Goal: Task Accomplishment & Management: Use online tool/utility

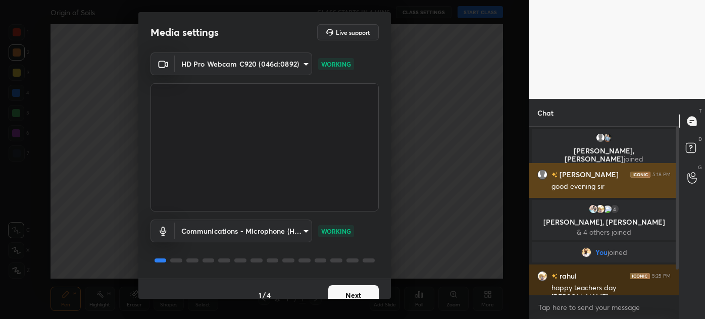
scroll to position [28, 0]
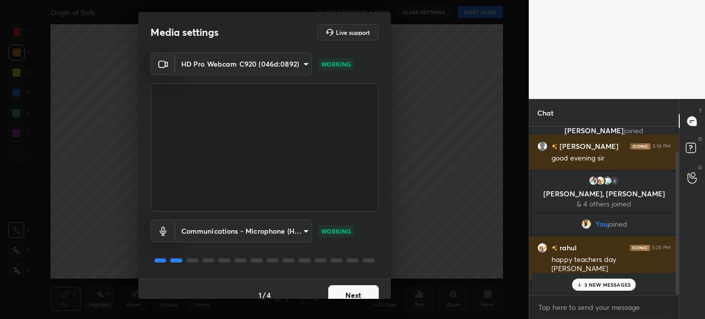
click at [602, 284] on p "3 NEW MESSAGES" at bounding box center [607, 285] width 46 height 6
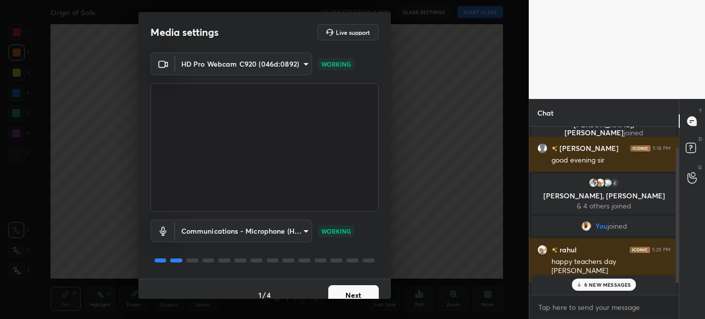
scroll to position [40, 0]
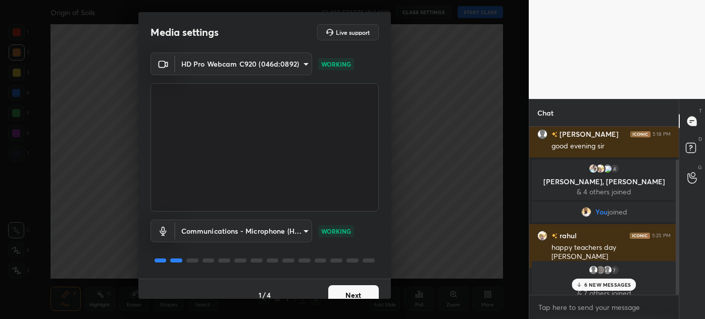
click at [596, 283] on p "6 NEW MESSAGES" at bounding box center [607, 285] width 47 height 6
click at [339, 290] on button "Next" at bounding box center [353, 295] width 50 height 20
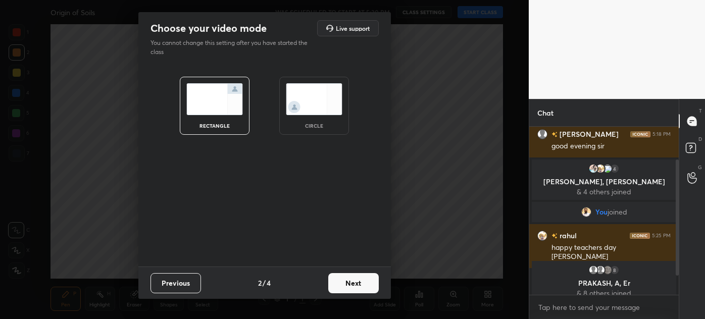
scroll to position [75, 0]
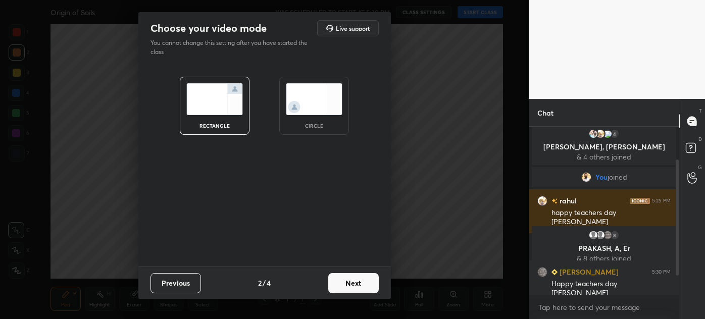
click at [340, 290] on button "Next" at bounding box center [353, 283] width 50 height 20
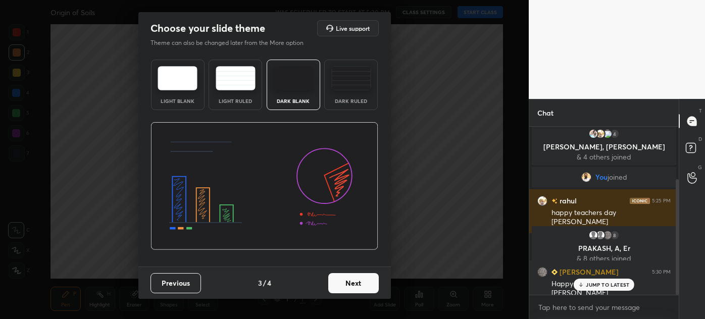
click at [348, 286] on button "Next" at bounding box center [353, 283] width 50 height 20
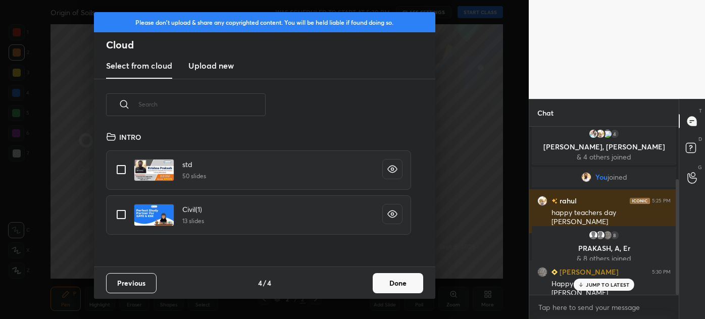
scroll to position [136, 324]
click at [213, 63] on h3 "Upload new" at bounding box center [210, 66] width 45 height 12
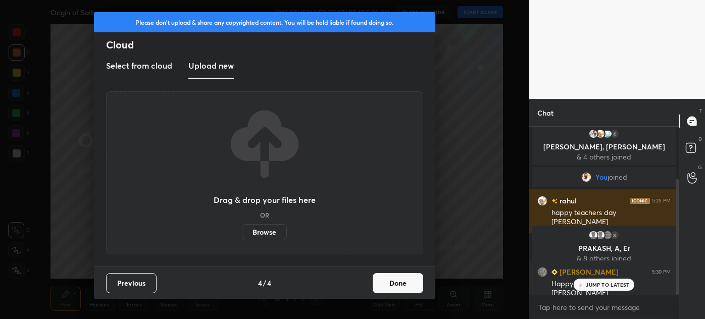
click at [266, 229] on label "Browse" at bounding box center [264, 232] width 45 height 16
click at [242, 229] on input "Browse" at bounding box center [242, 232] width 0 height 16
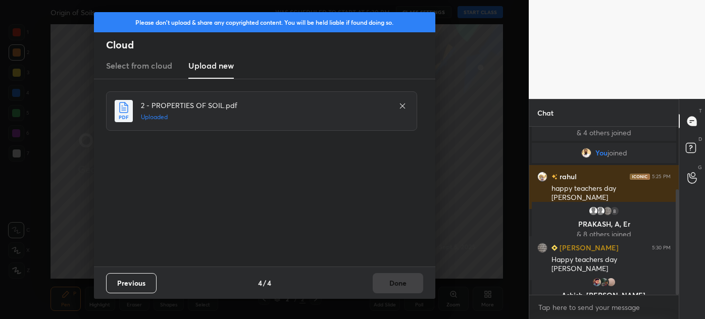
scroll to position [134, 0]
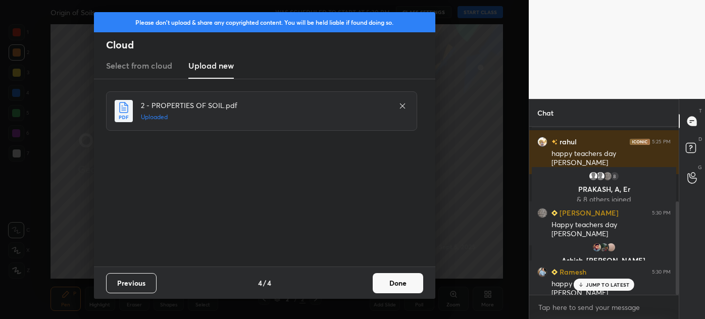
click at [412, 286] on button "Done" at bounding box center [398, 283] width 50 height 20
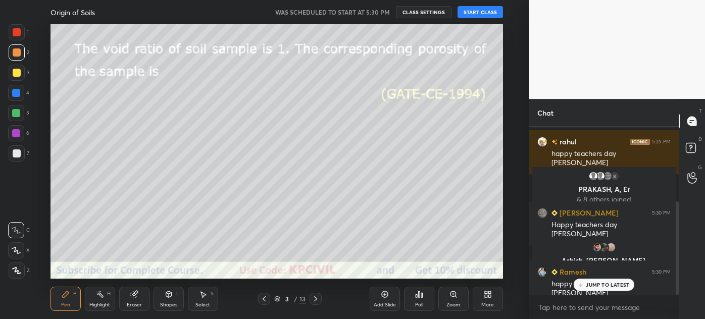
click at [262, 304] on div at bounding box center [264, 299] width 12 height 12
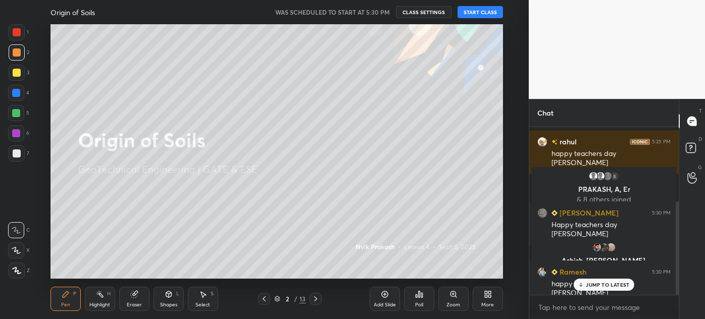
scroll to position [159, 0]
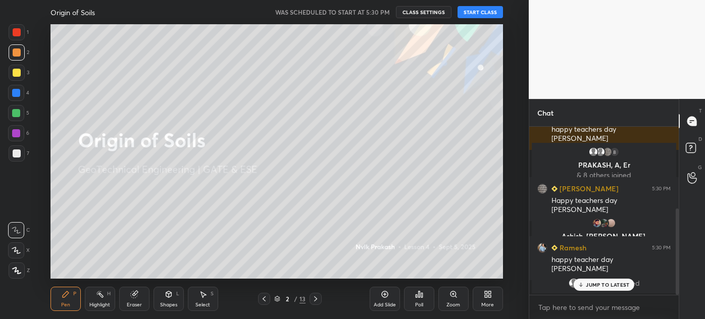
click at [381, 308] on div "Add Slide" at bounding box center [385, 304] width 22 height 5
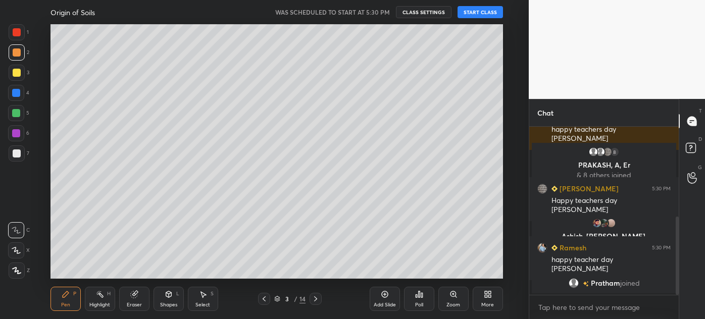
scroll to position [194, 0]
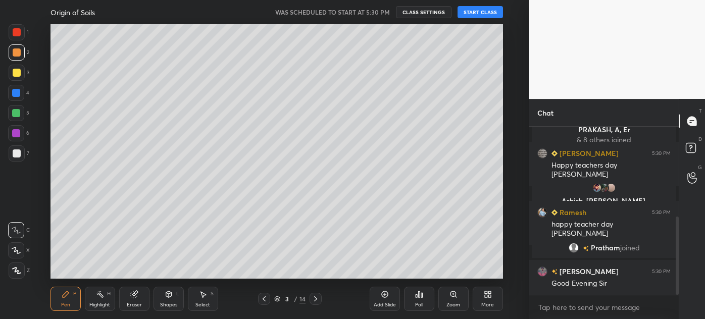
click at [266, 300] on icon at bounding box center [264, 299] width 8 height 8
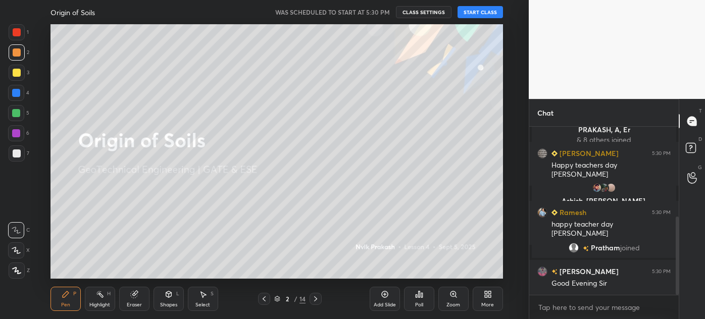
click at [480, 10] on button "START CLASS" at bounding box center [479, 12] width 45 height 12
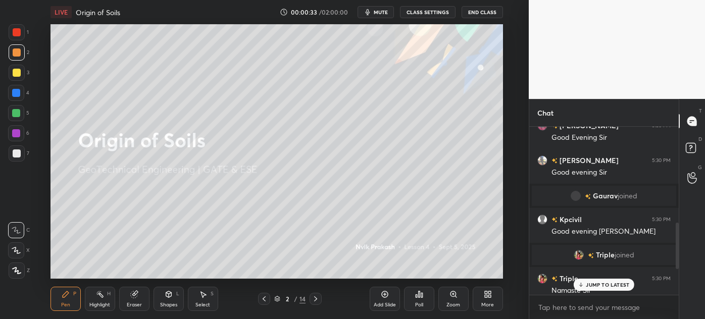
scroll to position [344, 0]
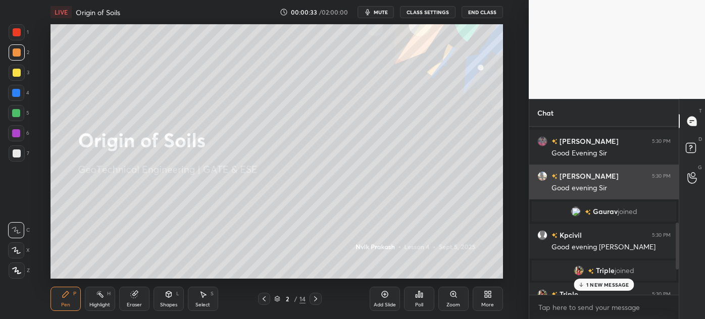
click at [587, 182] on div "Good evening Sir" at bounding box center [610, 187] width 119 height 12
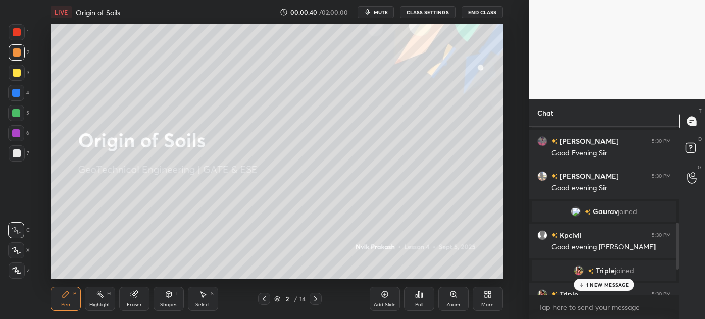
click at [606, 282] on p "1 NEW MESSAGE" at bounding box center [607, 285] width 43 height 6
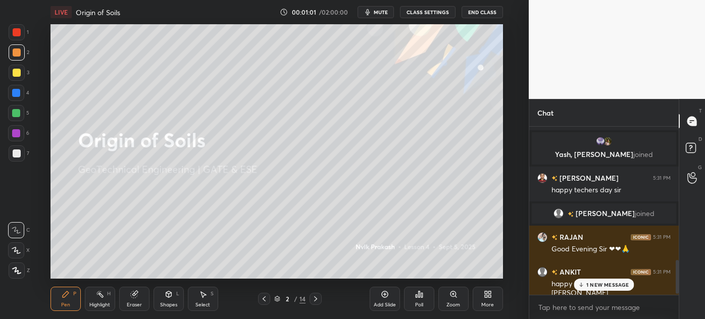
scroll to position [680, 0]
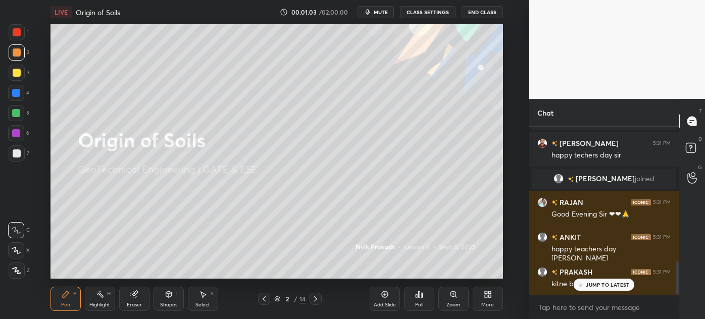
click at [608, 286] on p "JUMP TO LATEST" at bounding box center [607, 285] width 43 height 6
click at [12, 272] on icon at bounding box center [16, 270] width 9 height 7
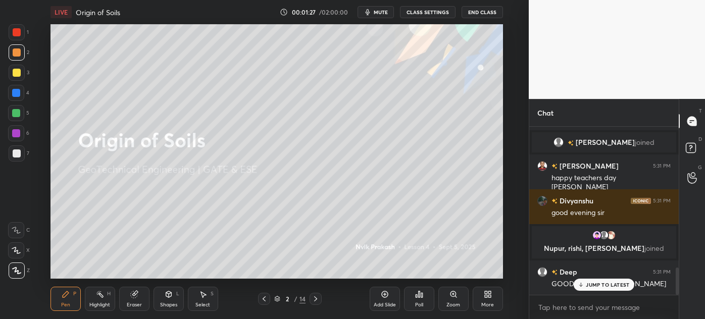
scroll to position [894, 0]
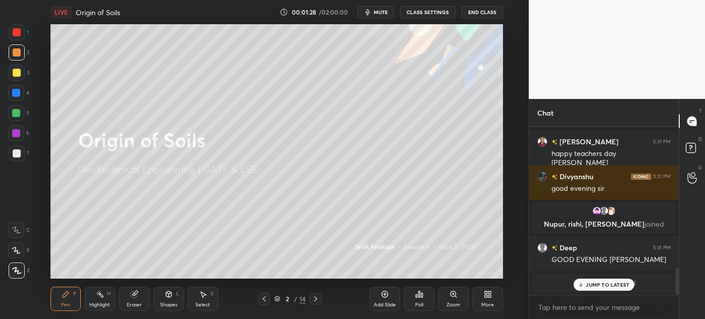
click at [600, 283] on p "JUMP TO LATEST" at bounding box center [607, 285] width 43 height 6
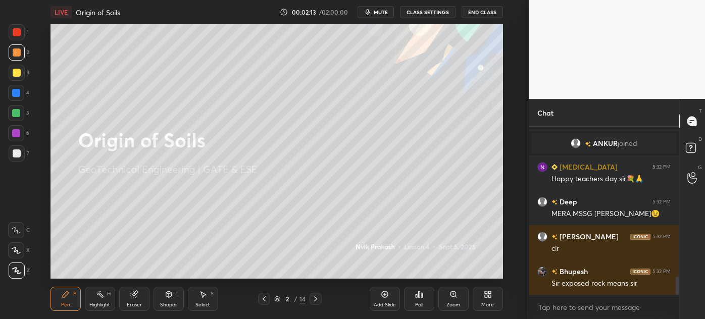
scroll to position [1415, 0]
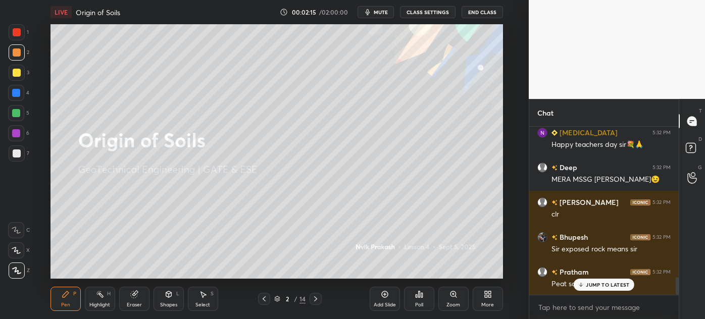
click at [592, 287] on p "JUMP TO LATEST" at bounding box center [607, 285] width 43 height 6
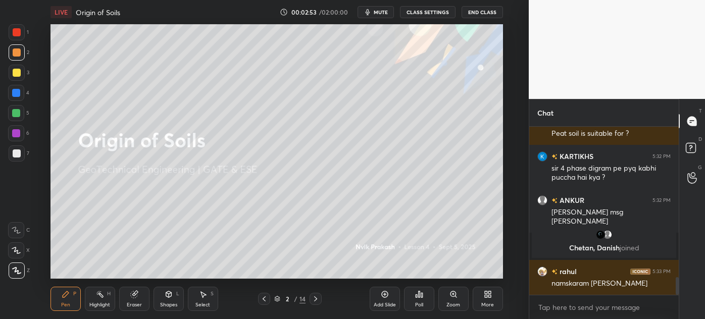
scroll to position [1433, 0]
click at [316, 297] on icon at bounding box center [316, 299] width 8 height 8
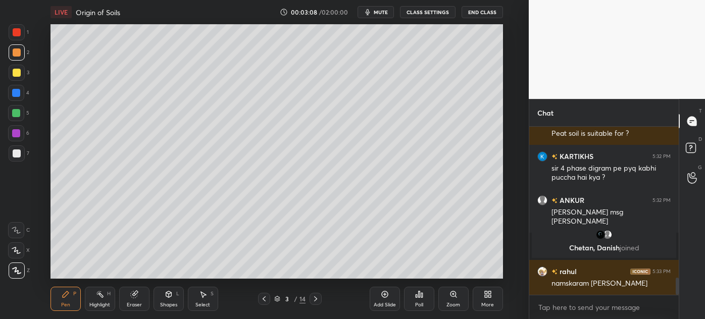
scroll to position [1457, 0]
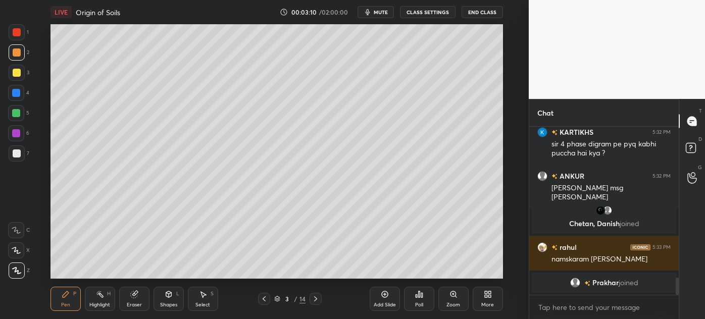
click at [167, 300] on div "Shapes L" at bounding box center [169, 299] width 30 height 24
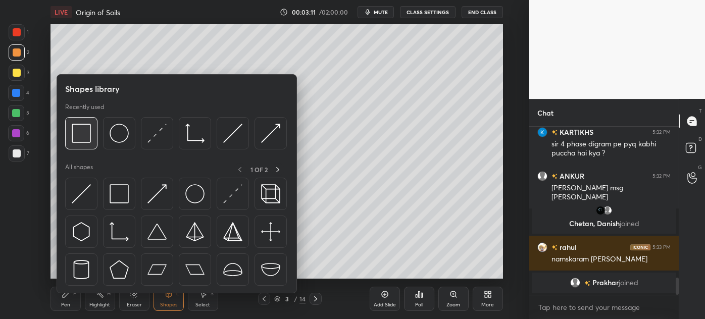
click at [83, 141] on img at bounding box center [81, 133] width 19 height 19
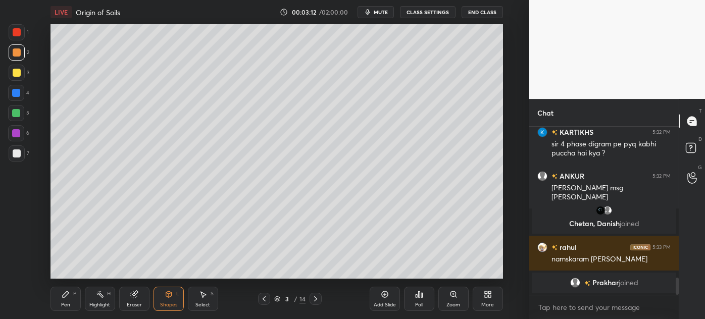
click at [14, 97] on div at bounding box center [16, 93] width 16 height 16
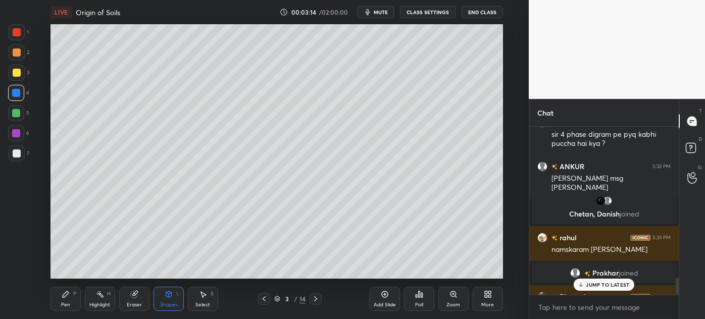
scroll to position [1491, 0]
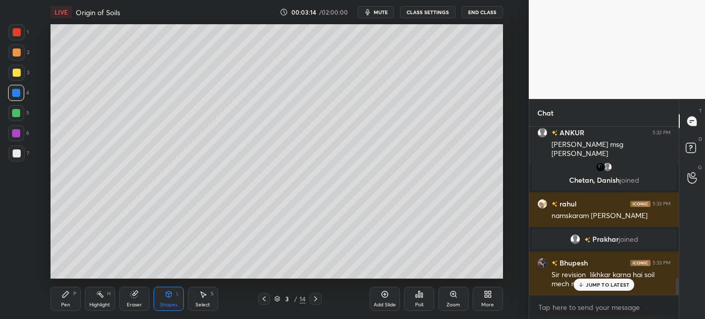
click at [13, 54] on div at bounding box center [17, 52] width 8 height 8
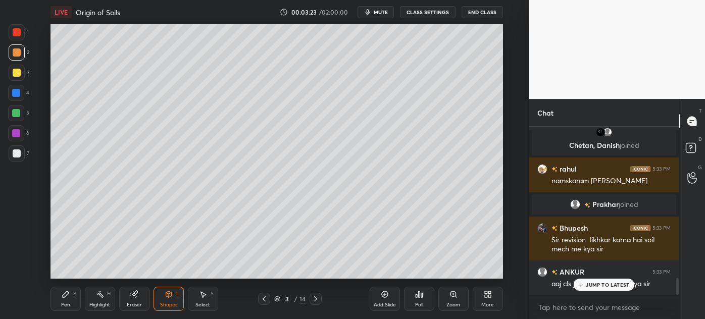
scroll to position [1550, 0]
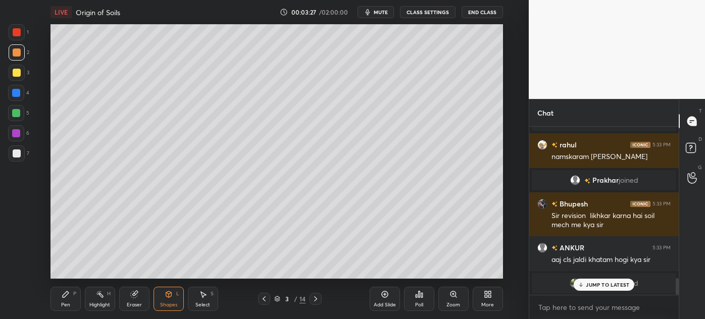
click at [64, 305] on div "Pen" at bounding box center [65, 304] width 9 height 5
click at [166, 303] on div "Shapes" at bounding box center [168, 304] width 17 height 5
click at [11, 96] on div at bounding box center [16, 93] width 16 height 16
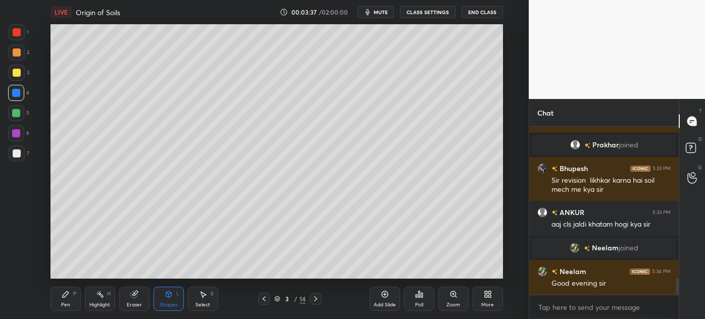
click at [61, 302] on div "Pen P" at bounding box center [65, 299] width 30 height 24
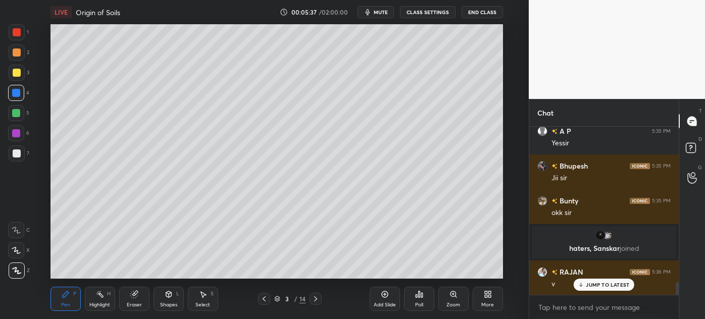
scroll to position [2059, 0]
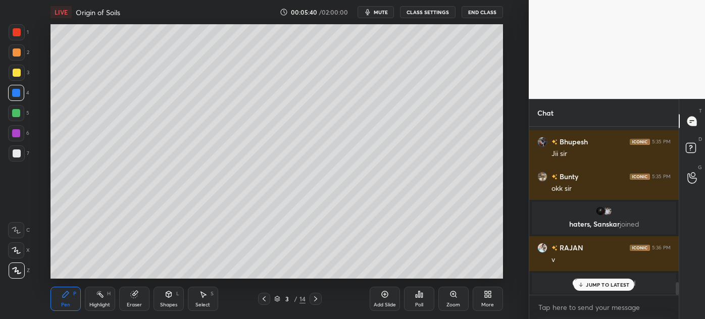
click at [167, 301] on div "Shapes L" at bounding box center [169, 299] width 30 height 24
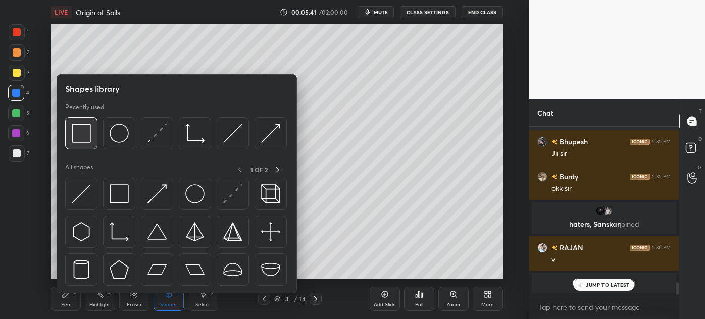
click at [78, 138] on img at bounding box center [81, 133] width 19 height 19
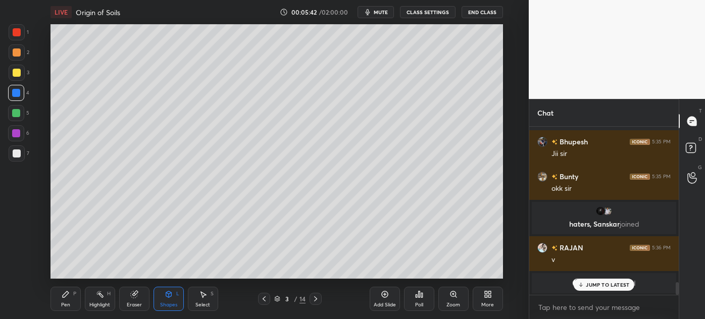
click at [10, 73] on div at bounding box center [17, 73] width 16 height 16
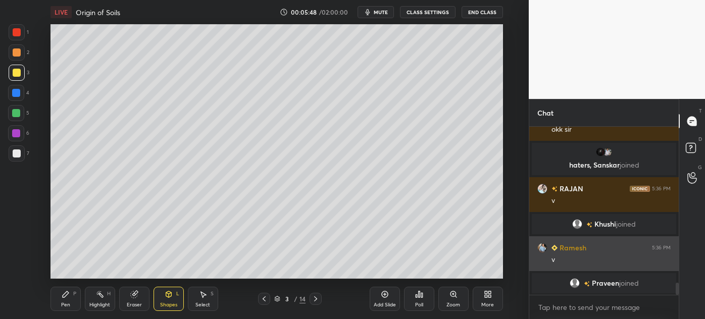
scroll to position [2153, 0]
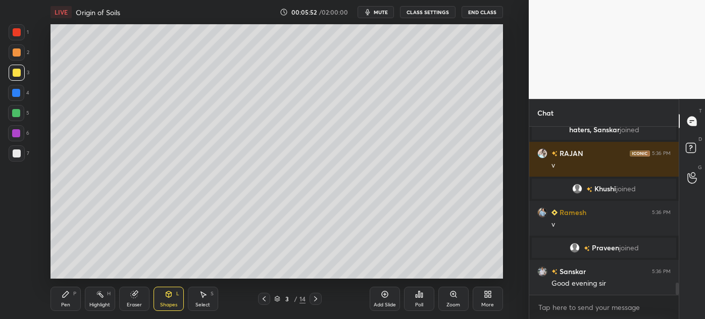
click at [60, 303] on div "Pen P" at bounding box center [65, 299] width 30 height 24
click at [13, 150] on div at bounding box center [17, 153] width 8 height 8
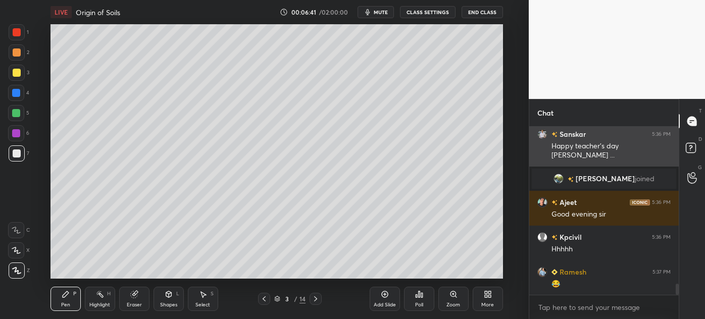
scroll to position [2416, 0]
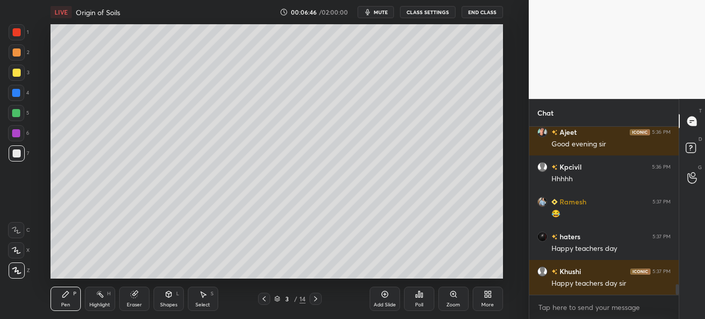
click at [12, 79] on div at bounding box center [17, 73] width 16 height 16
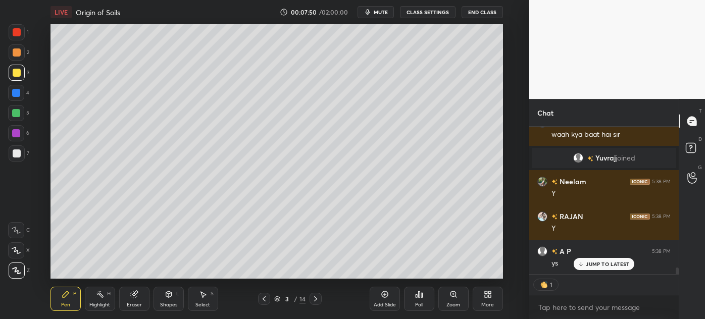
scroll to position [3128, 0]
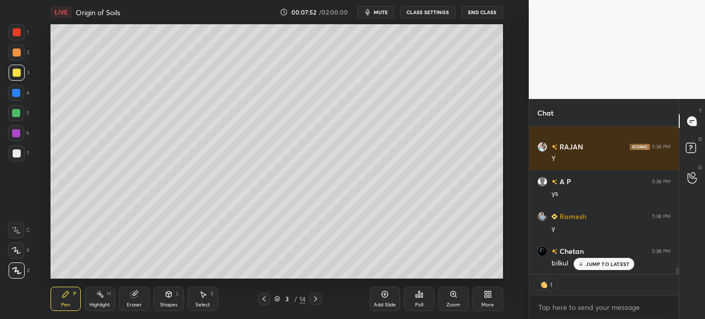
click at [166, 304] on div "Shapes" at bounding box center [168, 304] width 17 height 5
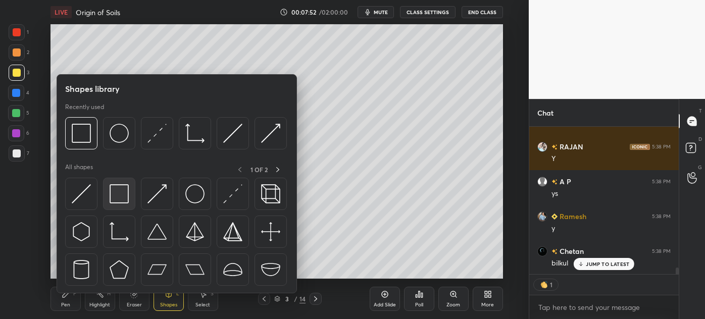
scroll to position [3198, 0]
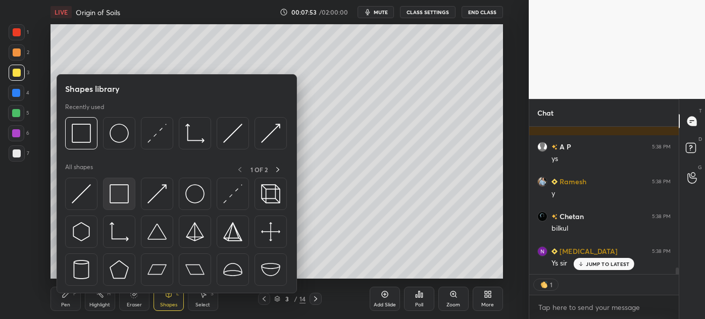
click at [117, 193] on img at bounding box center [119, 193] width 19 height 19
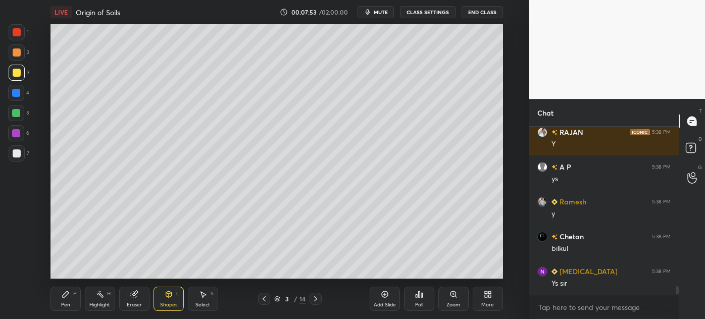
scroll to position [3213, 0]
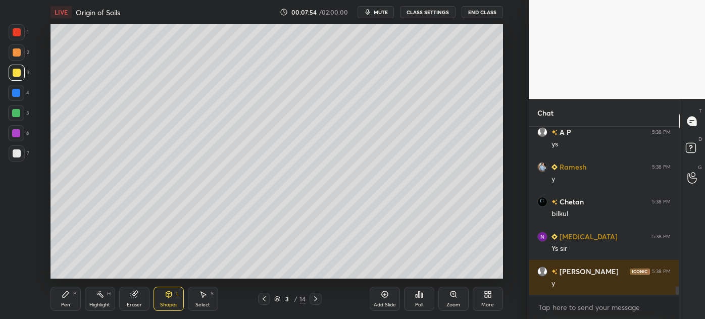
click at [12, 158] on div at bounding box center [17, 153] width 16 height 16
click at [13, 92] on div at bounding box center [16, 93] width 8 height 8
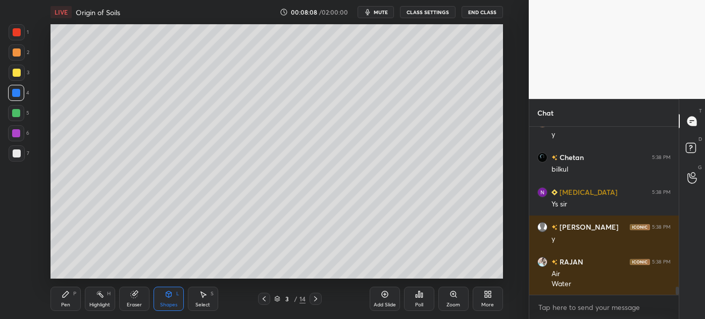
scroll to position [3362, 0]
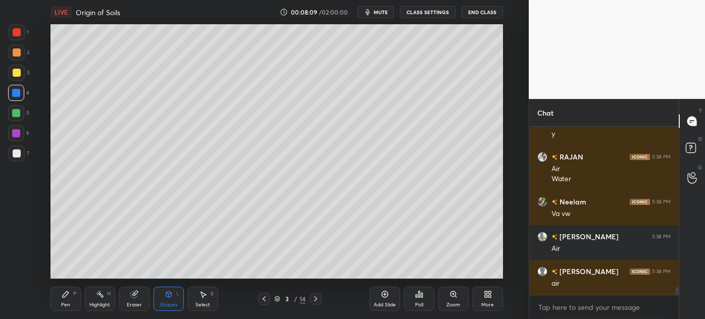
click at [61, 301] on div "Pen P" at bounding box center [65, 299] width 30 height 24
click at [14, 151] on div at bounding box center [17, 153] width 8 height 8
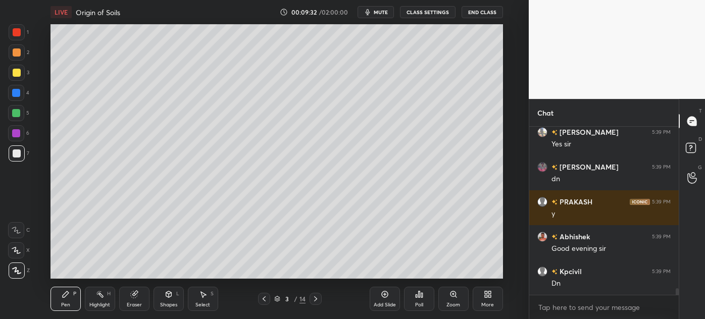
scroll to position [4166, 0]
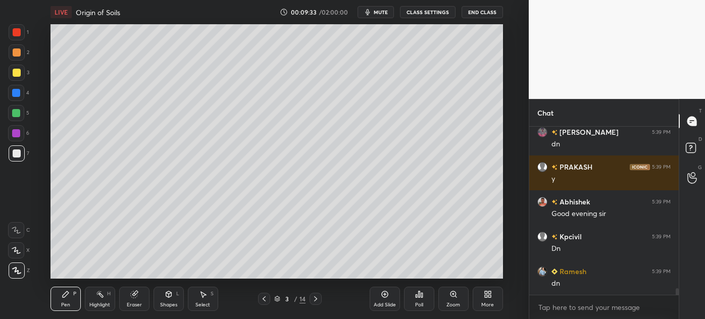
click at [385, 301] on div "Add Slide" at bounding box center [385, 299] width 30 height 24
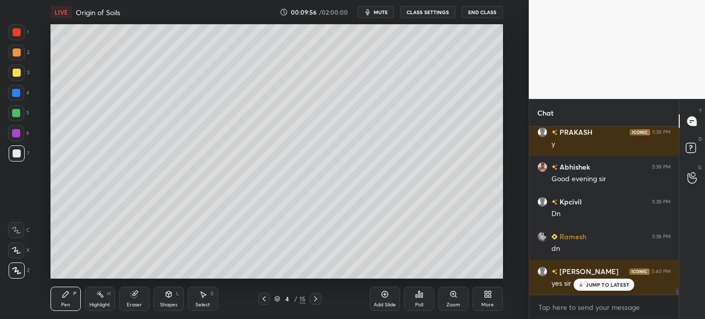
scroll to position [4235, 0]
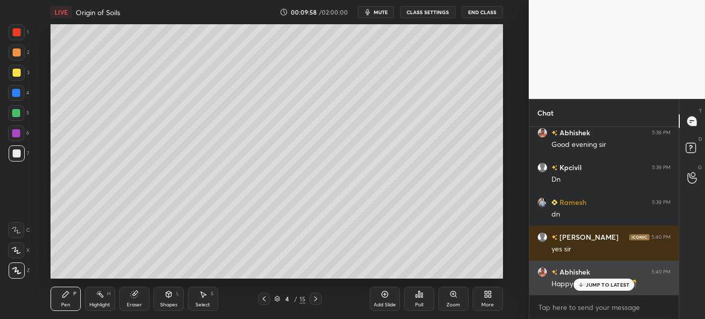
click at [602, 288] on p "JUMP TO LATEST" at bounding box center [607, 285] width 43 height 6
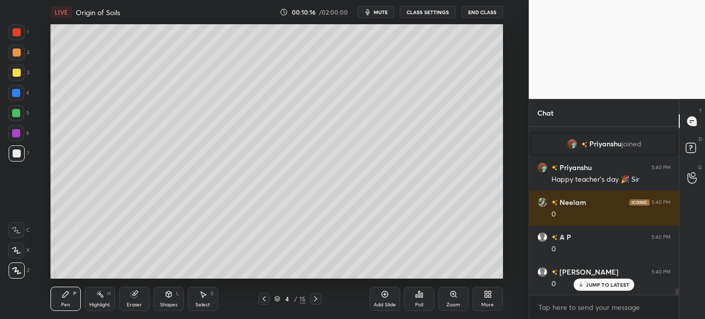
scroll to position [4213, 0]
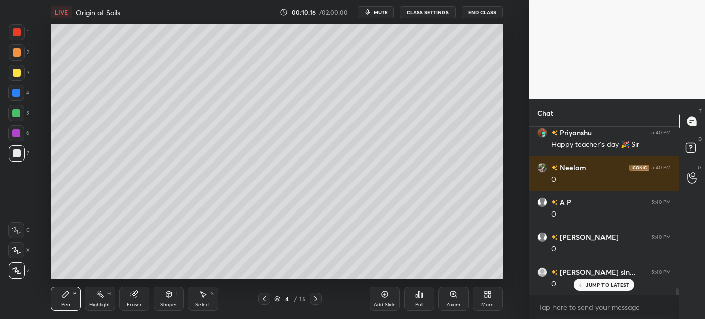
click at [13, 74] on div at bounding box center [17, 73] width 8 height 8
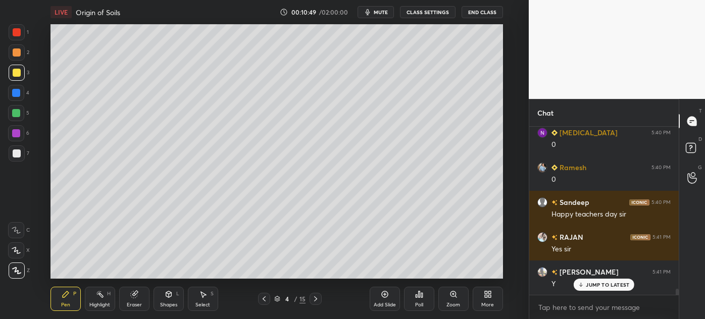
scroll to position [4527, 0]
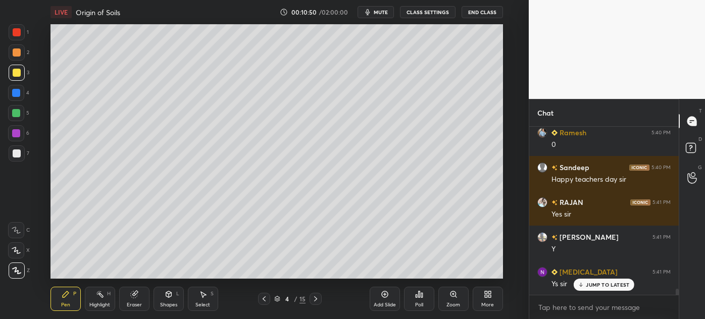
click at [14, 156] on div at bounding box center [17, 153] width 8 height 8
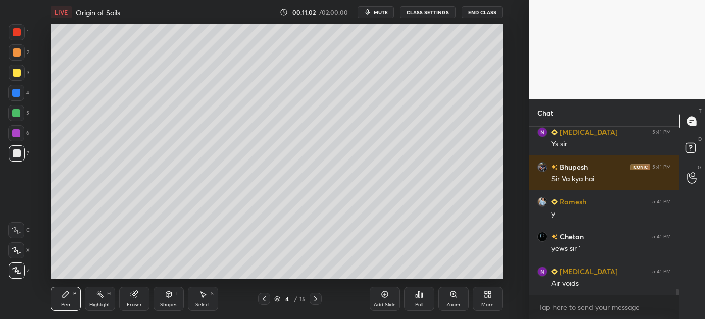
scroll to position [4702, 0]
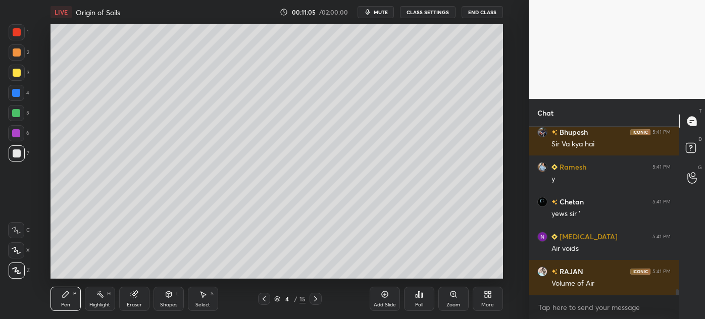
click at [264, 302] on icon at bounding box center [264, 299] width 8 height 8
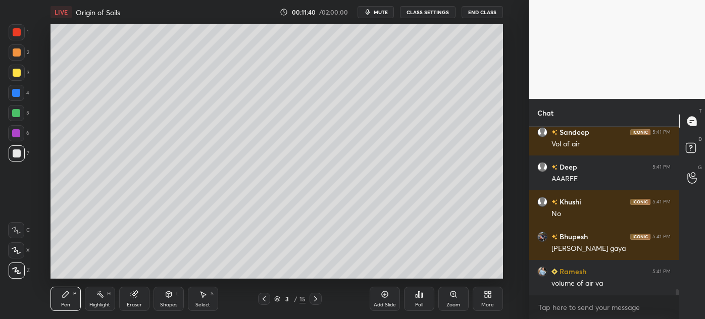
scroll to position [4946, 0]
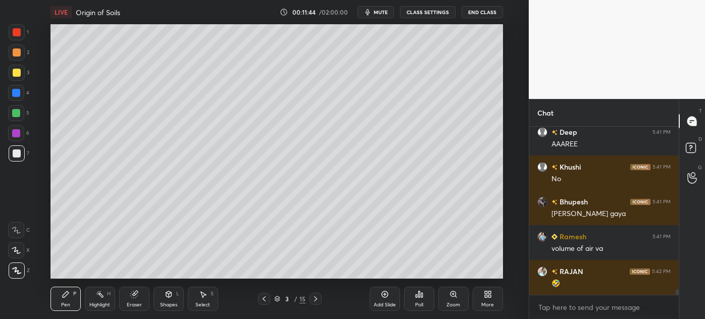
click at [318, 299] on icon at bounding box center [316, 299] width 8 height 8
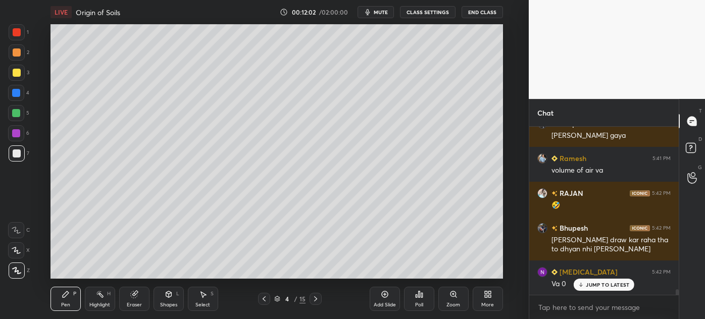
scroll to position [5059, 0]
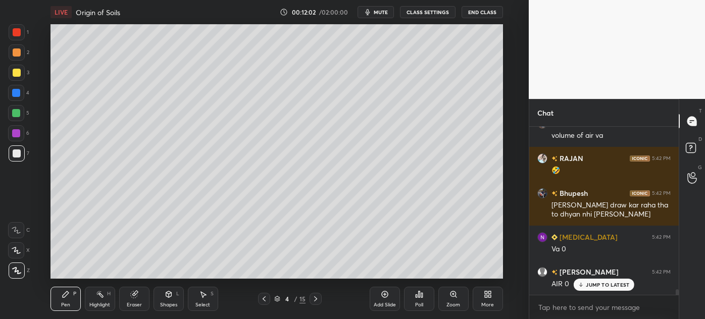
click at [197, 303] on div "Select" at bounding box center [202, 304] width 15 height 5
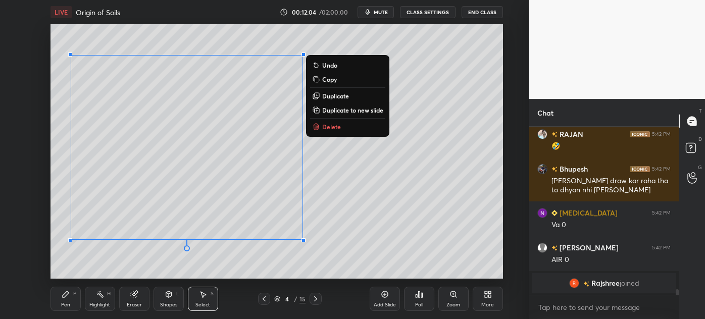
scroll to position [5118, 0]
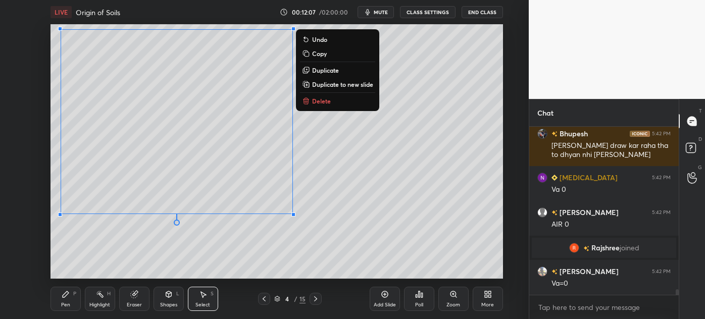
click at [65, 305] on div "Pen" at bounding box center [65, 304] width 9 height 5
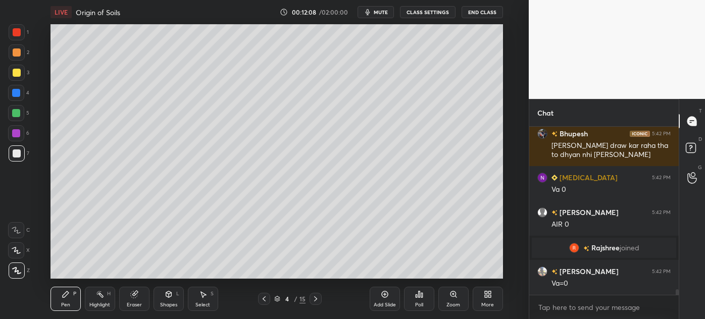
scroll to position [5162, 0]
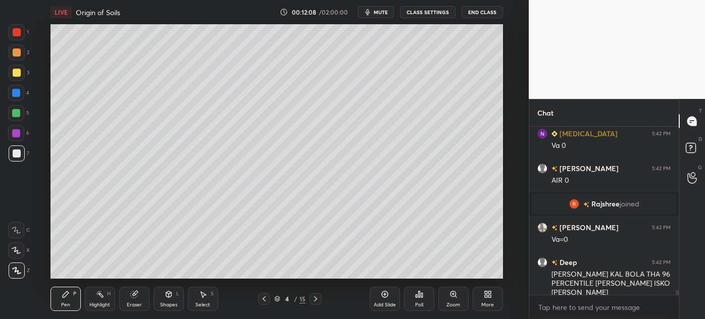
click at [15, 71] on div at bounding box center [17, 73] width 8 height 8
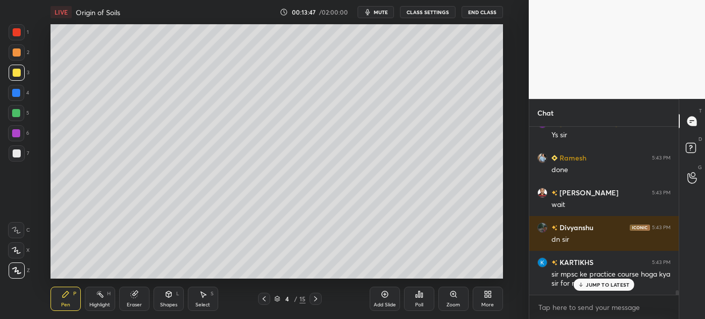
scroll to position [6260, 0]
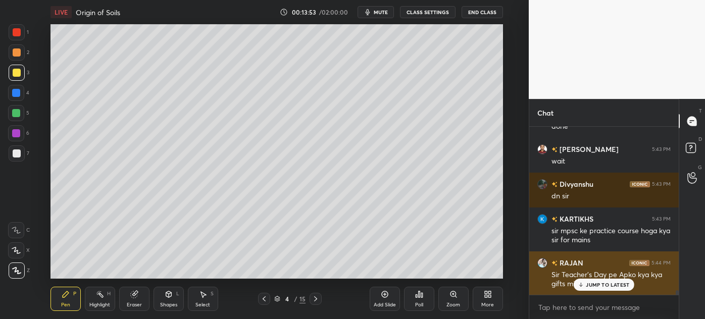
click at [604, 286] on p "JUMP TO LATEST" at bounding box center [607, 285] width 43 height 6
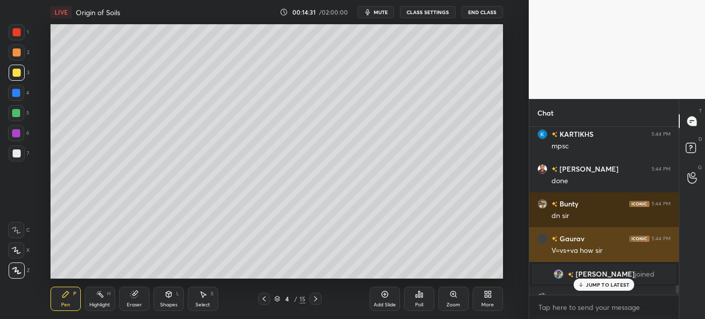
scroll to position [5792, 0]
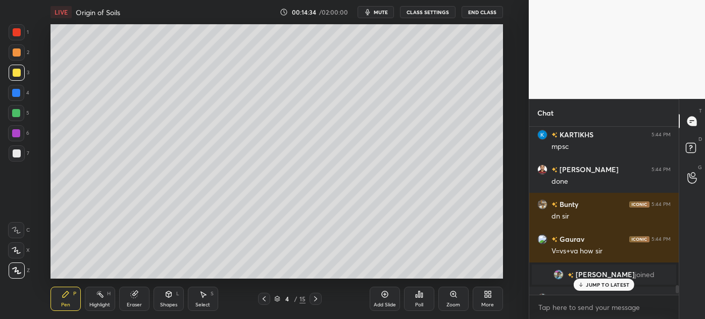
click at [608, 286] on p "JUMP TO LATEST" at bounding box center [607, 285] width 43 height 6
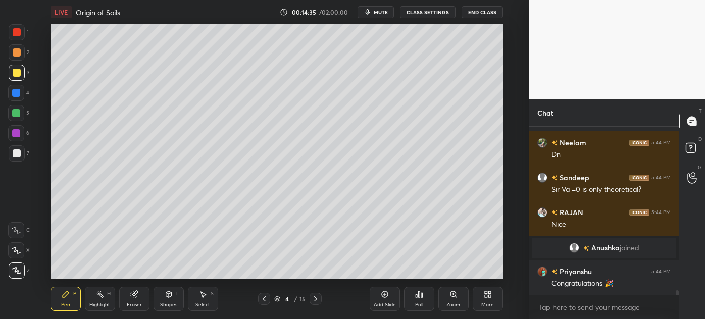
scroll to position [6018, 0]
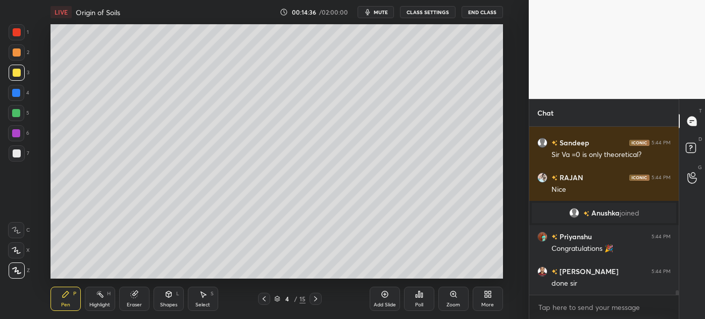
click at [103, 302] on div "Highlight" at bounding box center [99, 304] width 21 height 5
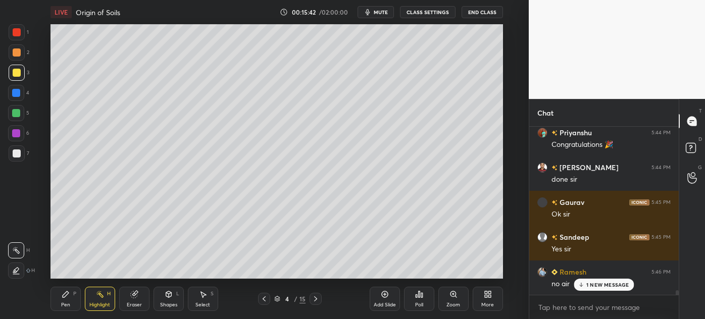
scroll to position [6156, 0]
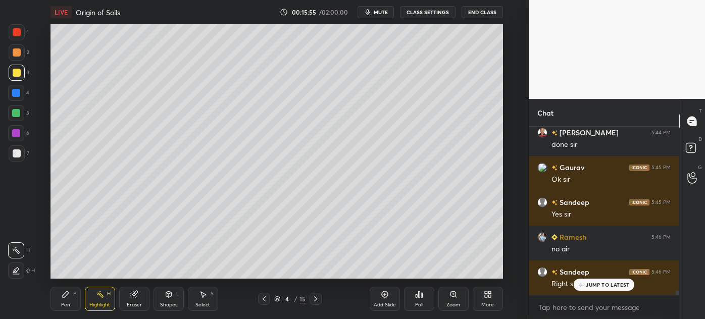
click at [64, 307] on div "Pen" at bounding box center [65, 304] width 9 height 5
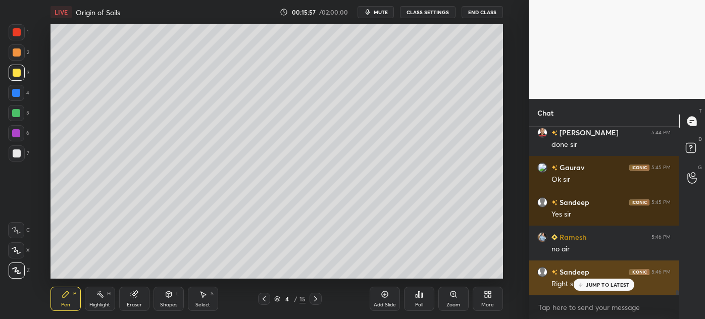
click at [587, 287] on p "JUMP TO LATEST" at bounding box center [607, 285] width 43 height 6
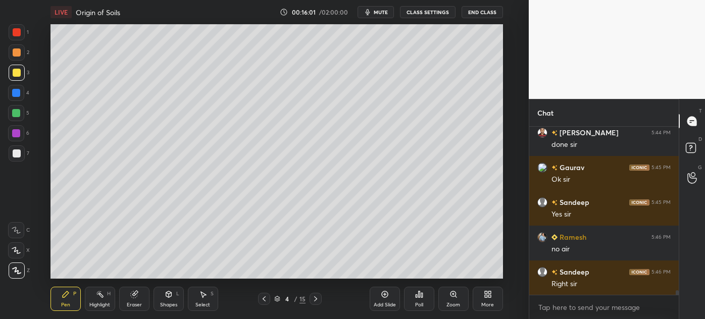
click at [383, 301] on div "Add Slide" at bounding box center [385, 299] width 30 height 24
click at [171, 304] on div "Shapes" at bounding box center [168, 304] width 17 height 5
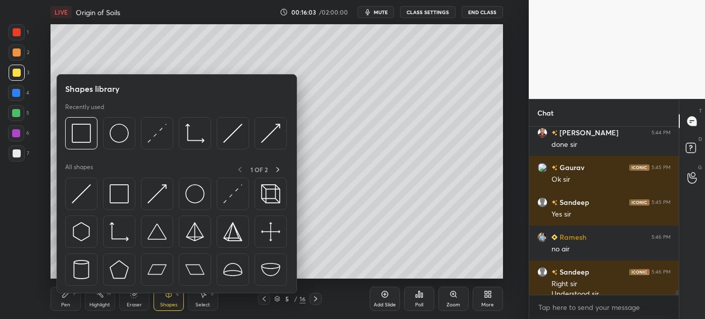
scroll to position [6167, 0]
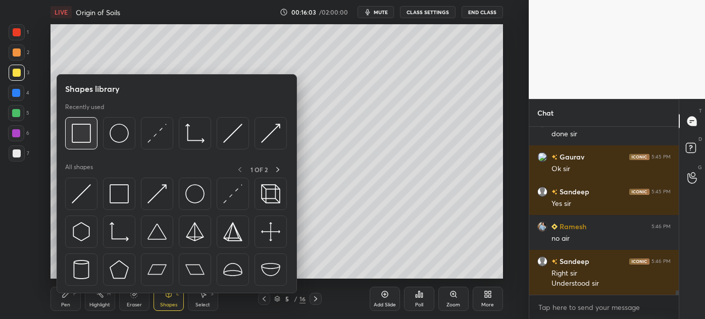
click at [80, 136] on img at bounding box center [81, 133] width 19 height 19
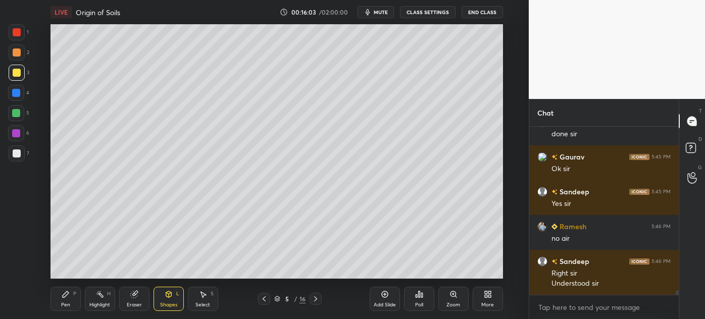
click at [11, 91] on div at bounding box center [16, 93] width 16 height 16
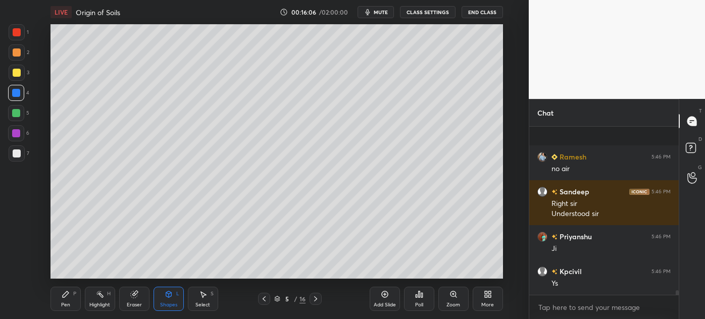
scroll to position [6306, 0]
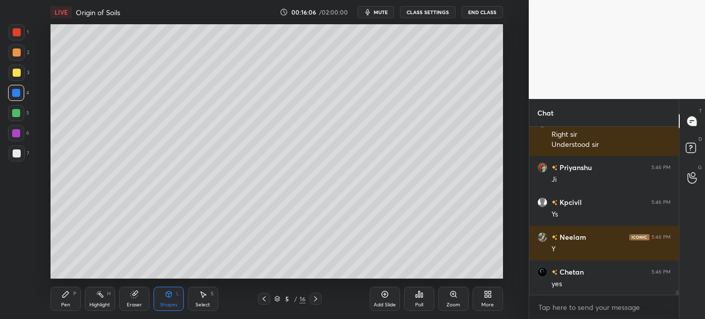
click at [14, 57] on div at bounding box center [17, 52] width 16 height 16
click at [613, 264] on p "JUMP TO LATEST" at bounding box center [607, 264] width 43 height 6
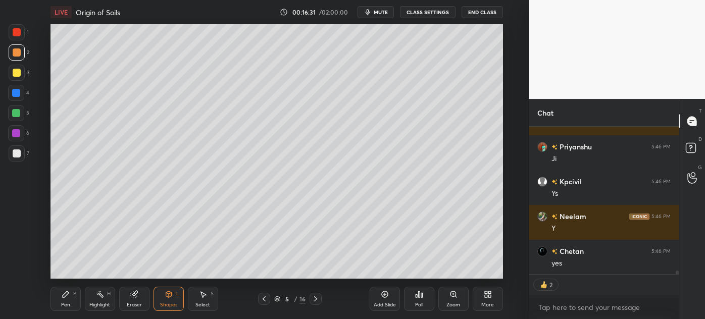
click at [131, 306] on div "Eraser" at bounding box center [134, 304] width 15 height 5
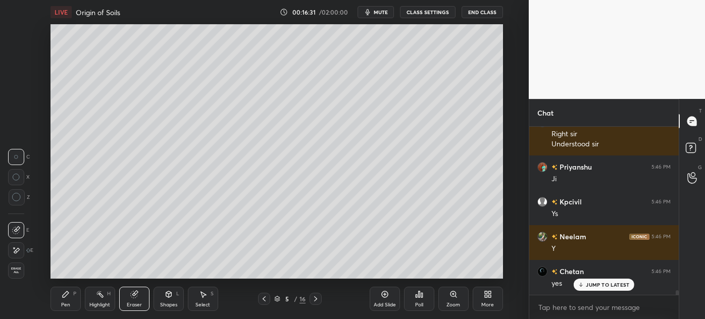
scroll to position [6306, 0]
click at [138, 301] on div "Eraser" at bounding box center [134, 299] width 30 height 24
click at [165, 304] on div "Shapes" at bounding box center [168, 304] width 17 height 5
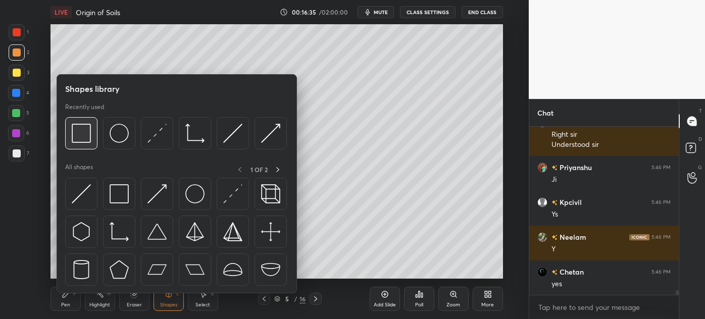
click at [78, 137] on img at bounding box center [81, 133] width 19 height 19
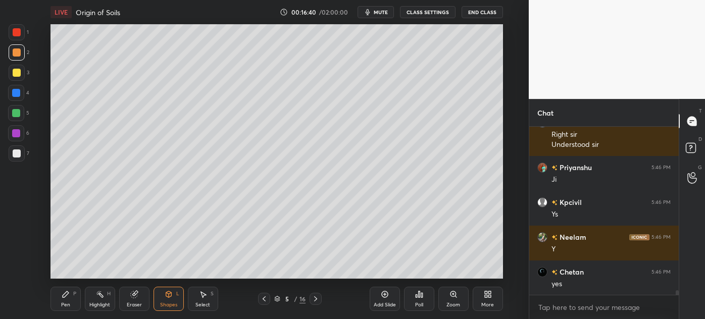
click at [56, 309] on div "Pen P" at bounding box center [65, 299] width 30 height 24
click at [11, 160] on div at bounding box center [17, 153] width 16 height 16
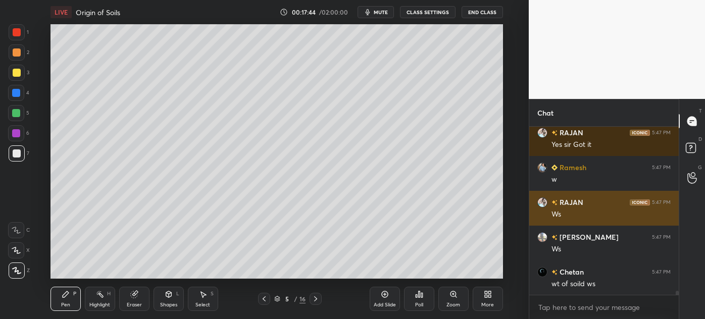
scroll to position [6690, 0]
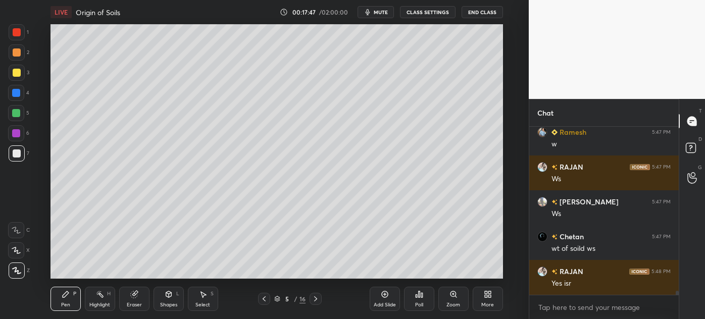
click at [15, 96] on div at bounding box center [16, 93] width 8 height 8
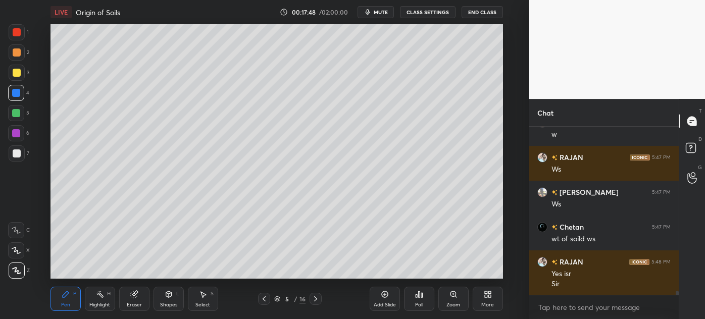
click at [164, 305] on div "Shapes" at bounding box center [168, 304] width 17 height 5
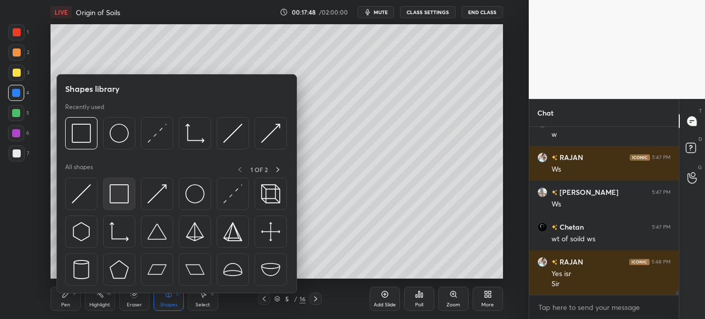
scroll to position [6734, 0]
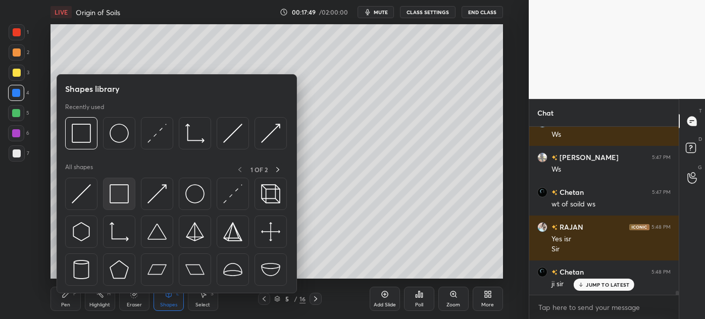
click at [117, 195] on img at bounding box center [119, 193] width 19 height 19
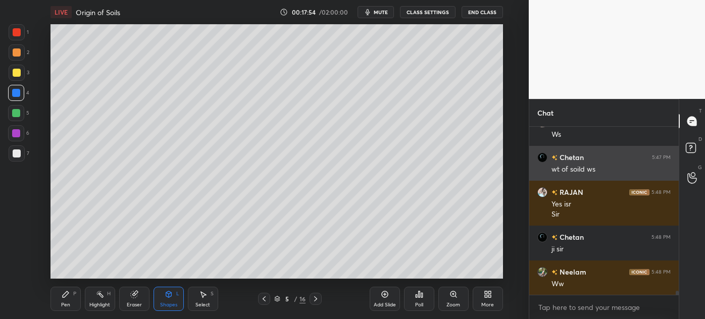
scroll to position [6804, 0]
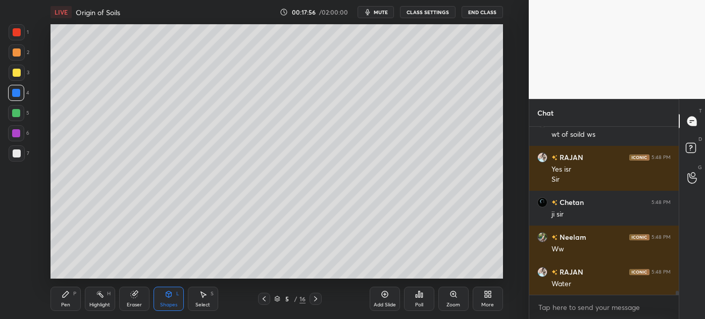
click at [59, 302] on div "Pen P" at bounding box center [65, 299] width 30 height 24
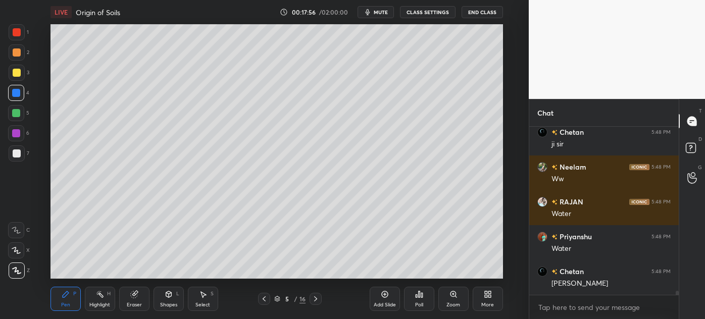
click at [15, 154] on div at bounding box center [17, 153] width 8 height 8
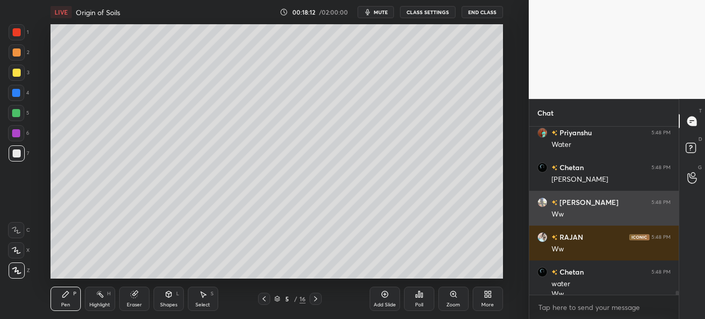
scroll to position [6989, 0]
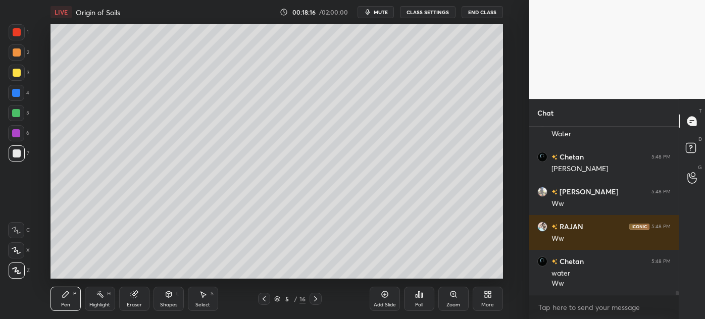
click at [203, 306] on div "Select" at bounding box center [202, 304] width 15 height 5
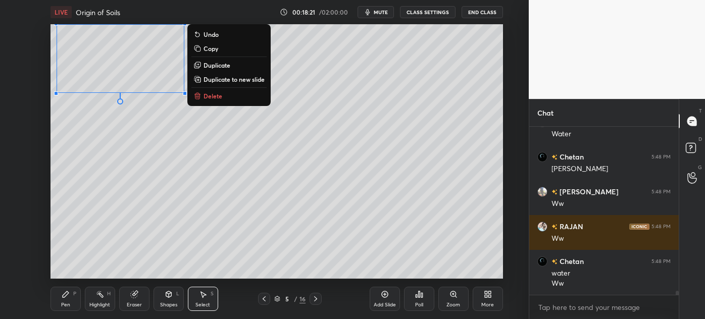
click at [94, 197] on div "0 ° Undo Copy Duplicate Duplicate to new slide Delete" at bounding box center [276, 151] width 452 height 254
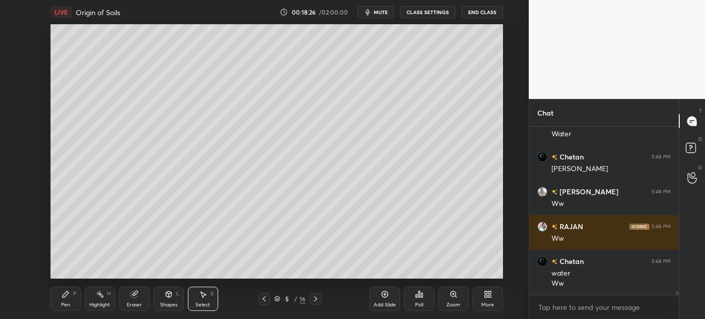
click at [63, 299] on div "Pen P" at bounding box center [65, 299] width 30 height 24
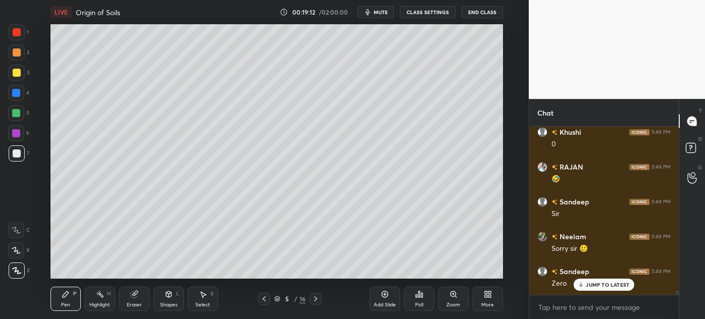
scroll to position [7156, 0]
click at [13, 73] on div at bounding box center [17, 73] width 8 height 8
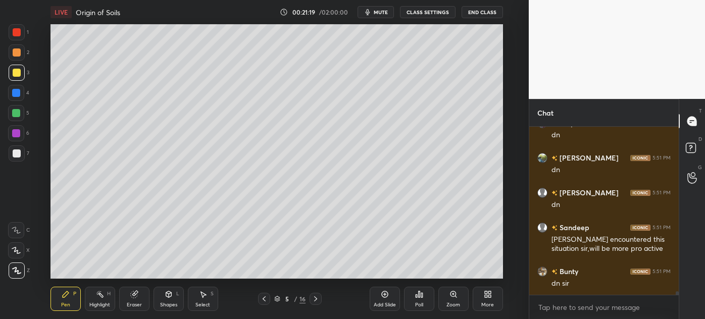
scroll to position [8151, 0]
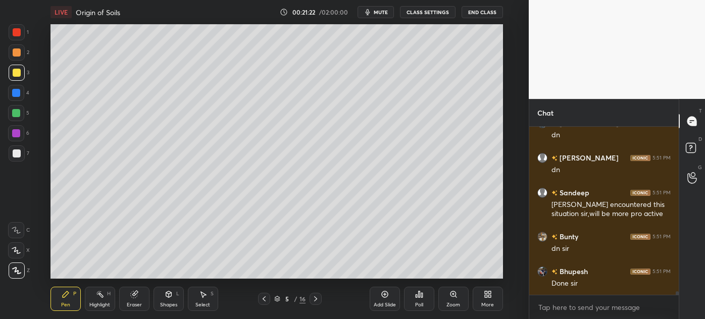
click at [381, 299] on div "Add Slide" at bounding box center [385, 299] width 30 height 24
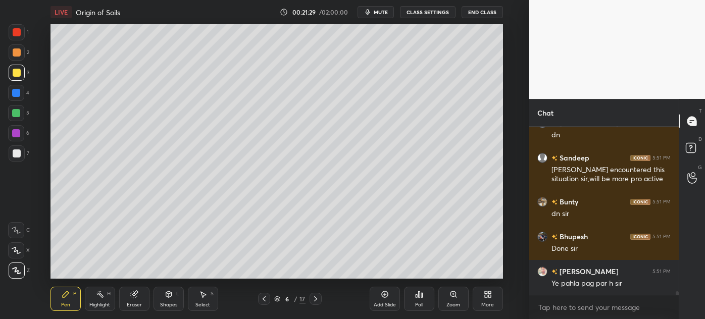
click at [133, 304] on div "Eraser" at bounding box center [134, 304] width 15 height 5
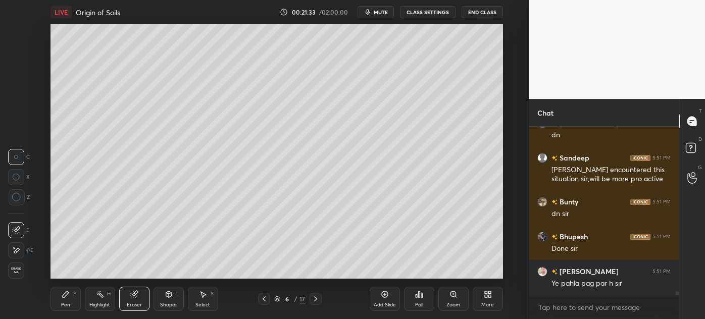
click at [264, 301] on icon at bounding box center [264, 299] width 8 height 8
click at [265, 301] on icon at bounding box center [264, 299] width 8 height 8
click at [60, 300] on div "Pen P" at bounding box center [65, 299] width 30 height 24
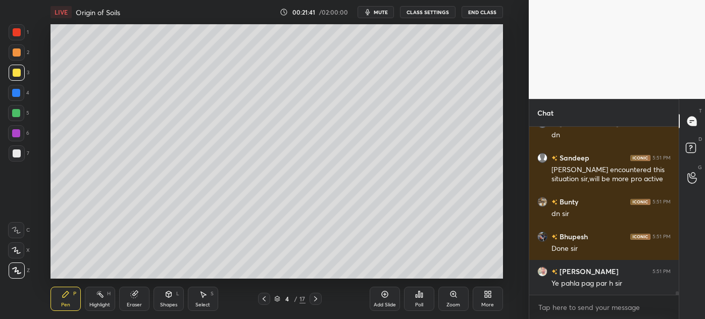
click at [13, 150] on div at bounding box center [17, 153] width 8 height 8
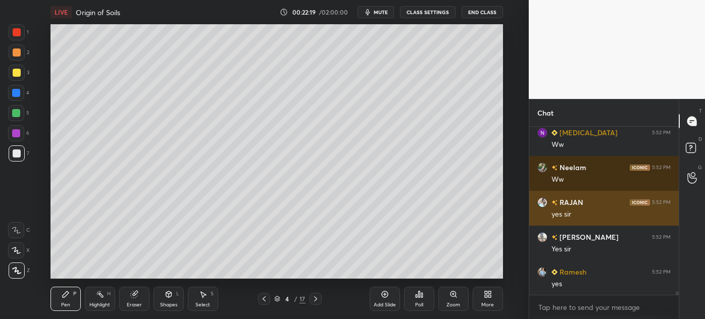
scroll to position [8394, 0]
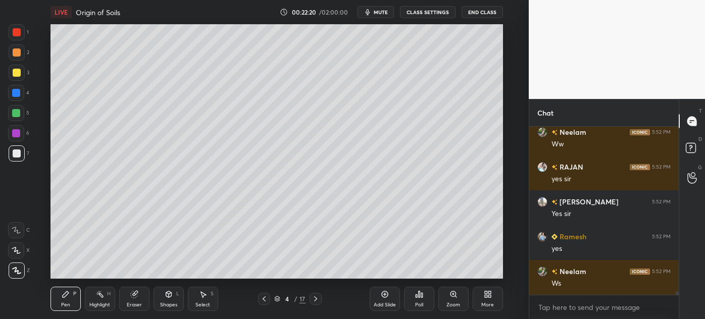
click at [14, 75] on div at bounding box center [17, 73] width 8 height 8
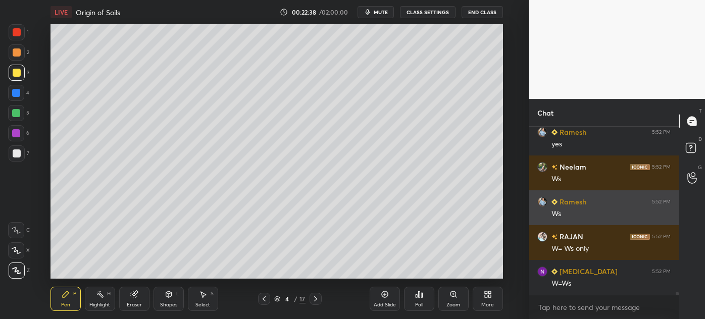
scroll to position [8533, 0]
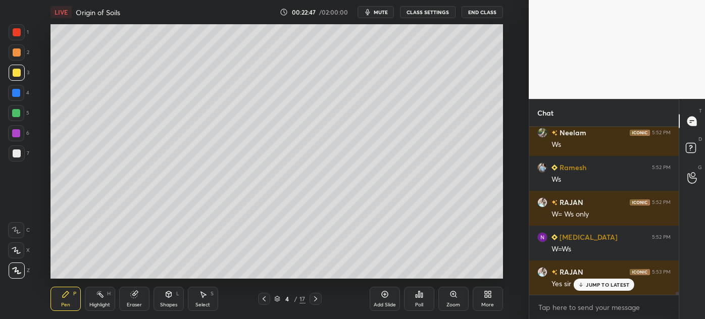
click at [12, 156] on div at bounding box center [17, 153] width 16 height 16
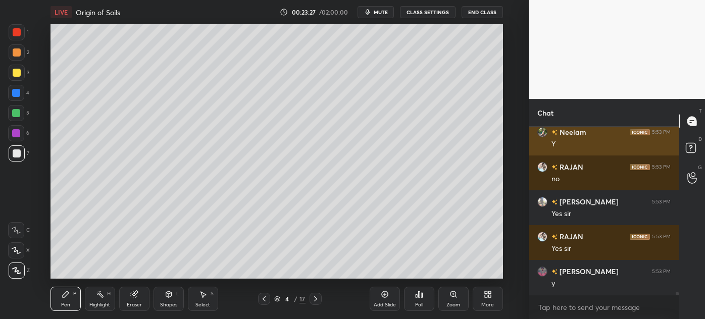
scroll to position [8812, 0]
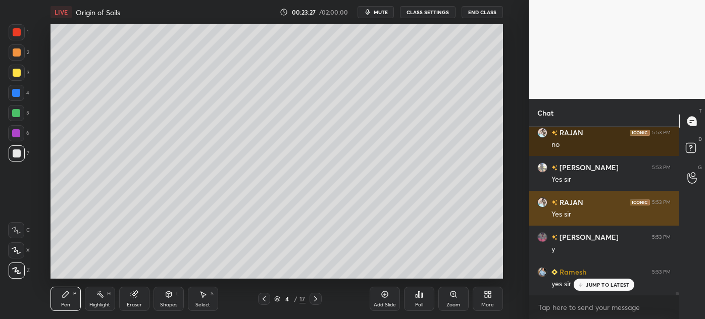
click at [485, 12] on button "End Class" at bounding box center [482, 12] width 41 height 12
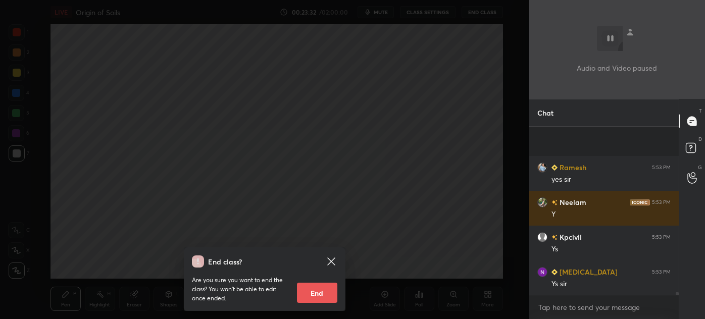
scroll to position [8987, 0]
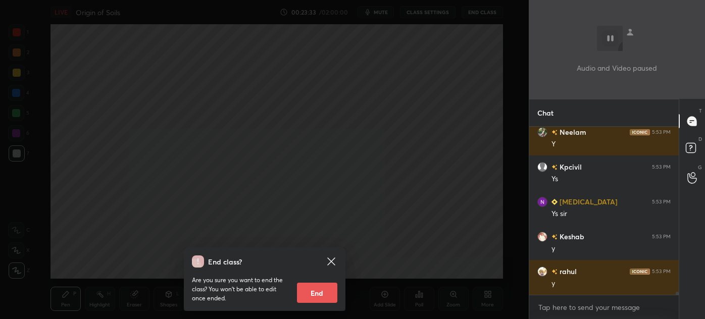
click at [225, 115] on div "End class? Are you sure you want to end the class? You won’t be able to edit on…" at bounding box center [264, 159] width 529 height 319
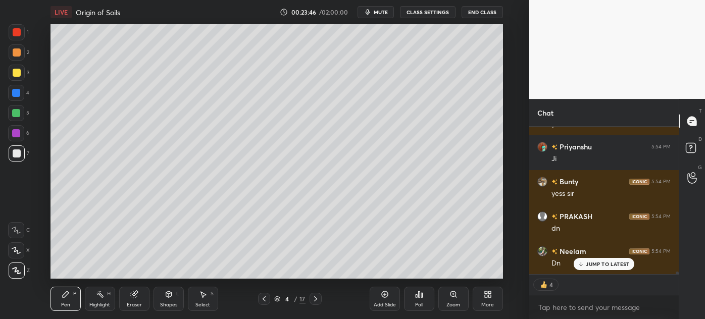
scroll to position [9181, 0]
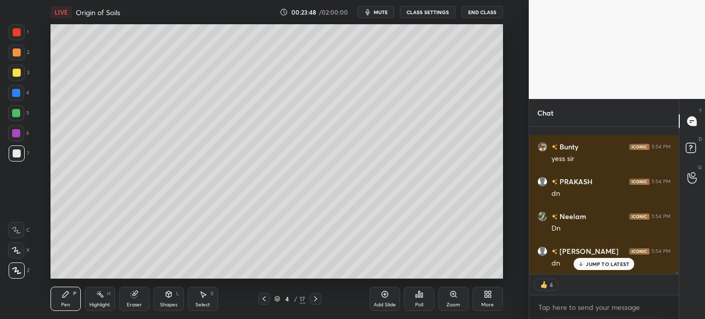
click at [105, 300] on div "Highlight H" at bounding box center [100, 299] width 30 height 24
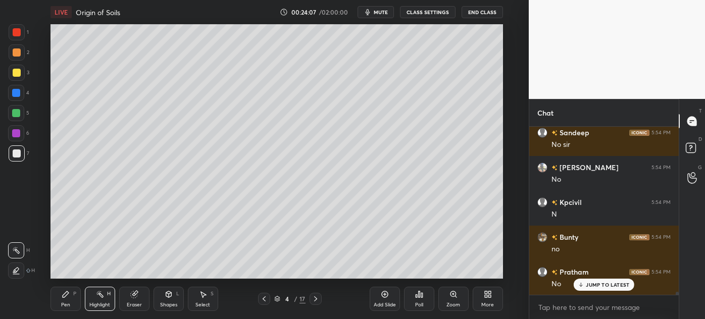
scroll to position [9742, 0]
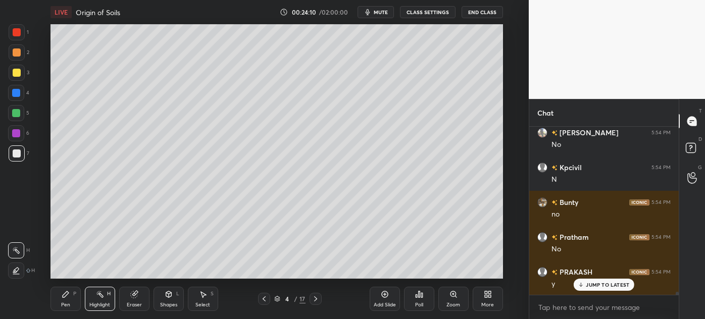
click at [315, 299] on icon at bounding box center [316, 299] width 8 height 8
click at [313, 298] on icon at bounding box center [316, 299] width 8 height 8
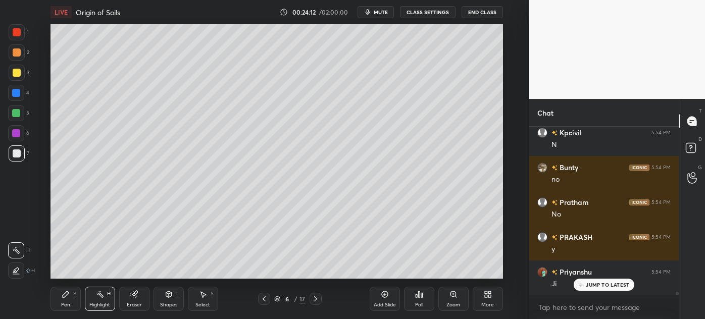
click at [70, 305] on div "Pen P" at bounding box center [65, 299] width 30 height 24
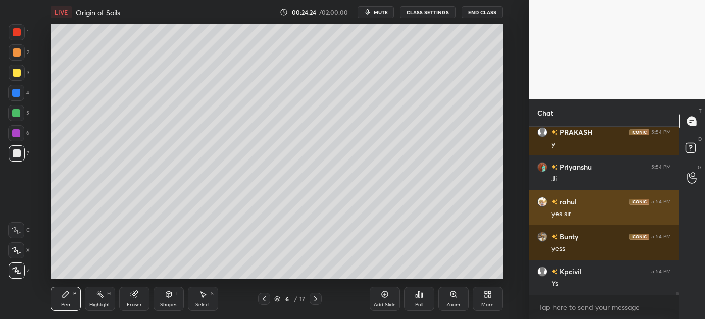
scroll to position [9917, 0]
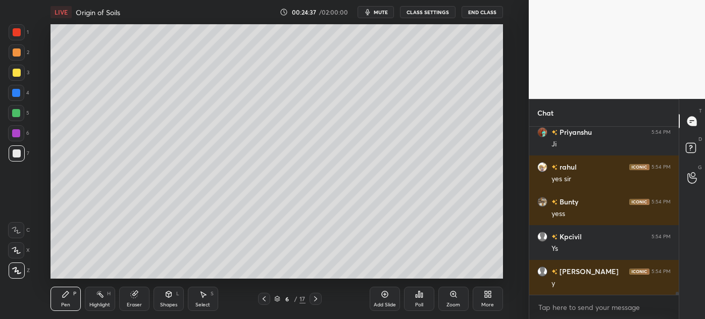
click at [16, 73] on div at bounding box center [17, 73] width 8 height 8
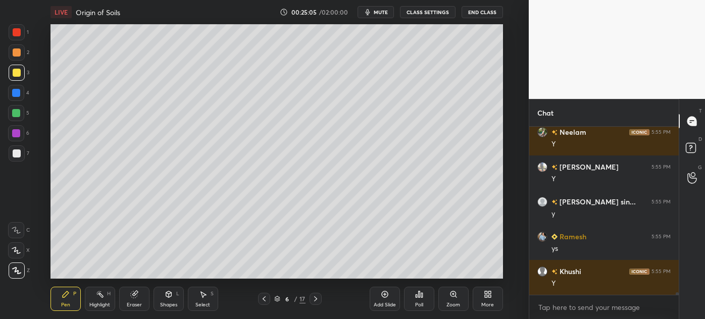
scroll to position [10196, 0]
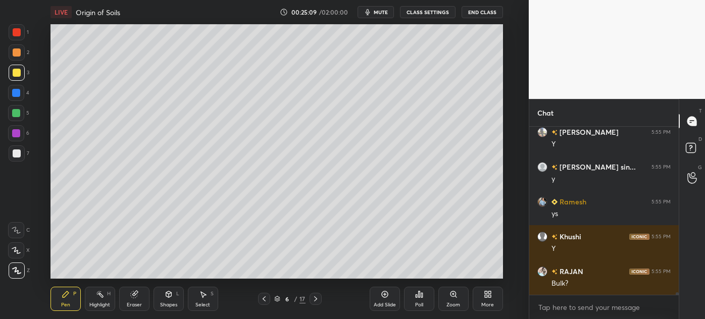
click at [13, 160] on div at bounding box center [17, 153] width 16 height 16
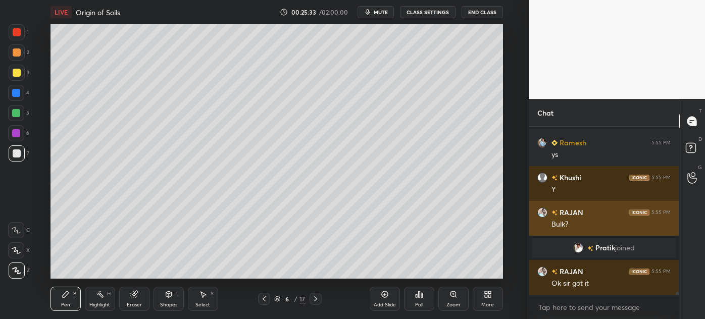
scroll to position [9506, 0]
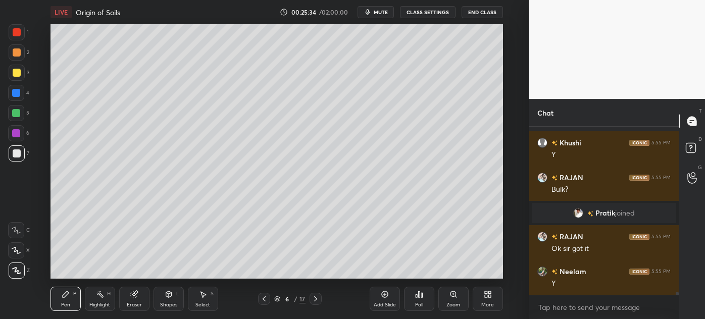
click at [607, 216] on span "Pratik" at bounding box center [605, 213] width 20 height 8
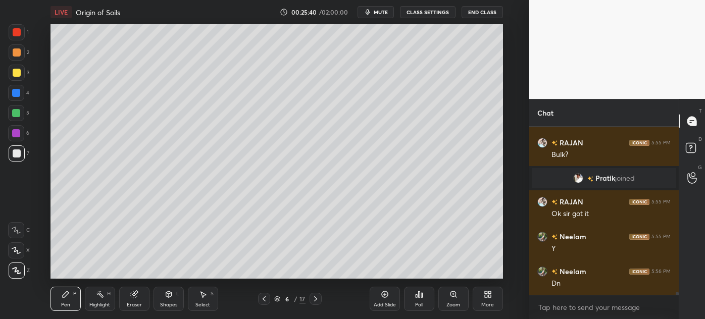
click at [384, 298] on icon at bounding box center [385, 294] width 8 height 8
click at [15, 81] on div "3" at bounding box center [19, 75] width 21 height 20
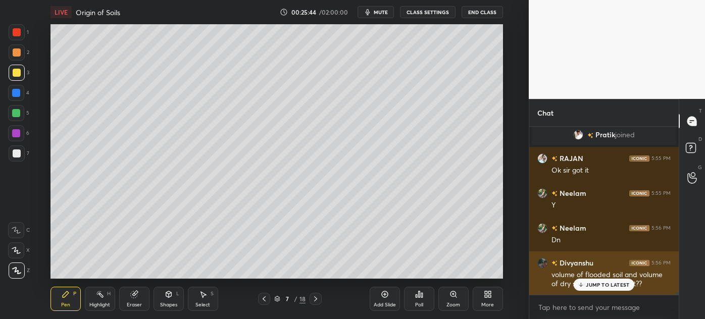
click at [600, 287] on p "JUMP TO LATEST" at bounding box center [607, 285] width 43 height 6
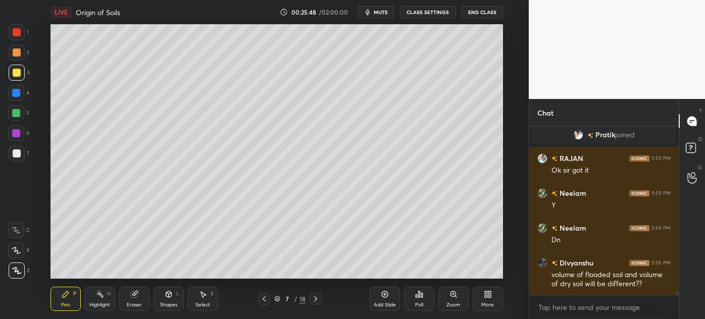
click at [267, 301] on icon at bounding box center [264, 299] width 8 height 8
click at [205, 297] on icon at bounding box center [203, 294] width 8 height 8
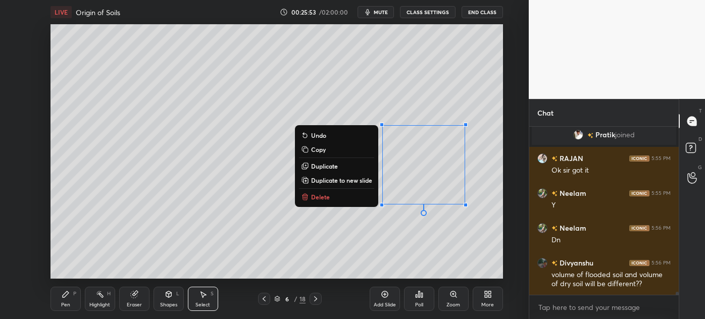
click at [324, 196] on p "Delete" at bounding box center [320, 197] width 19 height 8
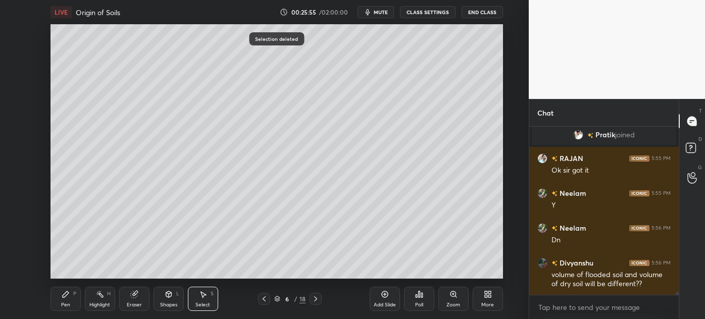
click at [62, 305] on div "Pen" at bounding box center [65, 304] width 9 height 5
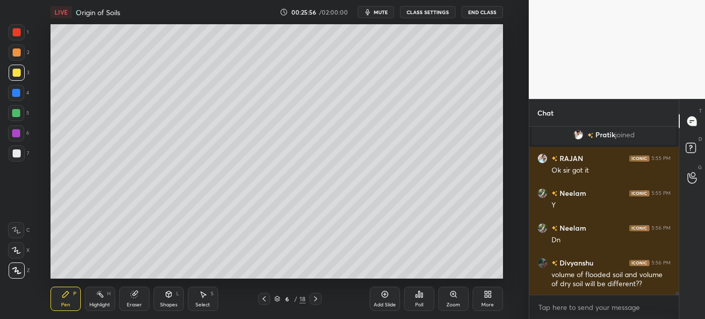
click at [13, 97] on div at bounding box center [16, 93] width 16 height 16
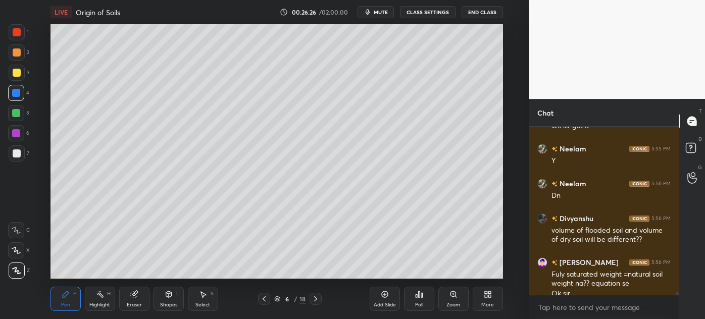
scroll to position [9639, 0]
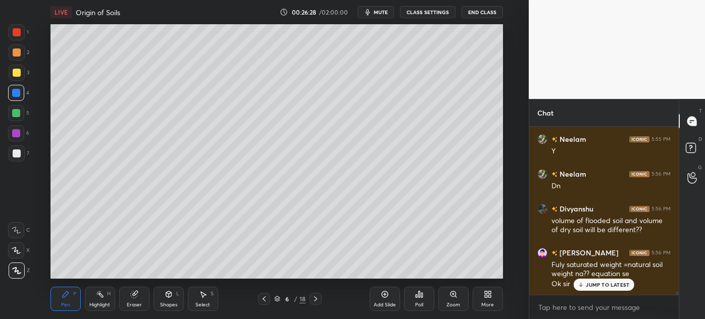
click at [13, 55] on div at bounding box center [17, 52] width 8 height 8
click at [170, 301] on div "Shapes L" at bounding box center [169, 299] width 30 height 24
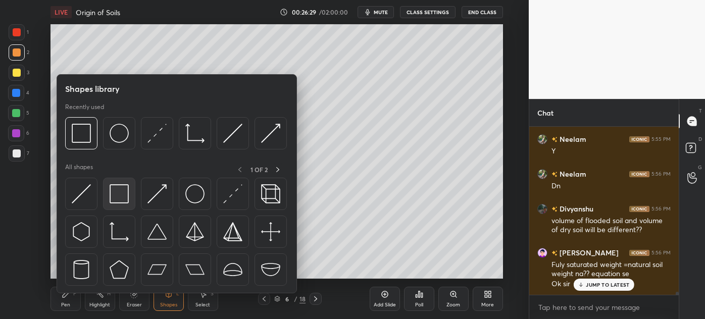
click at [116, 195] on img at bounding box center [119, 193] width 19 height 19
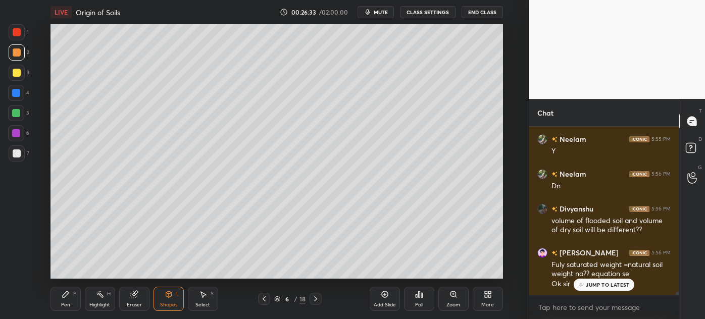
click at [62, 304] on div "Pen" at bounding box center [65, 304] width 9 height 5
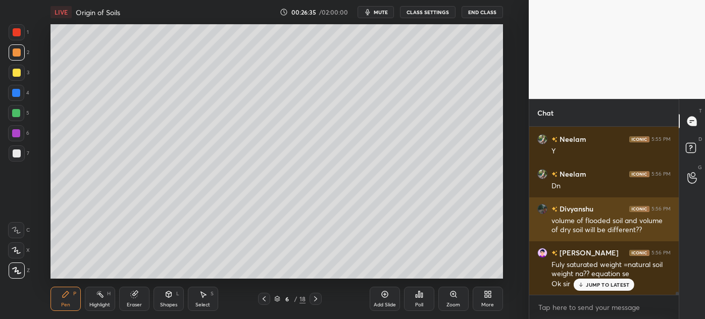
scroll to position [9673, 0]
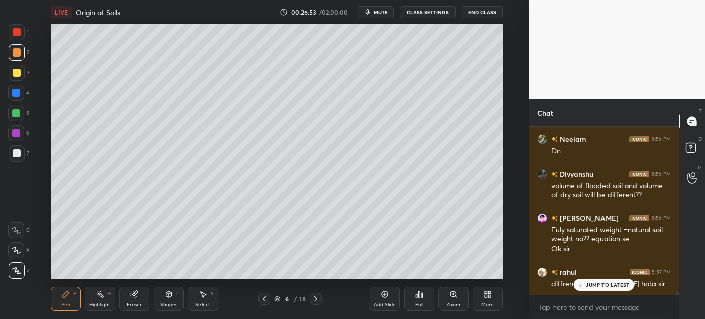
click at [105, 300] on div "Highlight H" at bounding box center [100, 299] width 30 height 24
click at [10, 269] on div at bounding box center [16, 271] width 16 height 16
click at [11, 155] on div at bounding box center [17, 153] width 16 height 16
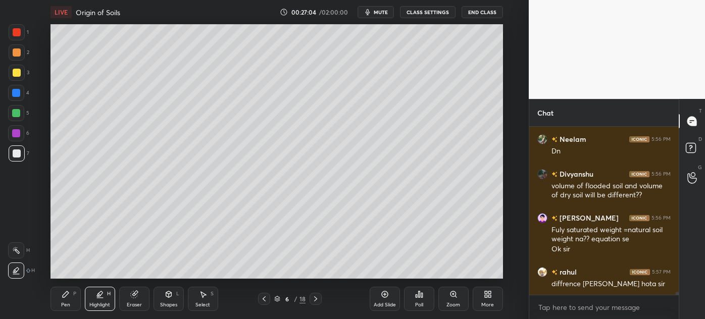
scroll to position [9708, 0]
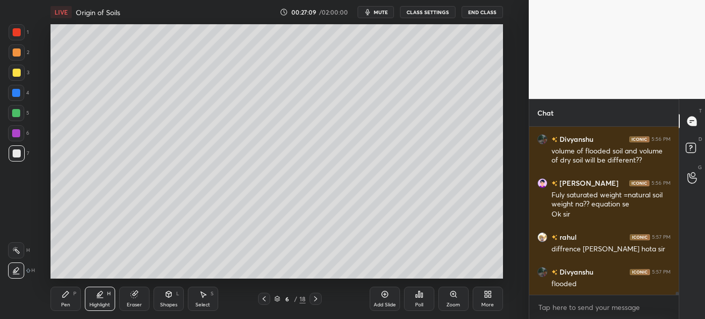
click at [59, 296] on div "Pen P" at bounding box center [65, 299] width 30 height 24
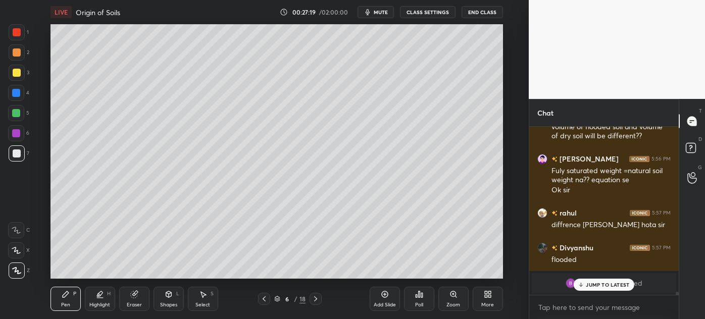
click at [11, 154] on div at bounding box center [17, 153] width 16 height 16
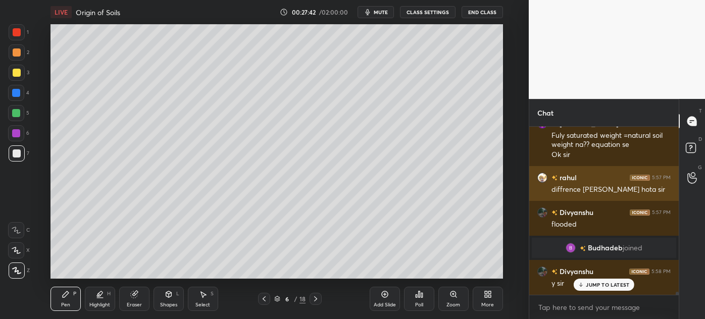
scroll to position [9706, 0]
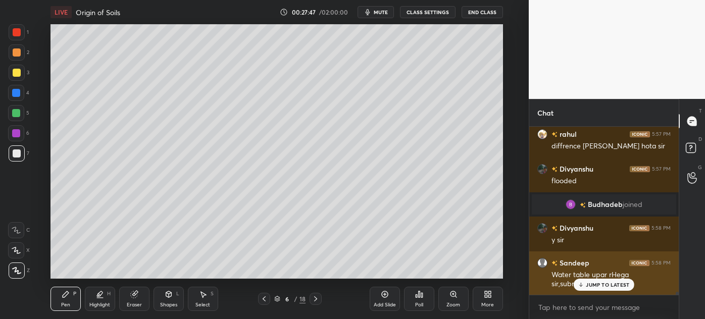
click at [599, 286] on p "JUMP TO LATEST" at bounding box center [607, 285] width 43 height 6
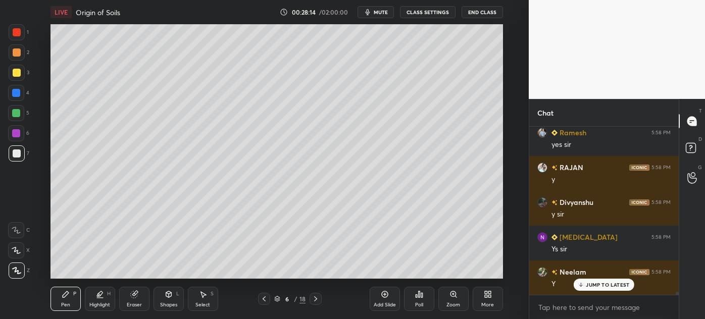
scroll to position [9925, 0]
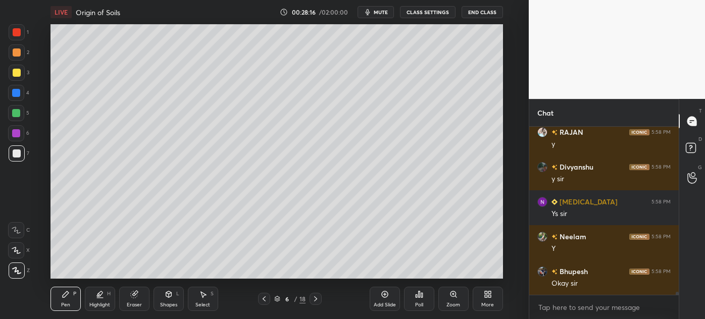
click at [14, 53] on div at bounding box center [17, 52] width 8 height 8
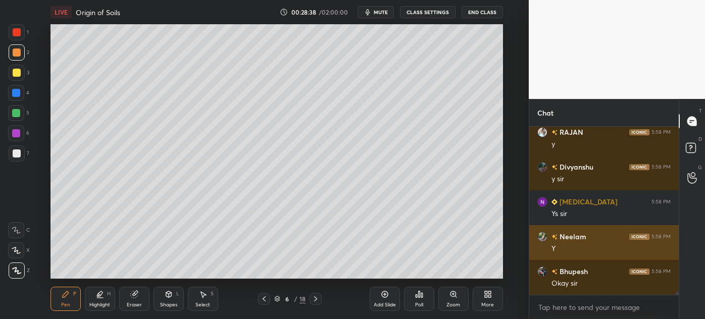
scroll to position [9960, 0]
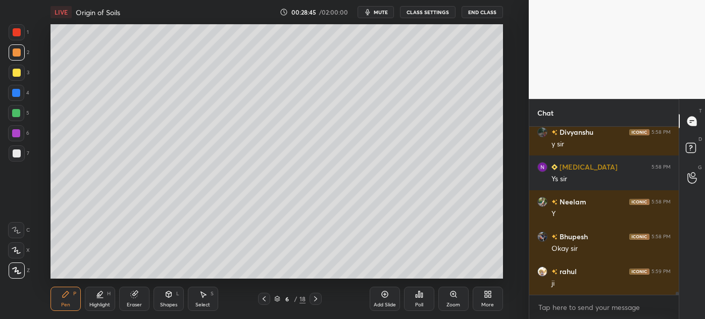
click at [316, 298] on icon at bounding box center [315, 298] width 3 height 5
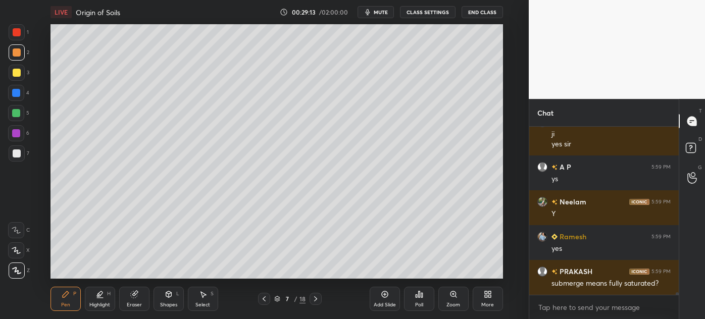
scroll to position [10145, 0]
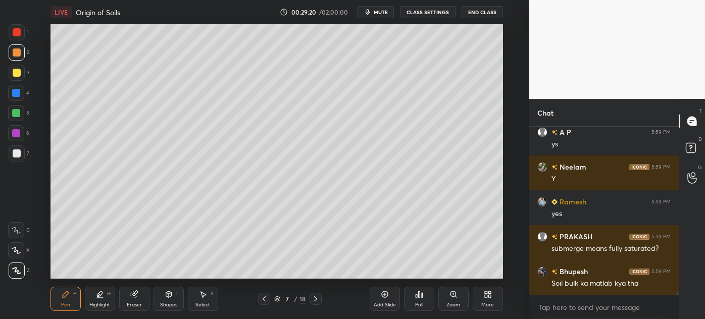
click at [266, 297] on icon at bounding box center [264, 299] width 8 height 8
click at [205, 300] on div "Select S" at bounding box center [203, 299] width 30 height 24
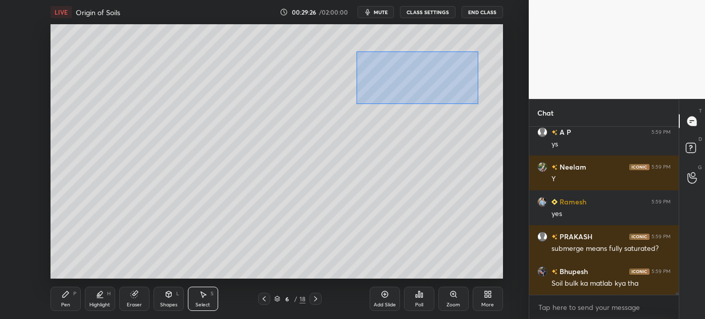
drag, startPoint x: 356, startPoint y: 52, endPoint x: 478, endPoint y: 104, distance: 132.3
click at [478, 104] on div "0 ° Undo Copy Duplicate Duplicate to new slide Delete" at bounding box center [276, 151] width 452 height 254
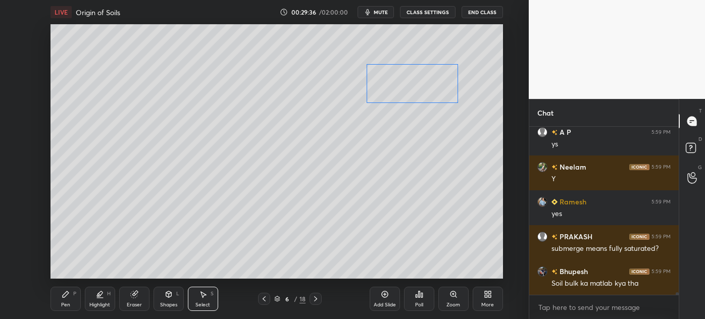
click at [415, 83] on div "0 ° Undo Copy Duplicate Duplicate to new slide Delete" at bounding box center [276, 151] width 452 height 254
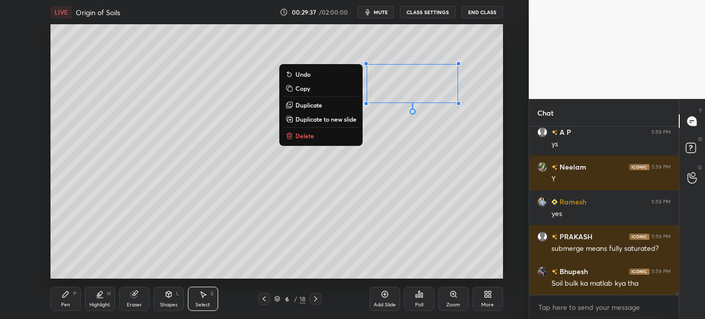
click at [343, 163] on div "0 ° Undo Copy Duplicate Duplicate to new slide Delete" at bounding box center [276, 151] width 452 height 254
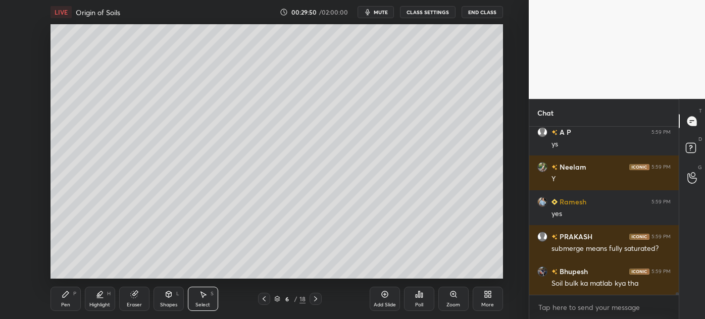
scroll to position [10179, 0]
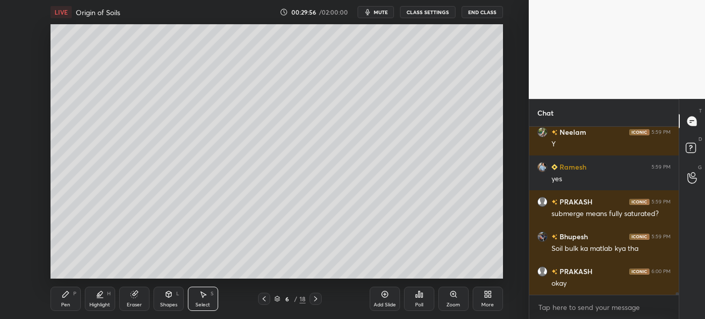
click at [66, 305] on div "Pen" at bounding box center [65, 304] width 9 height 5
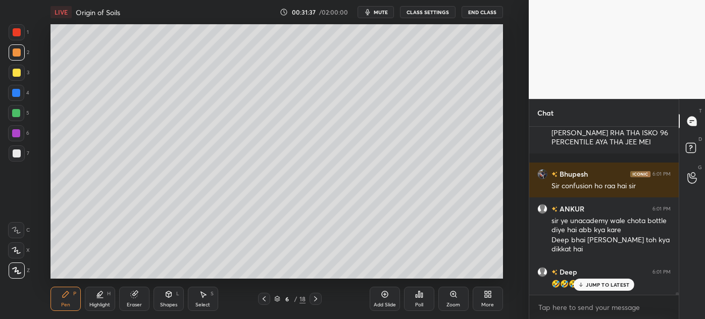
scroll to position [10469, 0]
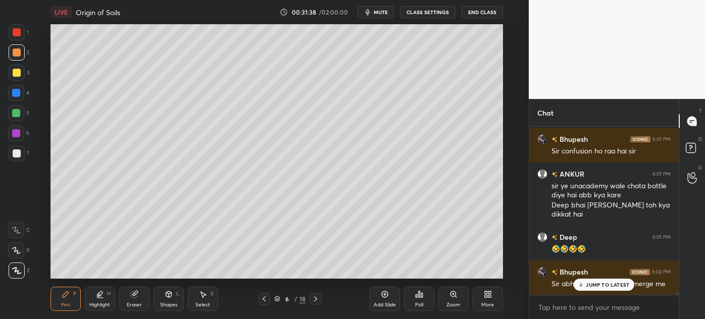
drag, startPoint x: 604, startPoint y: 285, endPoint x: 403, endPoint y: 276, distance: 201.2
click at [599, 285] on p "JUMP TO LATEST" at bounding box center [607, 285] width 43 height 6
click at [200, 303] on div "Select" at bounding box center [202, 304] width 15 height 5
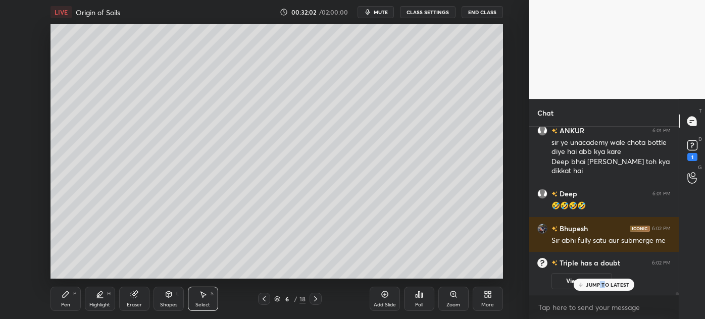
scroll to position [10281, 0]
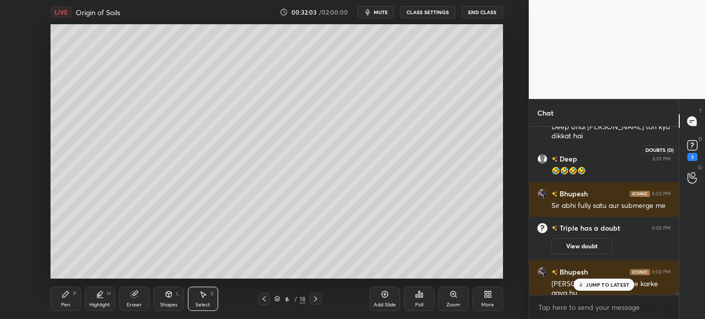
click at [692, 146] on rect at bounding box center [692, 146] width 10 height 10
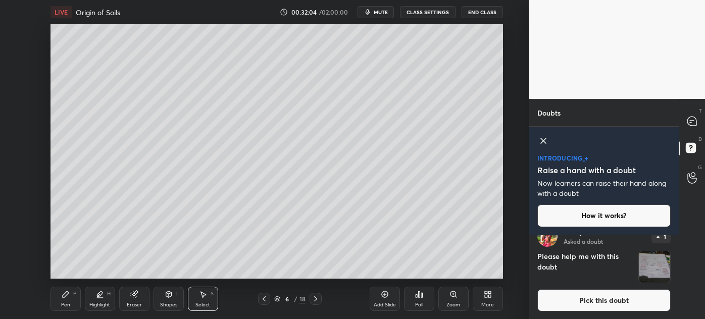
click at [594, 299] on button "Pick this doubt" at bounding box center [603, 300] width 133 height 22
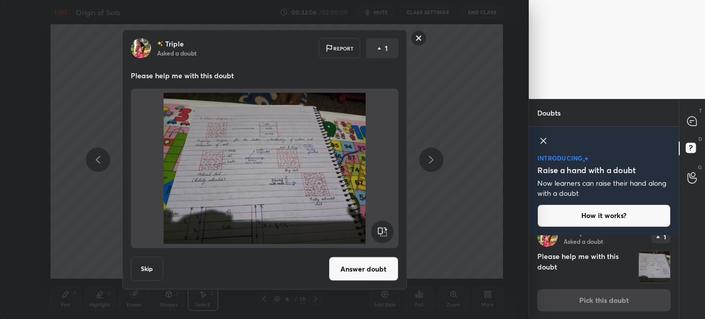
click at [370, 271] on button "Answer doubt" at bounding box center [364, 269] width 70 height 24
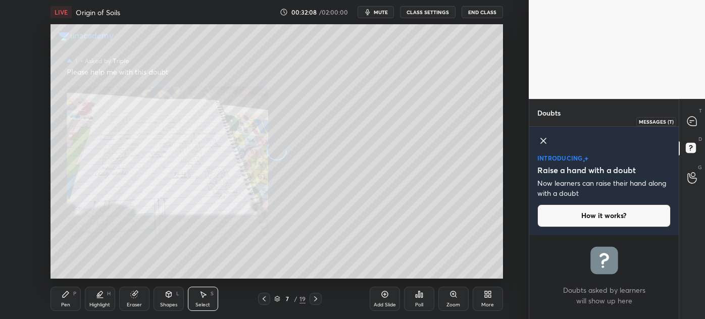
scroll to position [0, 0]
click at [689, 118] on icon at bounding box center [691, 121] width 9 height 9
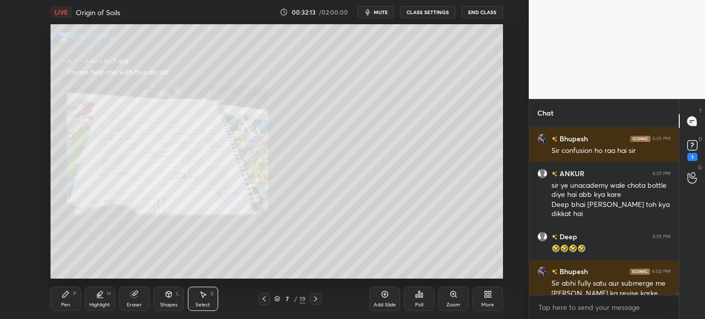
scroll to position [10398, 0]
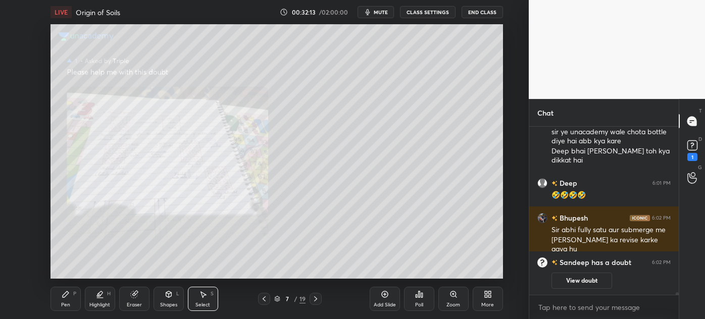
click at [456, 305] on div "Zoom" at bounding box center [453, 304] width 14 height 5
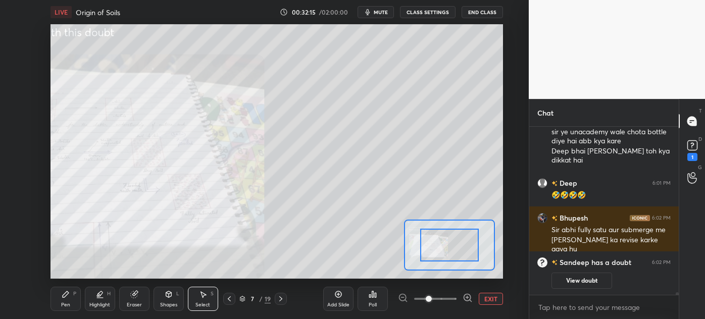
click at [440, 295] on span at bounding box center [435, 298] width 42 height 15
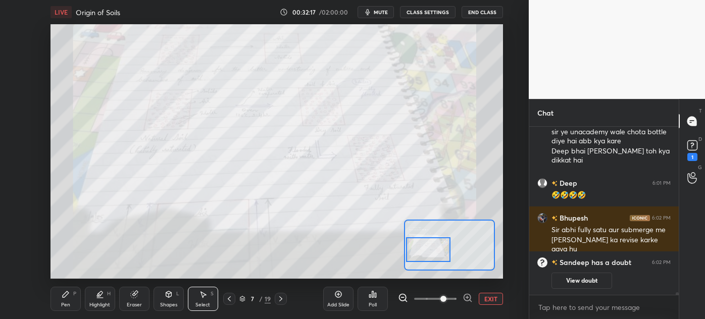
drag, startPoint x: 451, startPoint y: 246, endPoint x: 430, endPoint y: 251, distance: 21.7
click at [430, 251] on div at bounding box center [428, 249] width 44 height 24
click at [699, 143] on icon at bounding box center [692, 145] width 15 height 15
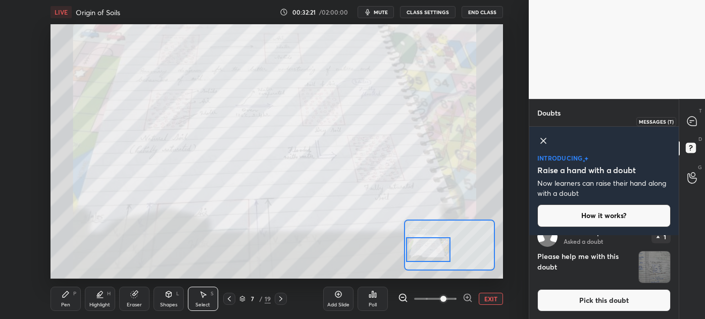
click at [692, 119] on icon at bounding box center [691, 121] width 9 height 9
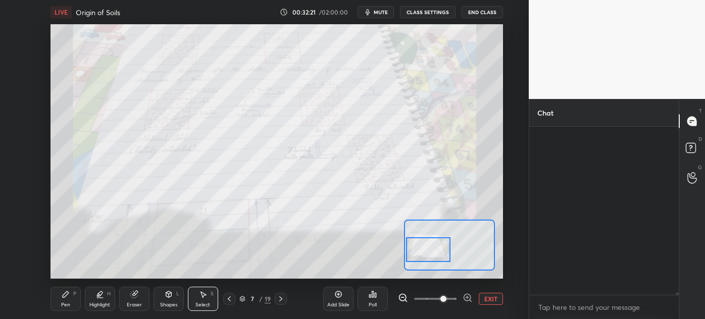
scroll to position [165, 146]
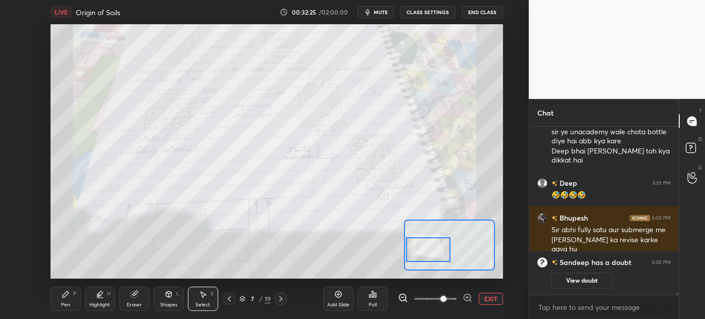
click at [67, 301] on div "Pen P" at bounding box center [65, 299] width 30 height 24
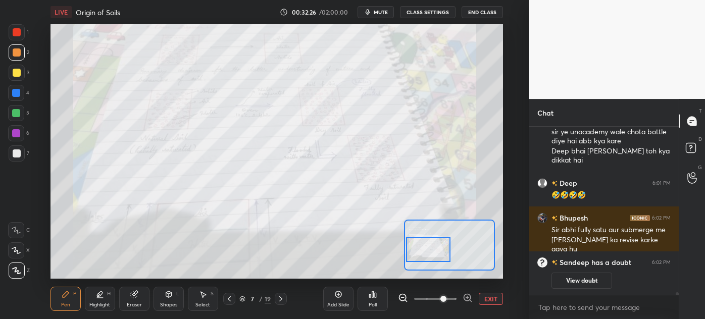
click at [13, 34] on div at bounding box center [17, 32] width 8 height 8
click at [92, 302] on div "Highlight" at bounding box center [99, 304] width 21 height 5
click at [13, 154] on div at bounding box center [17, 153] width 8 height 8
click at [67, 302] on div "Pen" at bounding box center [65, 304] width 9 height 5
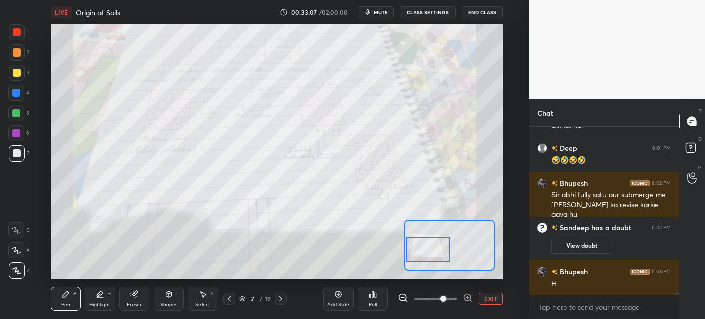
scroll to position [10400, 0]
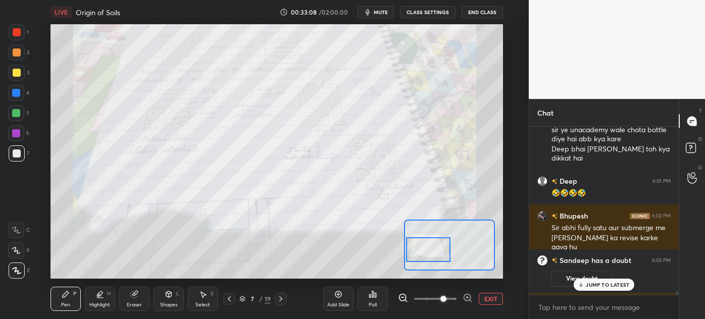
click at [278, 295] on icon at bounding box center [281, 299] width 8 height 8
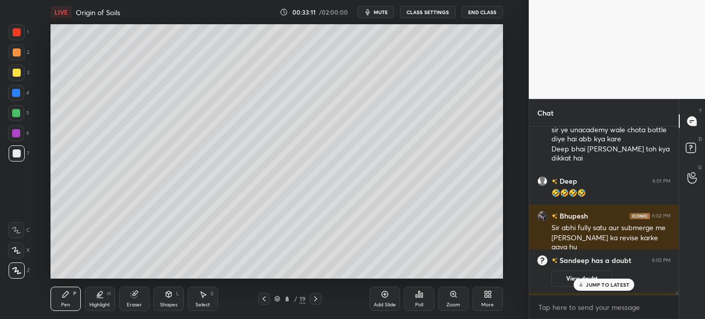
click at [263, 297] on icon at bounding box center [264, 299] width 8 height 8
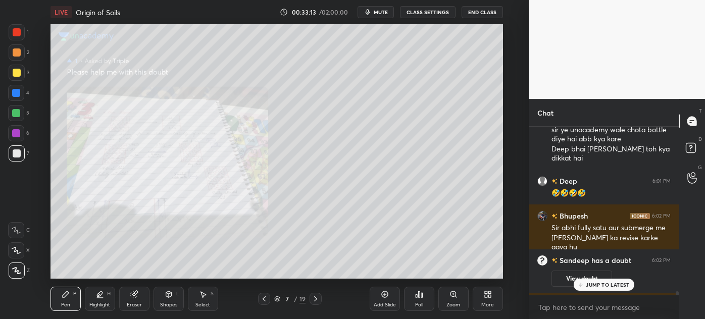
click at [264, 301] on icon at bounding box center [264, 299] width 8 height 8
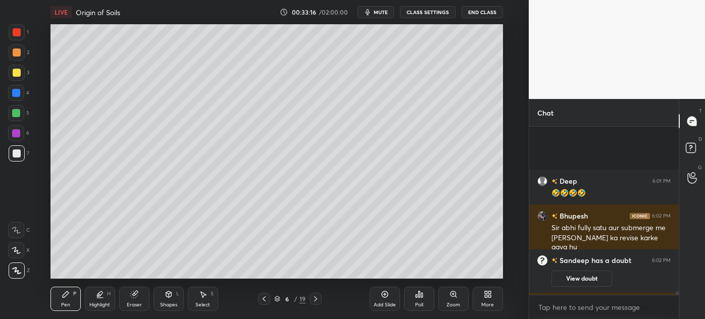
scroll to position [10502, 0]
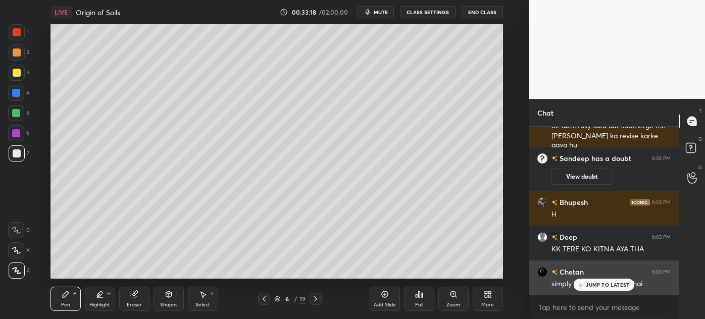
drag, startPoint x: 619, startPoint y: 286, endPoint x: 568, endPoint y: 284, distance: 51.0
click at [617, 286] on p "JUMP TO LATEST" at bounding box center [607, 285] width 43 height 6
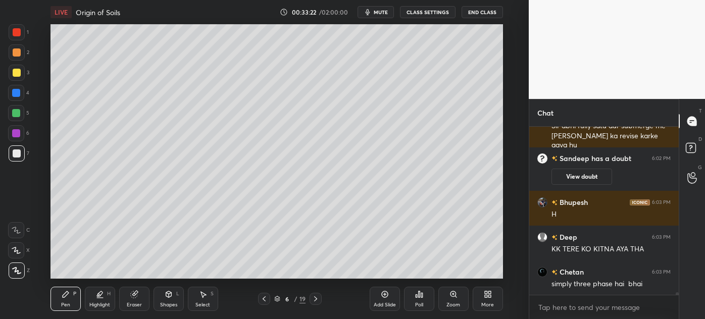
click at [61, 304] on div "Pen" at bounding box center [65, 304] width 9 height 5
click at [197, 304] on div "Select" at bounding box center [202, 304] width 15 height 5
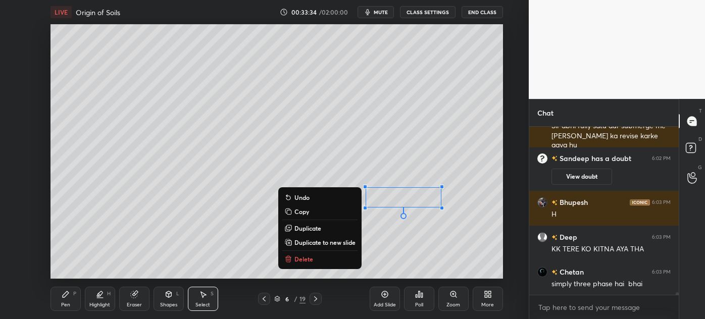
click at [101, 246] on div "0 ° Undo Copy Duplicate Duplicate to new slide Delete" at bounding box center [276, 151] width 452 height 254
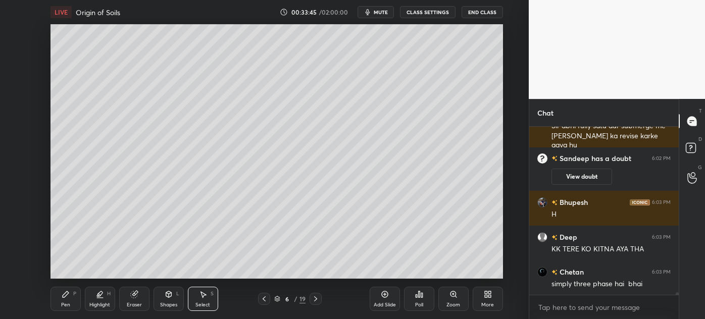
scroll to position [10536, 0]
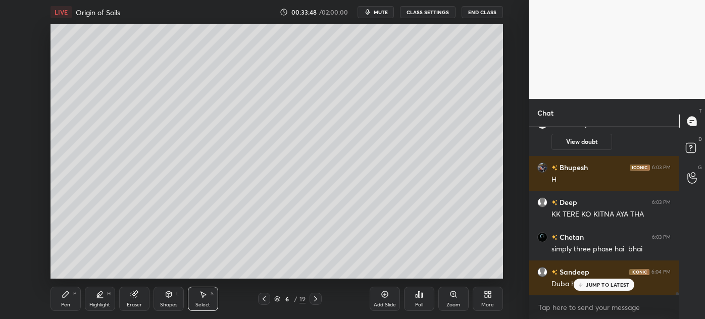
click at [592, 288] on div "JUMP TO LATEST" at bounding box center [604, 285] width 61 height 12
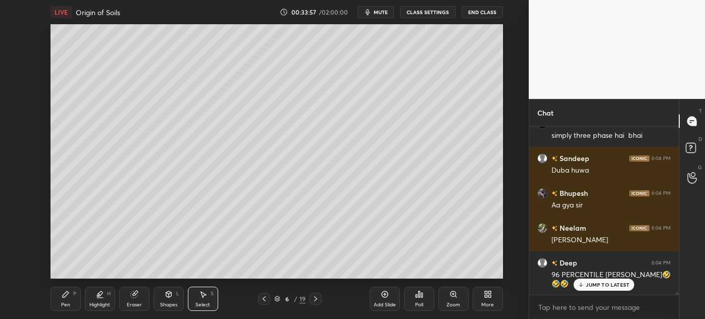
scroll to position [10674, 0]
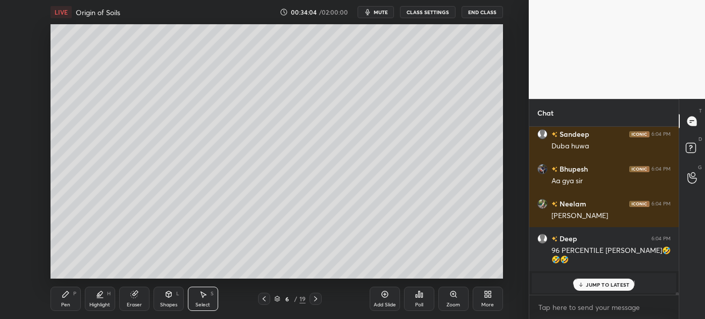
click at [600, 283] on p "JUMP TO LATEST" at bounding box center [607, 285] width 43 height 6
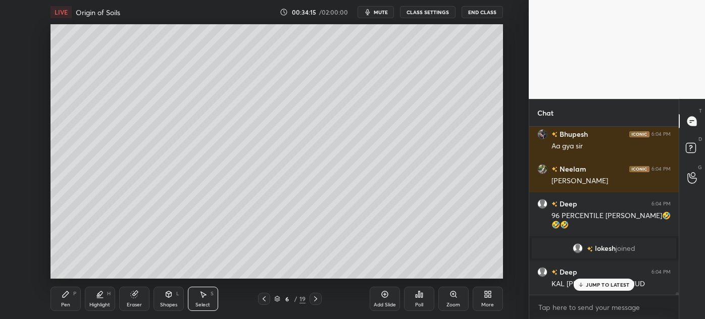
click at [592, 284] on p "JUMP TO LATEST" at bounding box center [607, 285] width 43 height 6
click at [316, 297] on icon at bounding box center [316, 299] width 8 height 8
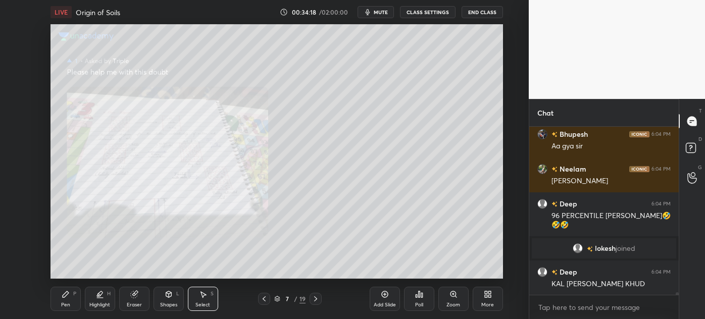
click at [316, 297] on icon at bounding box center [316, 299] width 8 height 8
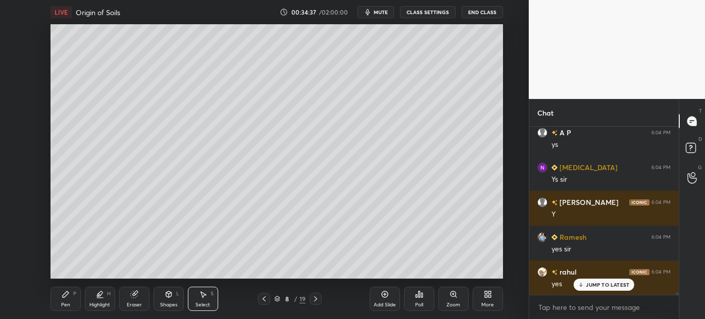
scroll to position [11023, 0]
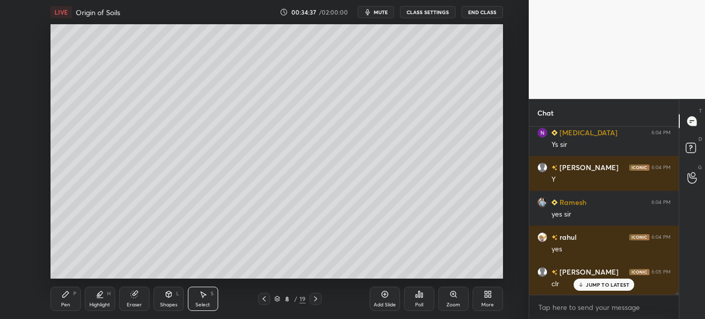
click at [63, 310] on div "Pen P" at bounding box center [65, 299] width 30 height 24
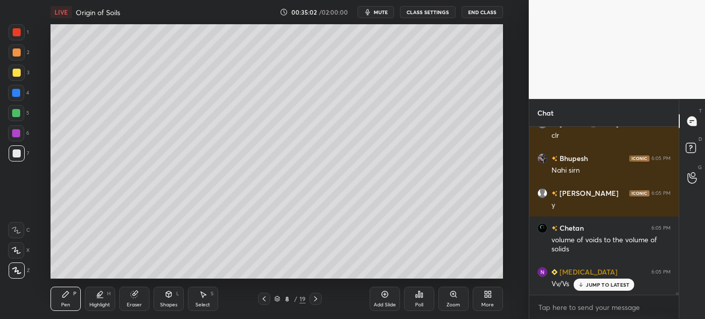
scroll to position [11206, 0]
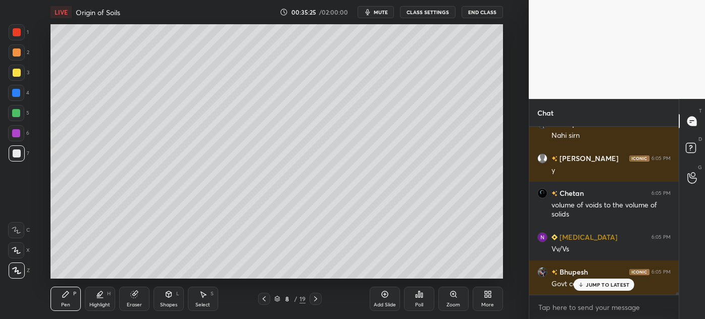
click at [15, 78] on div at bounding box center [17, 73] width 16 height 16
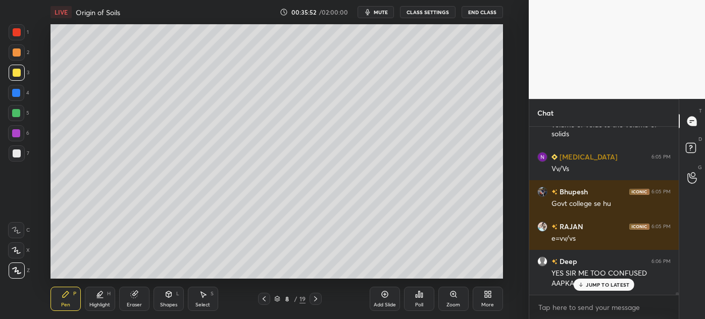
scroll to position [11321, 0]
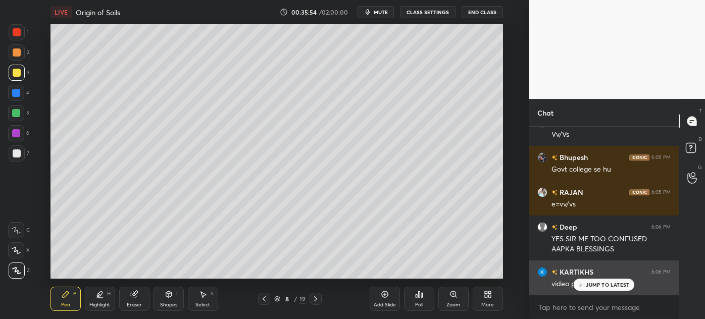
click at [600, 286] on p "JUMP TO LATEST" at bounding box center [607, 285] width 43 height 6
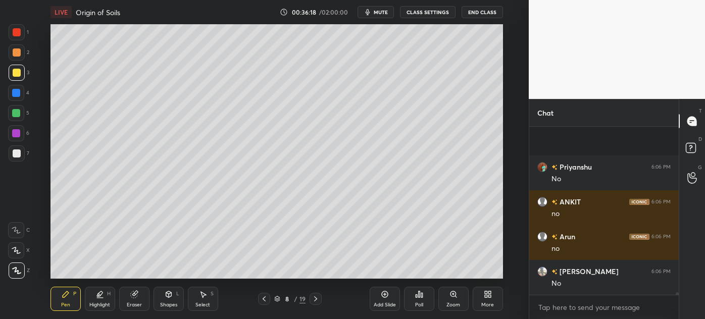
scroll to position [11748, 0]
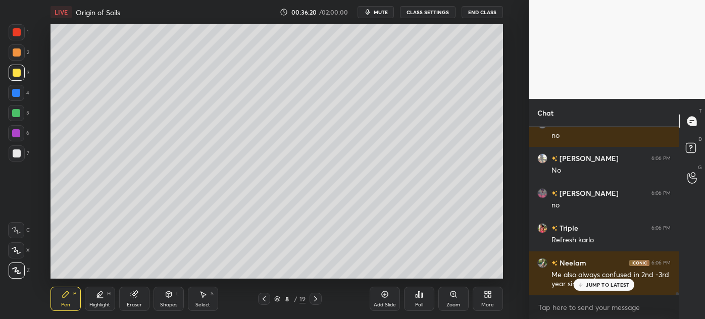
click at [15, 160] on div at bounding box center [17, 153] width 16 height 16
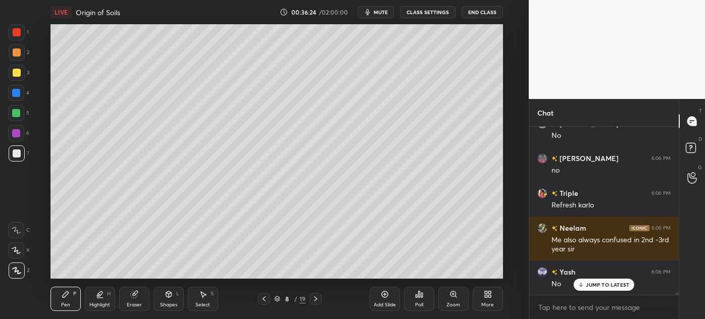
scroll to position [11861, 0]
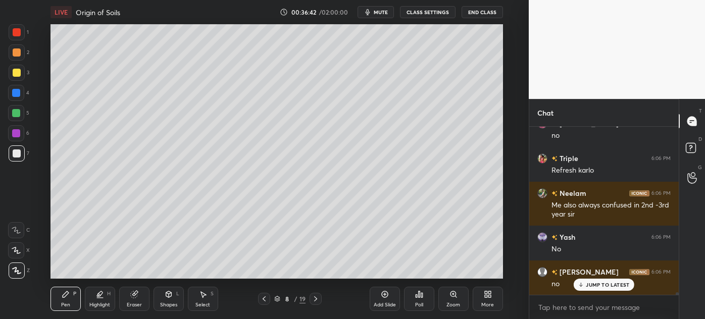
click at [12, 94] on div at bounding box center [16, 93] width 8 height 8
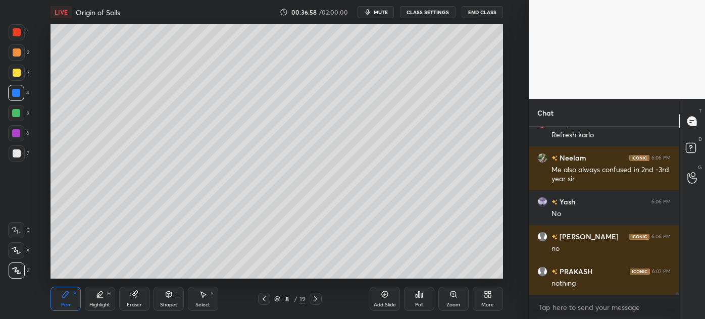
scroll to position [11940, 0]
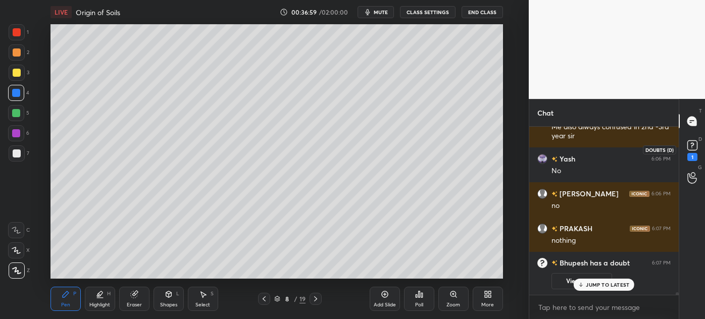
click at [697, 146] on icon at bounding box center [692, 145] width 15 height 15
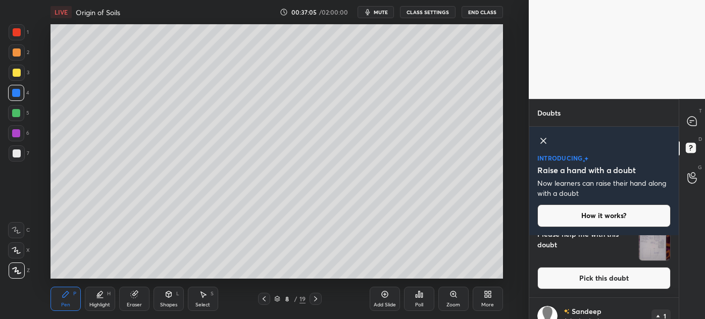
scroll to position [39, 0]
click at [599, 276] on button "Pick this doubt" at bounding box center [603, 278] width 133 height 22
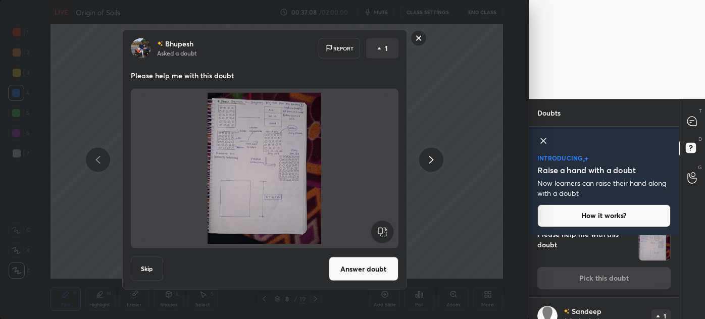
scroll to position [17, 0]
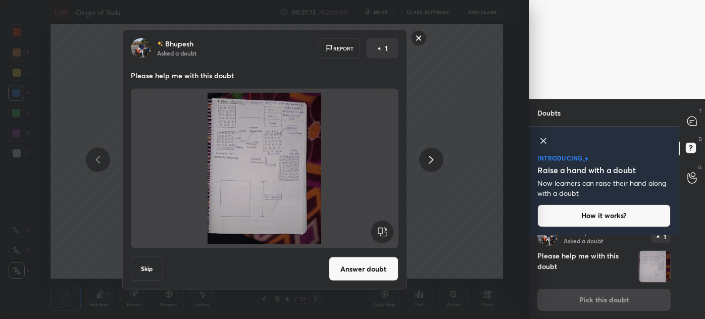
click at [367, 268] on button "Answer doubt" at bounding box center [364, 269] width 70 height 24
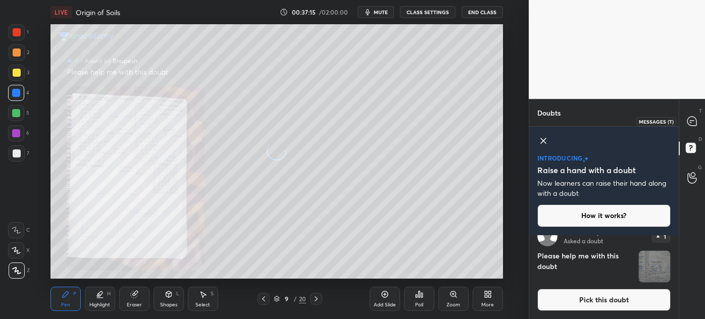
scroll to position [17, 0]
click at [693, 124] on icon at bounding box center [691, 121] width 9 height 9
type textarea "x"
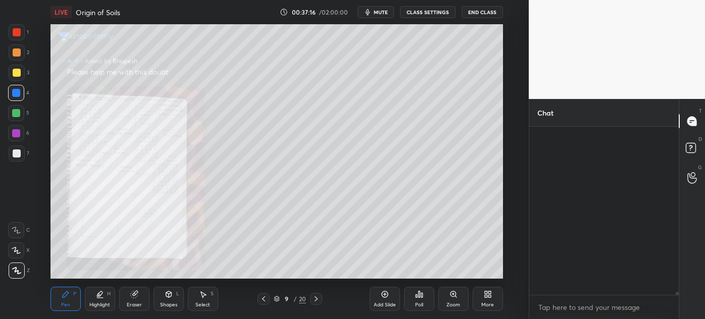
scroll to position [165, 146]
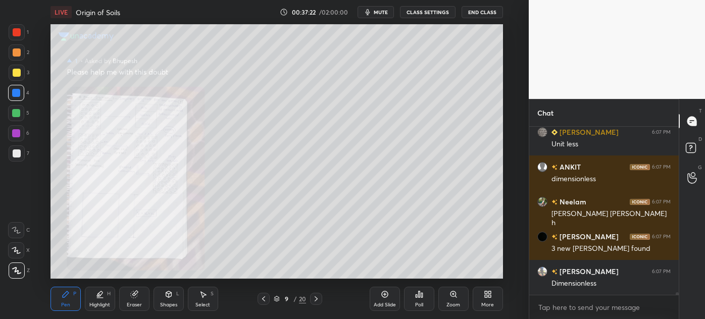
click at [453, 302] on div "Zoom" at bounding box center [453, 304] width 14 height 5
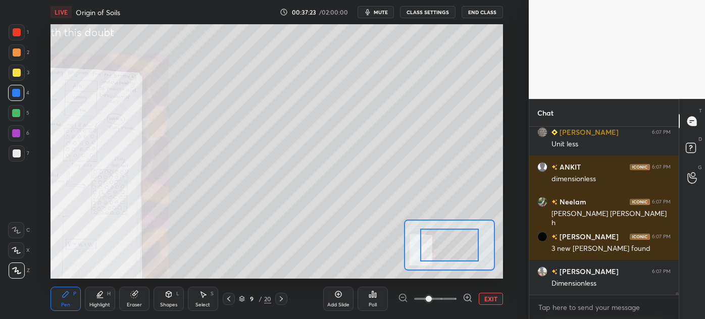
click at [453, 302] on span at bounding box center [435, 298] width 42 height 15
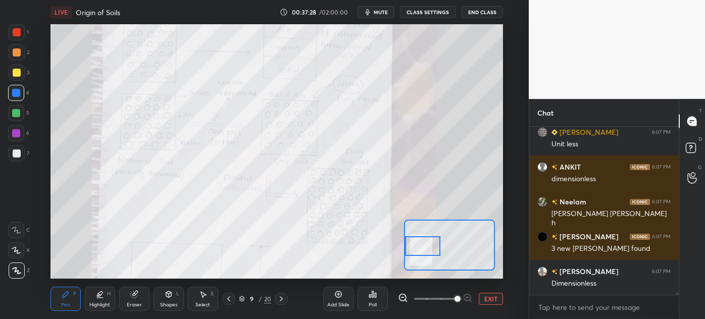
scroll to position [11670, 0]
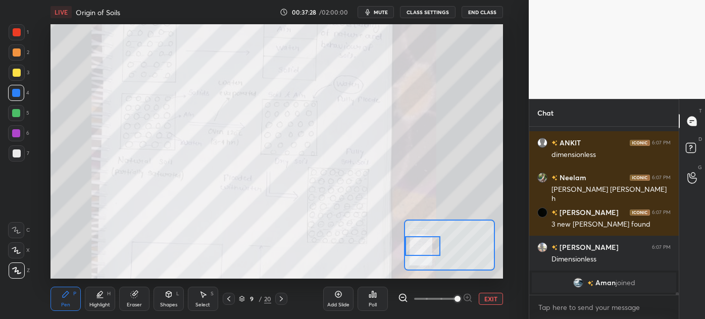
drag, startPoint x: 447, startPoint y: 245, endPoint x: 417, endPoint y: 246, distance: 29.8
click at [417, 246] on div at bounding box center [422, 246] width 35 height 20
click at [685, 125] on div at bounding box center [692, 121] width 20 height 18
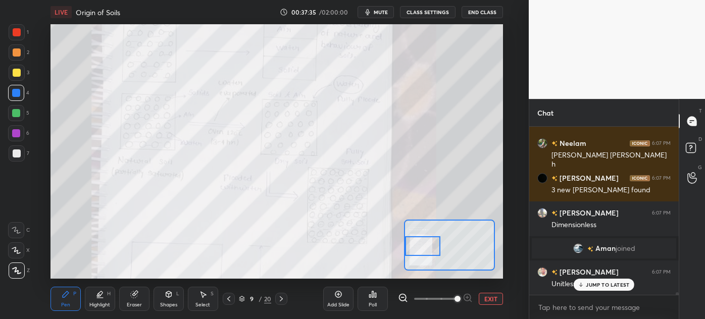
click at [230, 302] on icon at bounding box center [229, 299] width 8 height 8
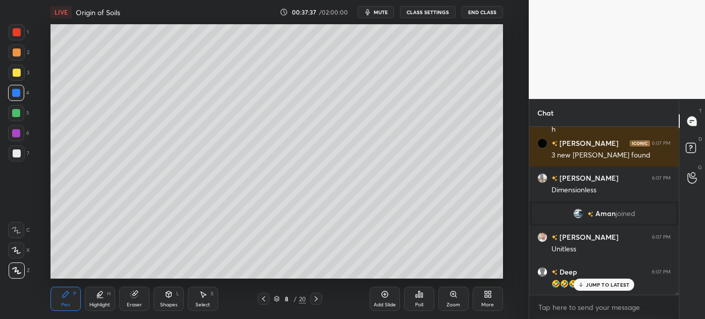
click at [605, 286] on p "JUMP TO LATEST" at bounding box center [607, 285] width 43 height 6
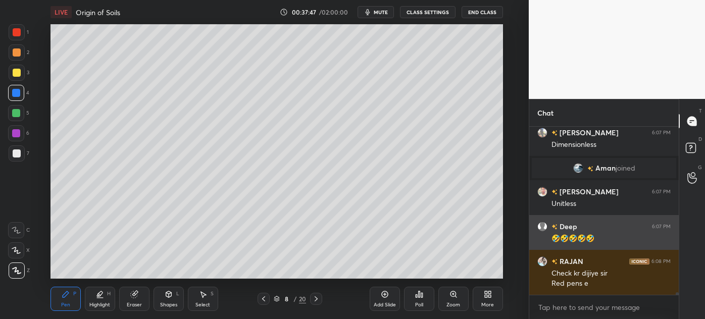
scroll to position [11640, 0]
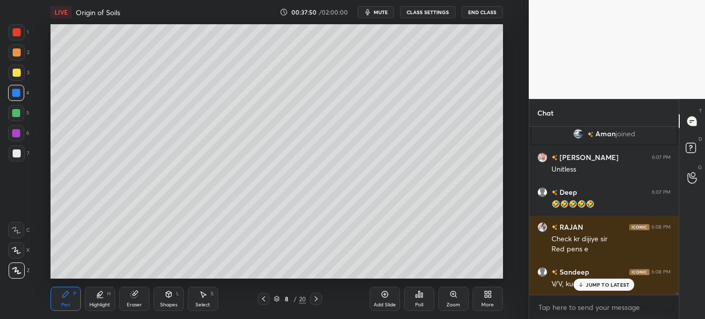
click at [587, 289] on div "JUMP TO LATEST" at bounding box center [604, 285] width 61 height 12
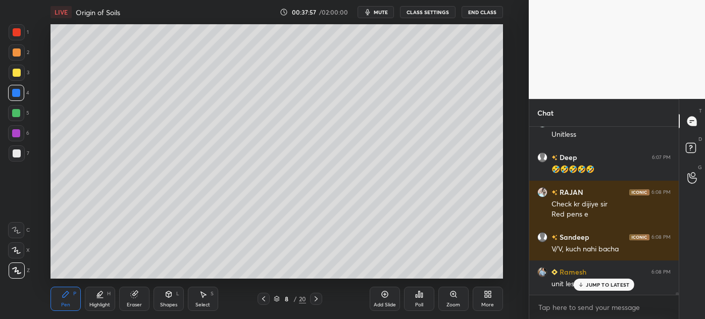
scroll to position [11685, 0]
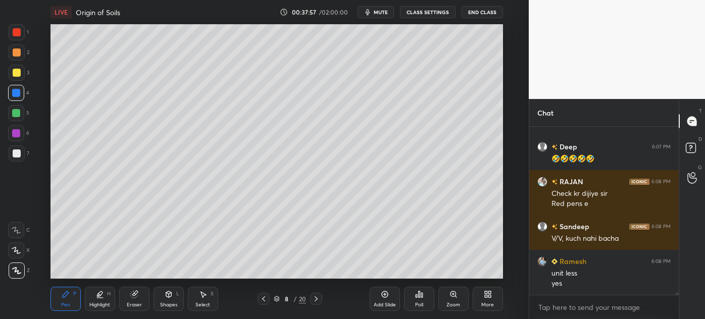
click at [16, 154] on div at bounding box center [17, 153] width 8 height 8
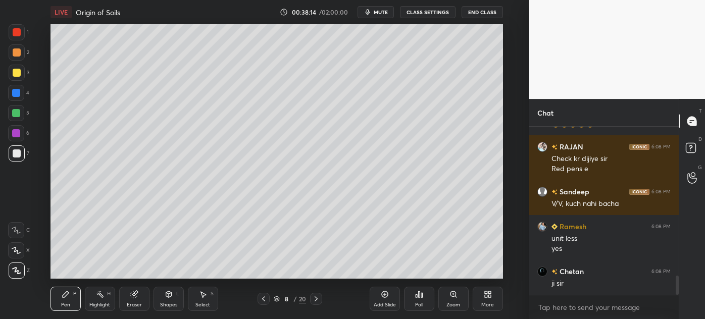
scroll to position [50241, 50007]
click at [62, 304] on div "Pen" at bounding box center [65, 304] width 9 height 5
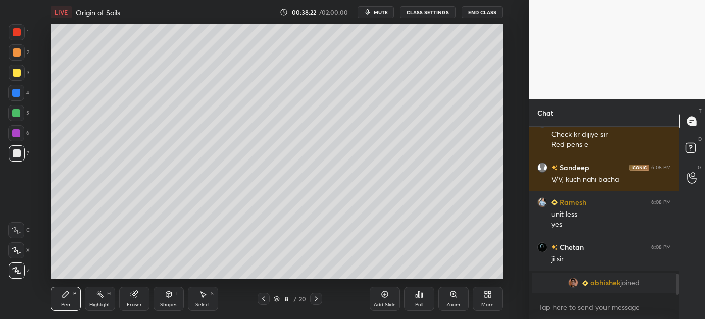
scroll to position [1171, 0]
click at [15, 74] on div at bounding box center [17, 73] width 8 height 8
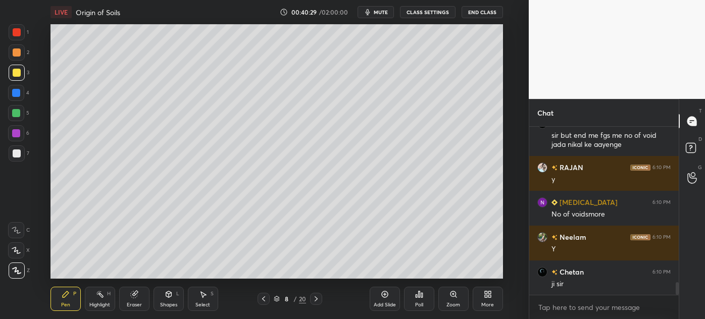
scroll to position [2060, 0]
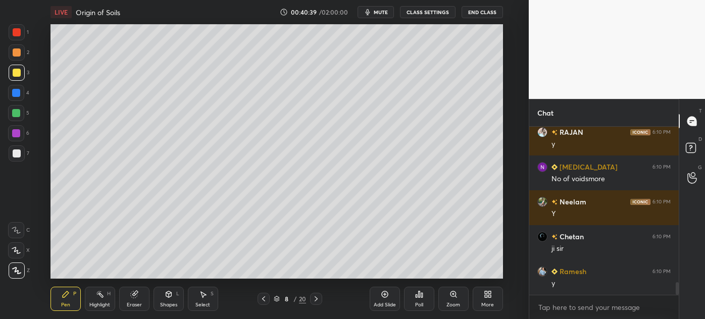
click at [133, 303] on div "Eraser" at bounding box center [134, 304] width 15 height 5
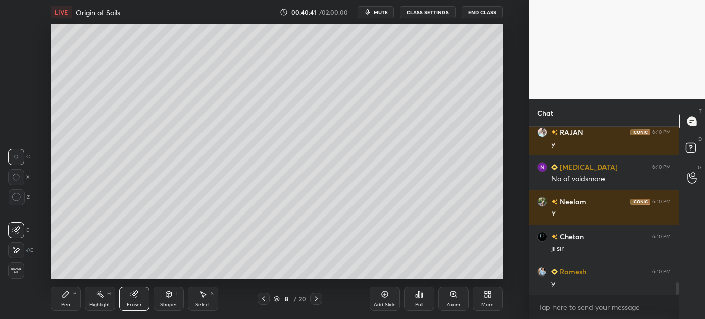
click at [62, 303] on div "Pen" at bounding box center [65, 304] width 9 height 5
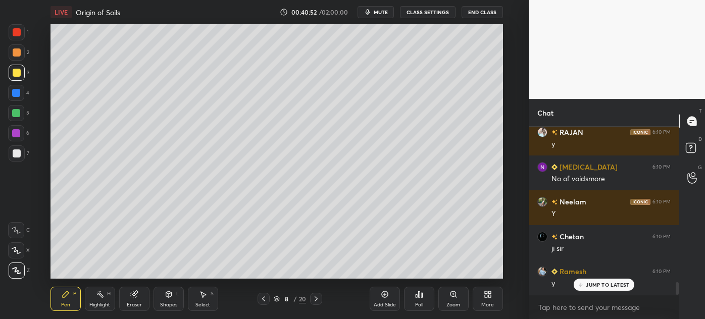
scroll to position [2113, 0]
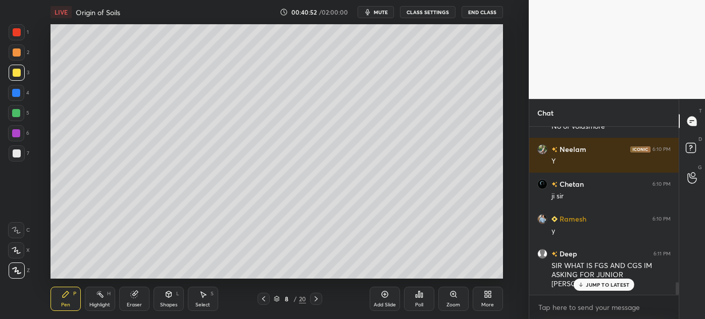
click at [128, 304] on div "Eraser" at bounding box center [134, 304] width 15 height 5
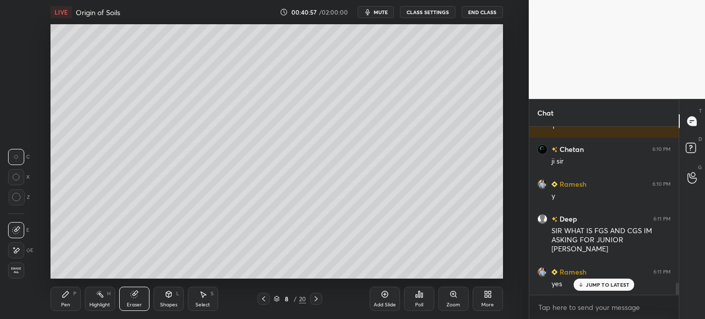
scroll to position [2182, 0]
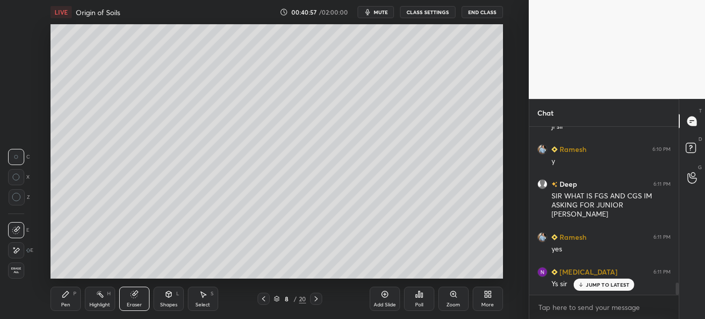
click at [66, 307] on div "Pen" at bounding box center [65, 304] width 9 height 5
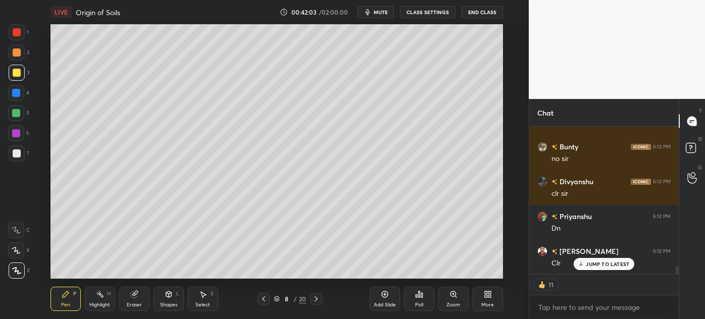
scroll to position [2657, 0]
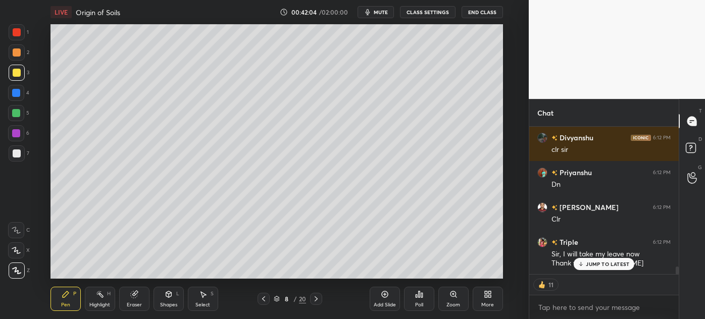
click at [386, 300] on div "Add Slide" at bounding box center [385, 299] width 30 height 24
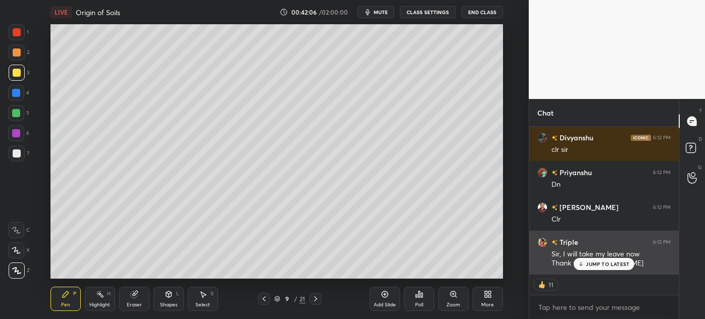
click at [606, 265] on p "JUMP TO LATEST" at bounding box center [607, 264] width 43 height 6
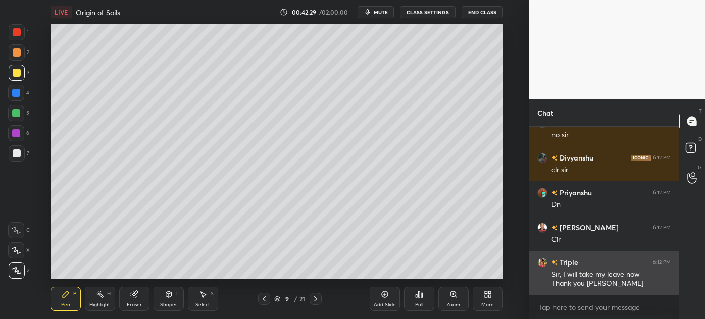
scroll to position [2661, 0]
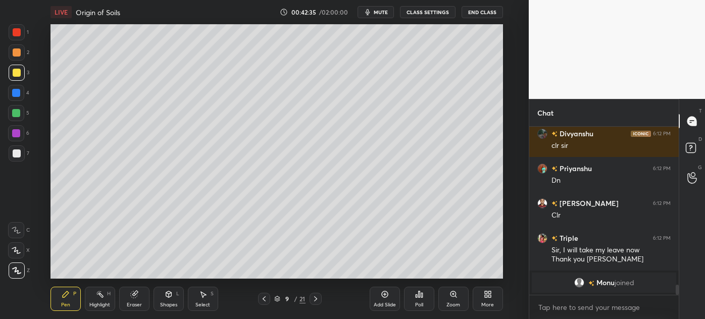
click at [15, 154] on div at bounding box center [17, 153] width 8 height 8
click at [14, 72] on div at bounding box center [17, 73] width 8 height 8
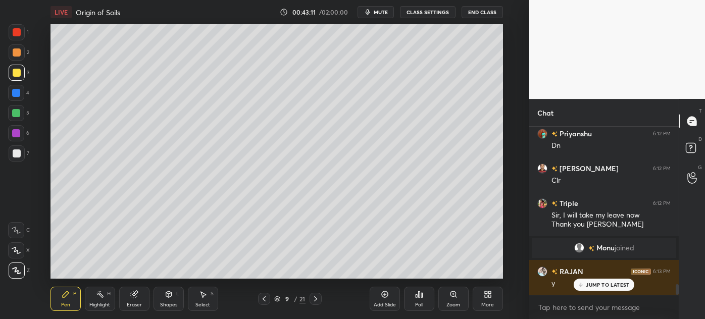
scroll to position [2487, 0]
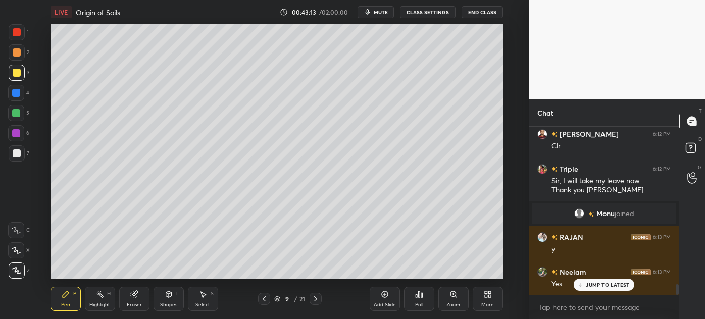
click at [13, 161] on div at bounding box center [17, 153] width 16 height 16
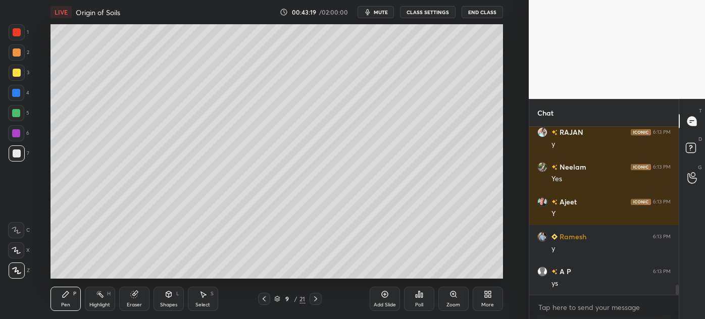
scroll to position [2662, 0]
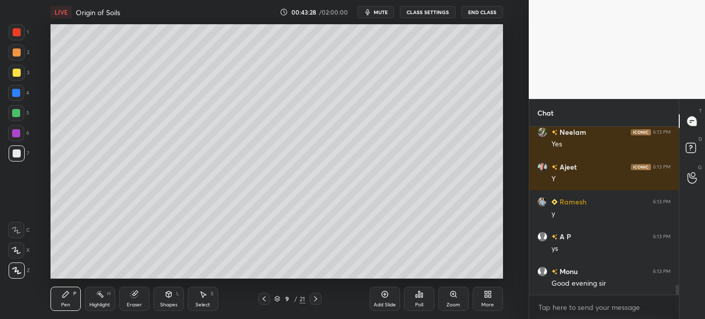
click at [12, 75] on div at bounding box center [17, 73] width 16 height 16
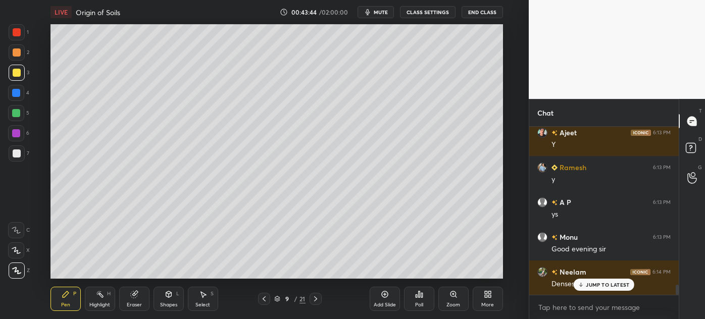
click at [15, 160] on div at bounding box center [17, 153] width 16 height 16
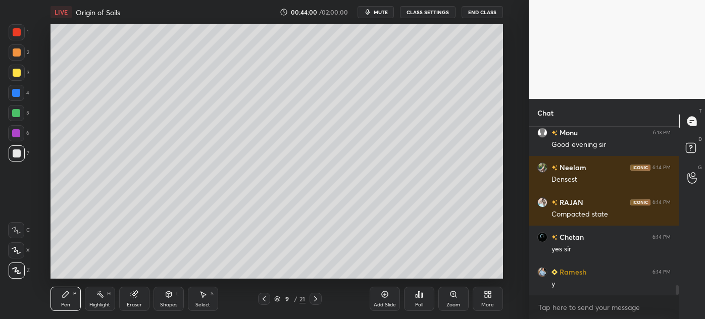
scroll to position [2836, 0]
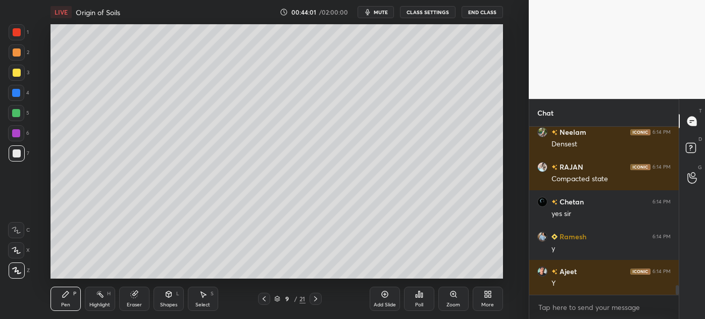
click at [13, 74] on div at bounding box center [17, 73] width 8 height 8
click at [98, 301] on div "Highlight H" at bounding box center [100, 299] width 30 height 24
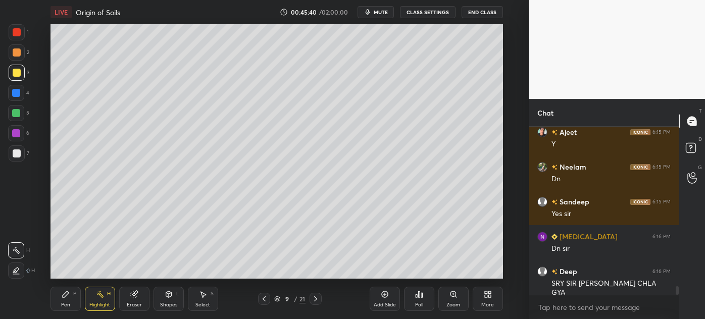
scroll to position [3149, 0]
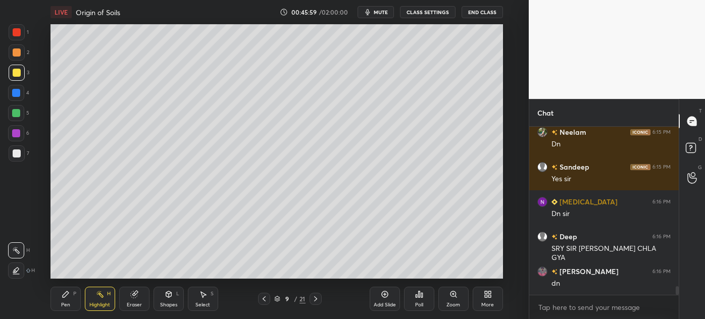
click at [386, 298] on div "Add Slide" at bounding box center [385, 299] width 30 height 24
click at [54, 309] on div "Pen P" at bounding box center [65, 299] width 30 height 24
click at [14, 57] on div at bounding box center [17, 52] width 16 height 16
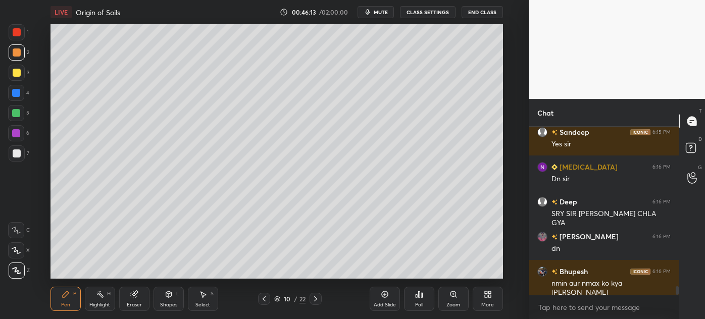
click at [265, 300] on icon at bounding box center [264, 299] width 8 height 8
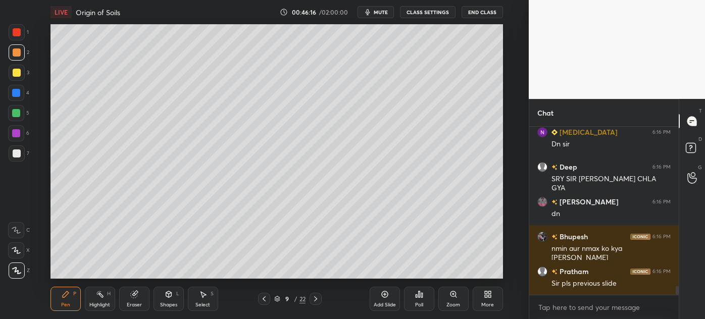
click at [12, 155] on div at bounding box center [17, 153] width 16 height 16
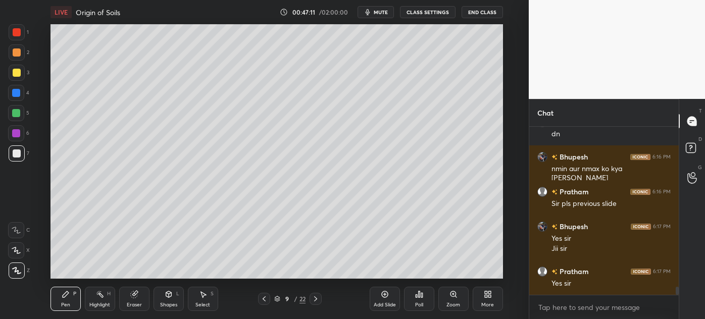
scroll to position [3334, 0]
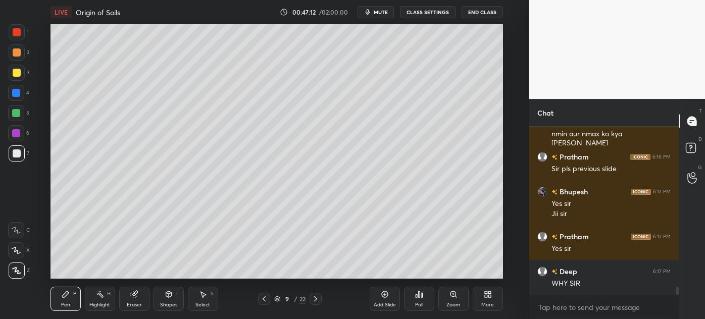
click at [314, 300] on icon at bounding box center [316, 299] width 8 height 8
click at [58, 303] on div "Pen P" at bounding box center [65, 299] width 30 height 24
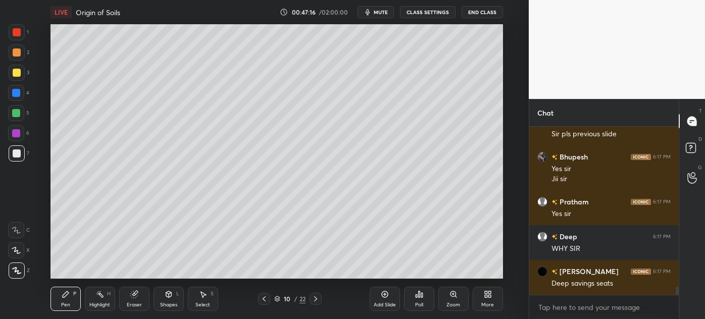
scroll to position [3403, 0]
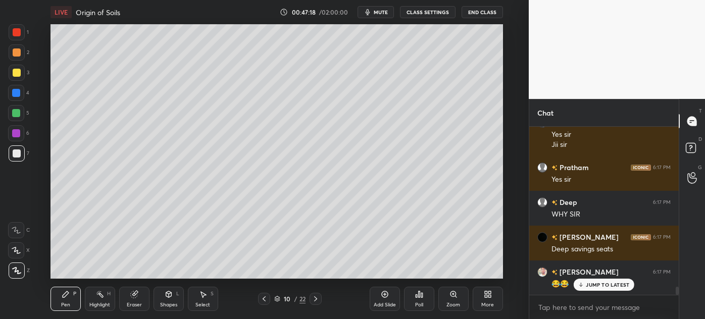
click at [104, 303] on div "Highlight" at bounding box center [99, 304] width 21 height 5
click at [14, 272] on icon at bounding box center [14, 272] width 2 height 2
click at [12, 60] on div at bounding box center [17, 52] width 16 height 16
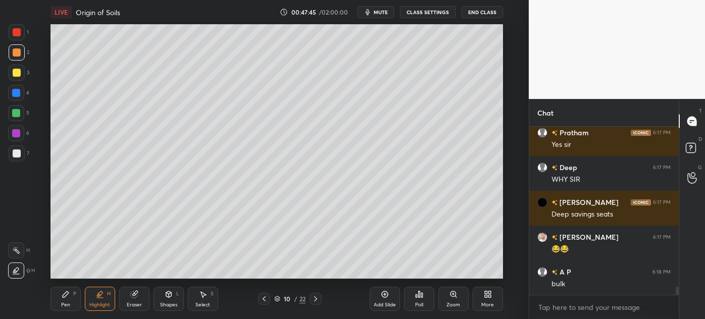
scroll to position [3473, 0]
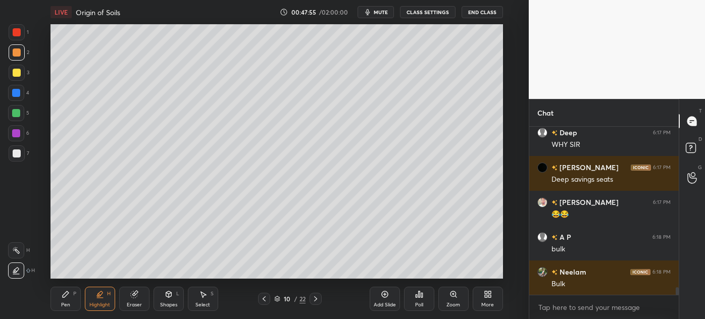
click at [14, 155] on div at bounding box center [17, 153] width 8 height 8
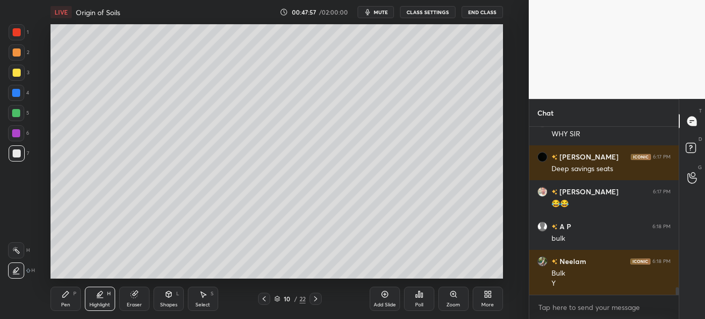
click at [65, 300] on div "Pen P" at bounding box center [65, 299] width 30 height 24
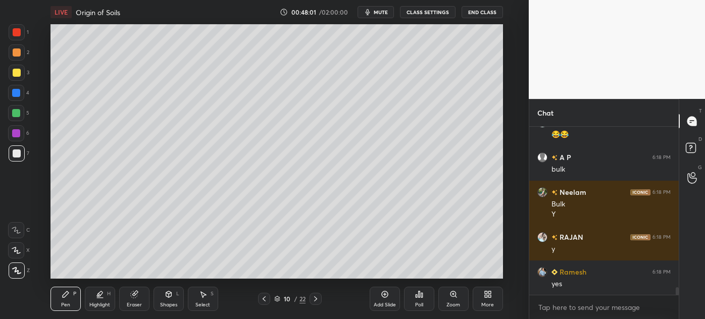
scroll to position [3587, 0]
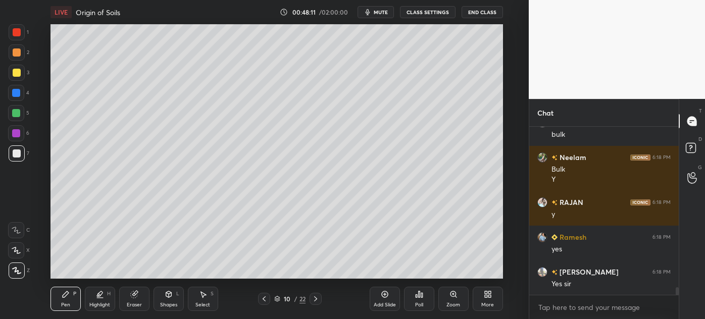
click at [129, 302] on div "Eraser" at bounding box center [134, 304] width 15 height 5
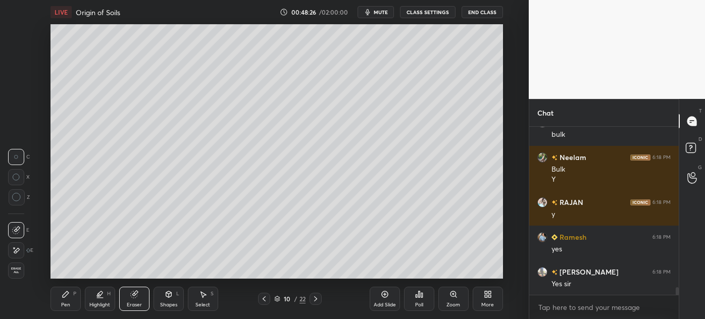
click at [70, 301] on div "Pen P" at bounding box center [65, 299] width 30 height 24
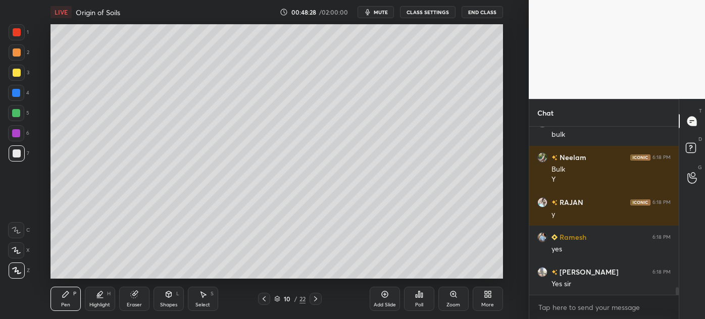
click at [14, 96] on div at bounding box center [16, 93] width 8 height 8
click at [11, 52] on div at bounding box center [17, 52] width 16 height 16
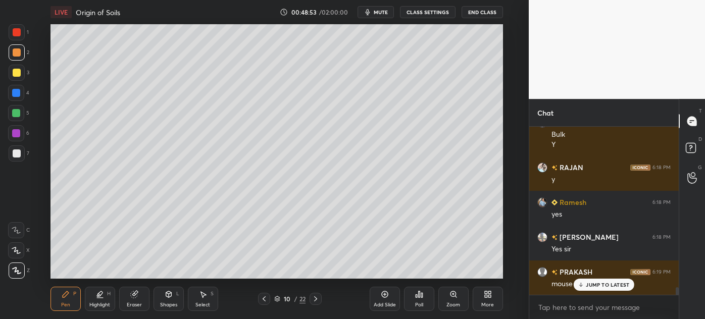
click at [15, 93] on div at bounding box center [16, 93] width 8 height 8
click at [13, 54] on div at bounding box center [17, 52] width 8 height 8
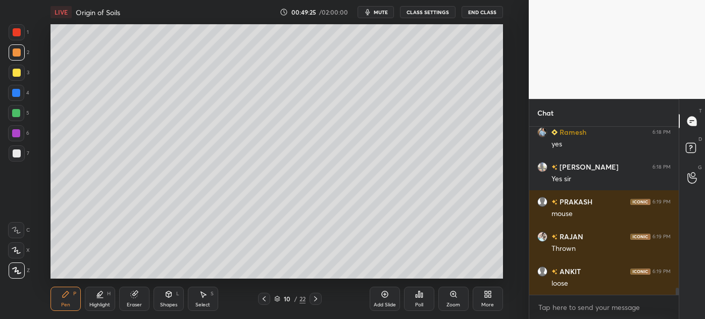
scroll to position [3727, 0]
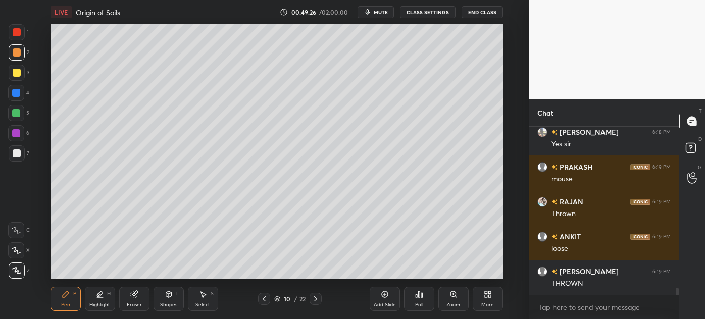
click at [12, 157] on div at bounding box center [17, 153] width 16 height 16
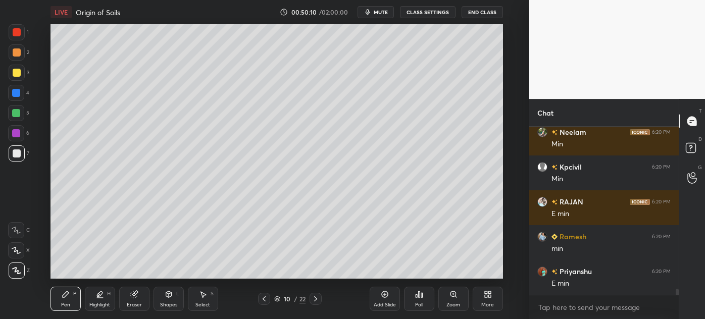
scroll to position [4344, 0]
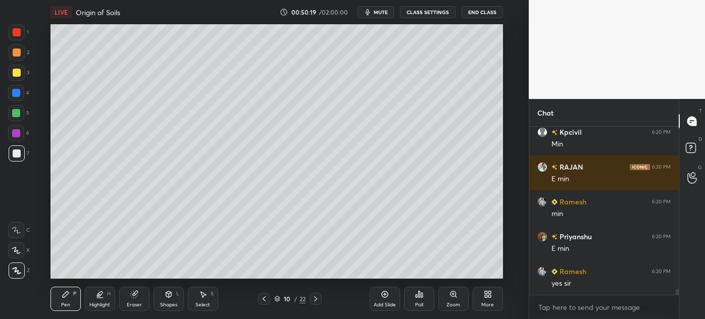
click at [202, 305] on div "Select" at bounding box center [202, 304] width 15 height 5
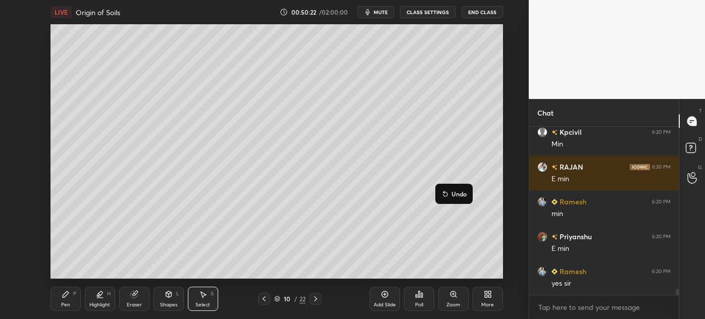
click at [463, 243] on div "0 ° Undo Copy Duplicate Duplicate to new slide Delete" at bounding box center [276, 151] width 452 height 254
click at [384, 300] on div "Add Slide" at bounding box center [385, 299] width 30 height 24
click at [71, 305] on div "Pen P" at bounding box center [65, 299] width 30 height 24
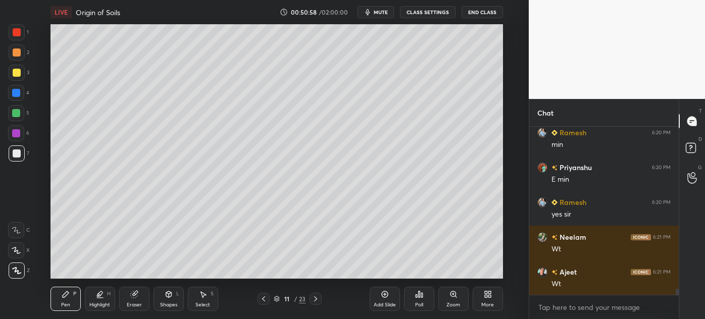
scroll to position [4448, 0]
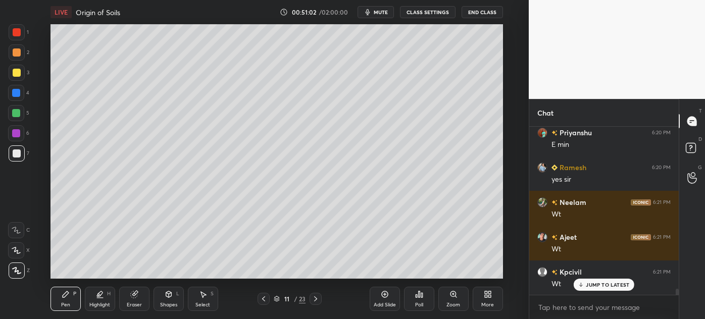
click at [266, 298] on icon at bounding box center [264, 299] width 8 height 8
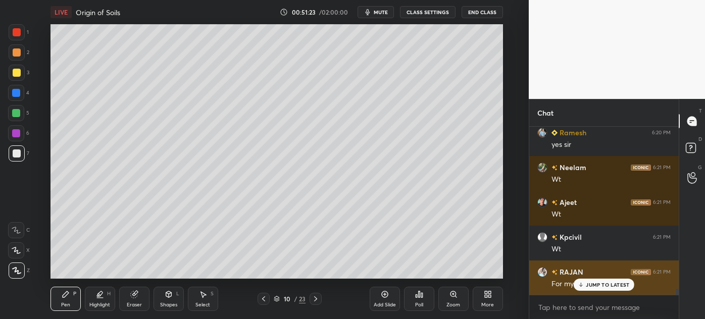
click at [588, 284] on p "JUMP TO LATEST" at bounding box center [607, 285] width 43 height 6
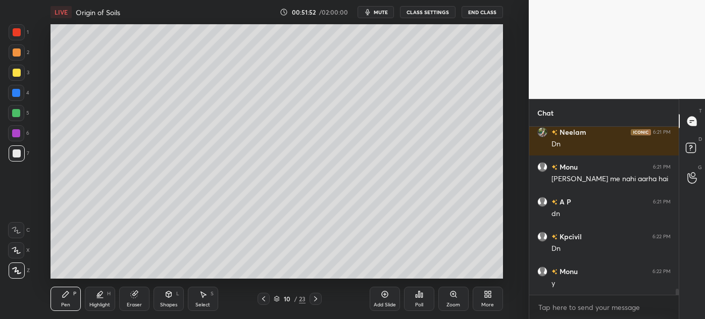
scroll to position [4692, 0]
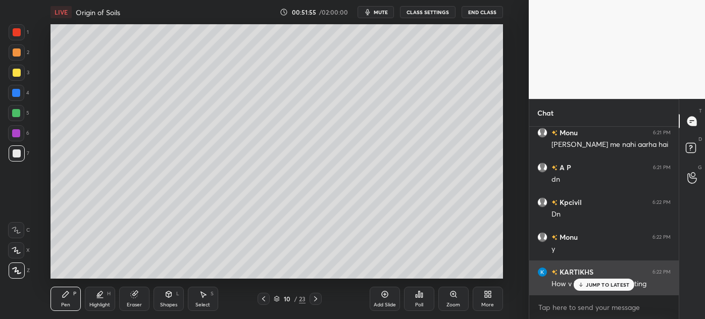
click at [579, 283] on icon at bounding box center [581, 285] width 7 height 6
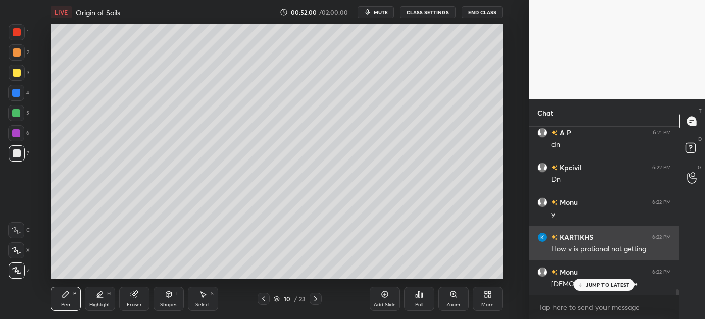
scroll to position [4761, 0]
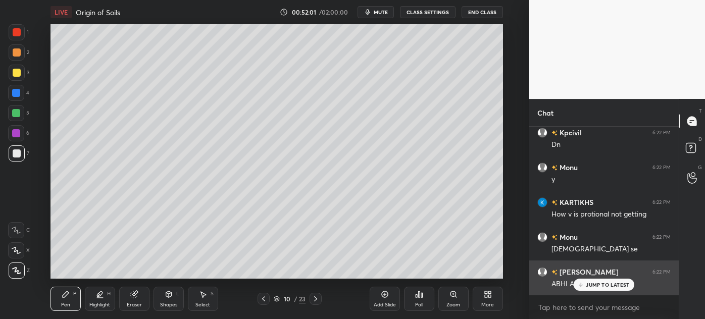
click at [588, 290] on div "JUMP TO LATEST" at bounding box center [604, 285] width 61 height 12
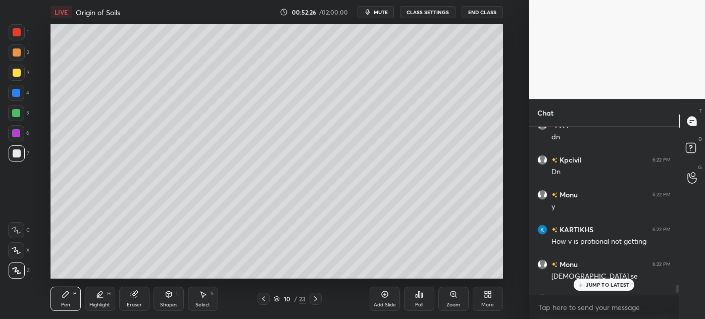
scroll to position [4194, 0]
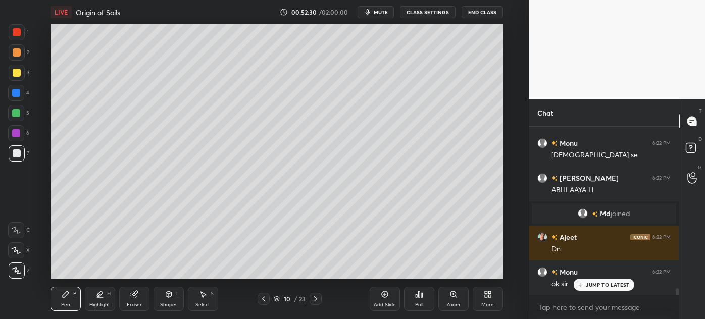
click at [318, 301] on icon at bounding box center [316, 299] width 8 height 8
click at [267, 302] on icon at bounding box center [264, 299] width 8 height 8
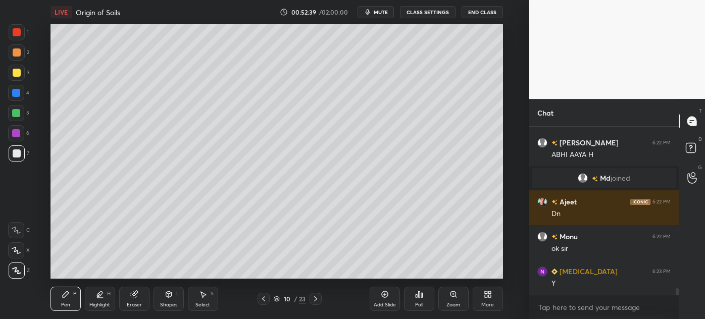
scroll to position [4299, 0]
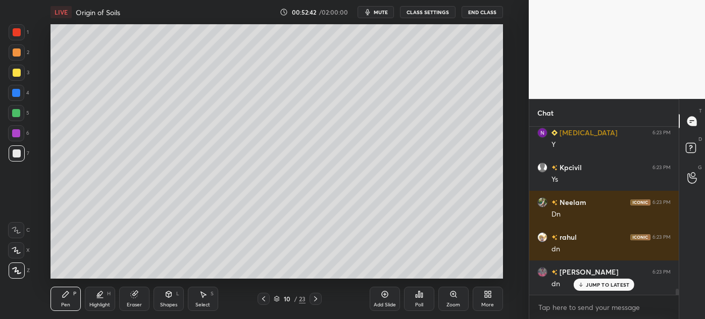
click at [316, 298] on icon at bounding box center [316, 299] width 8 height 8
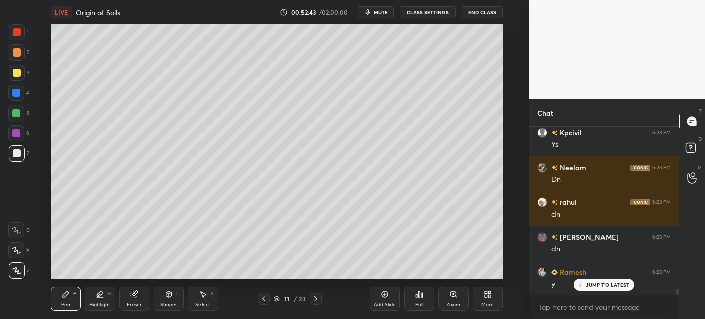
scroll to position [4438, 0]
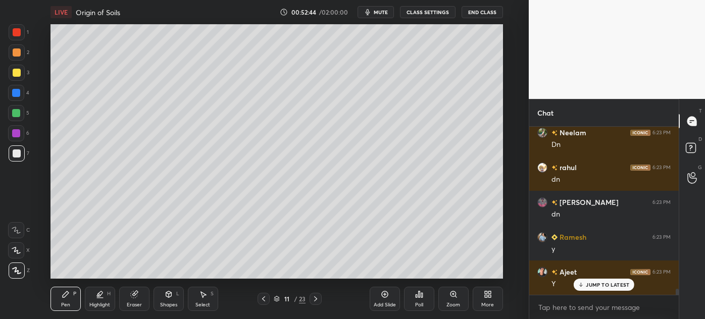
click at [16, 76] on div at bounding box center [17, 73] width 8 height 8
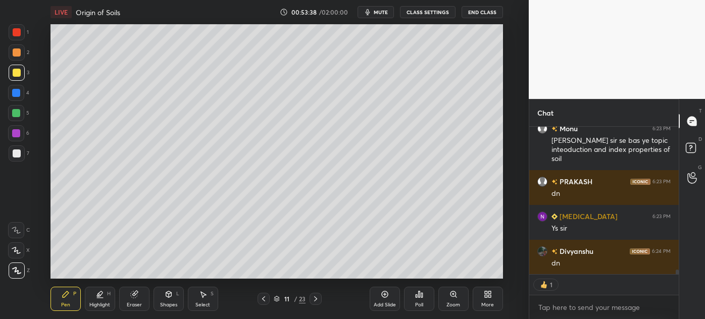
scroll to position [4791, 0]
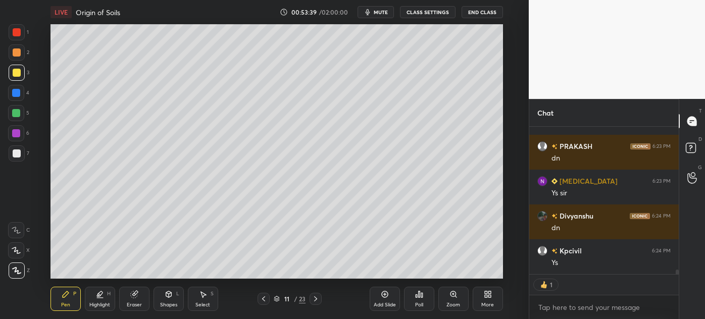
click at [382, 298] on div "Add Slide" at bounding box center [385, 299] width 30 height 24
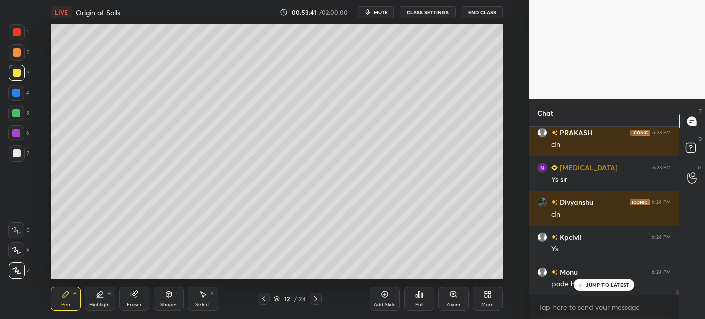
scroll to position [4840, 0]
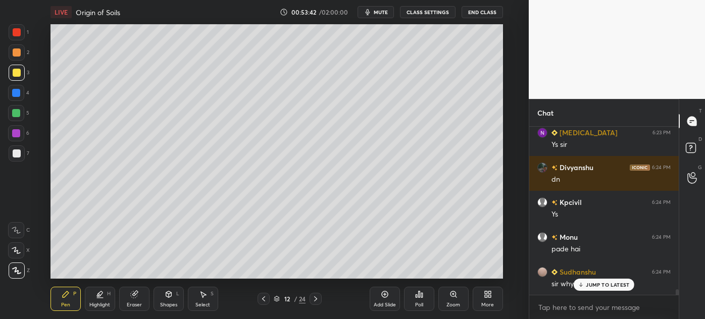
click at [14, 157] on div at bounding box center [17, 153] width 8 height 8
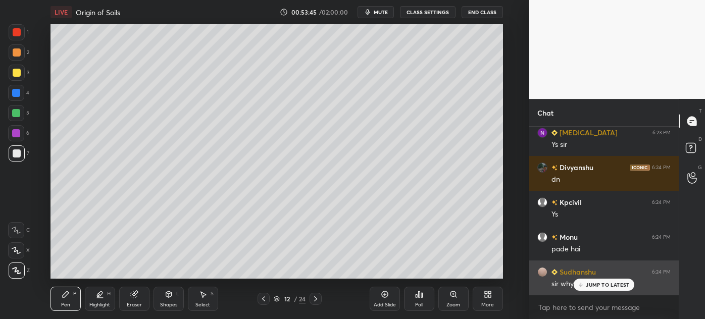
click at [594, 288] on div "JUMP TO LATEST" at bounding box center [604, 285] width 61 height 12
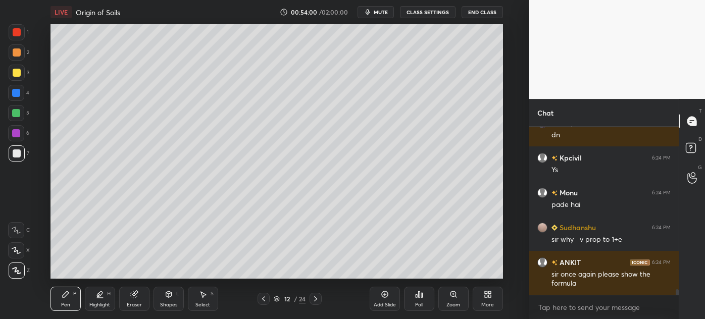
click at [265, 300] on icon at bounding box center [264, 299] width 8 height 8
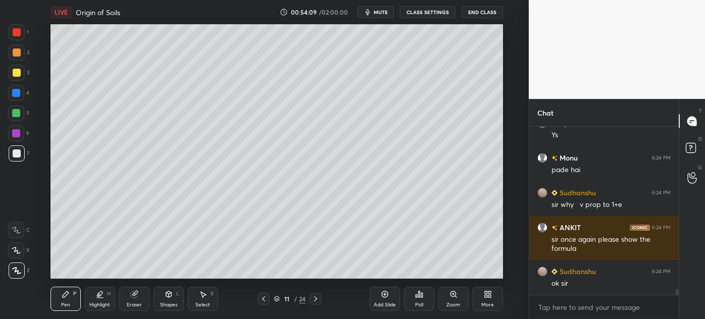
scroll to position [4954, 0]
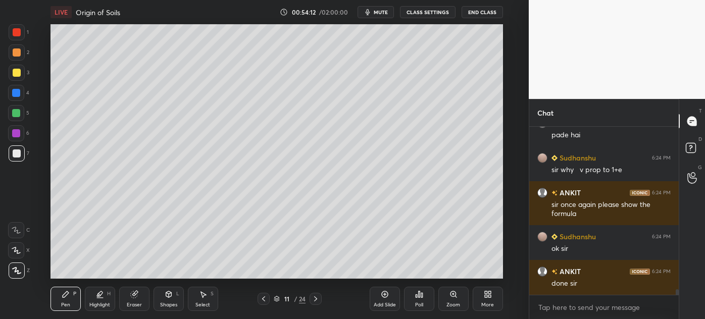
click at [318, 300] on icon at bounding box center [316, 299] width 8 height 8
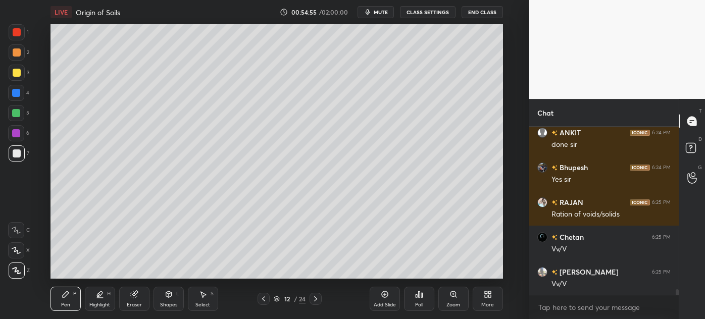
scroll to position [5127, 0]
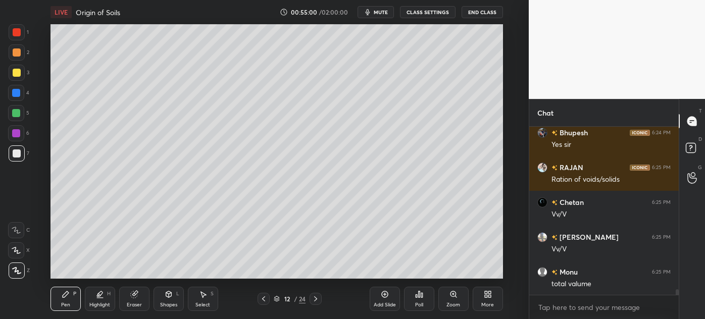
click at [267, 297] on icon at bounding box center [264, 299] width 8 height 8
click at [13, 47] on div at bounding box center [17, 52] width 16 height 16
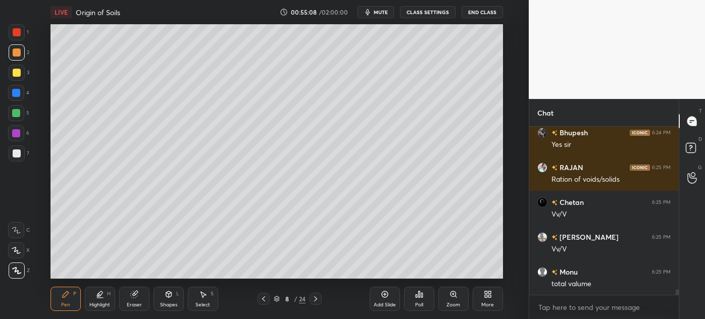
scroll to position [5163, 0]
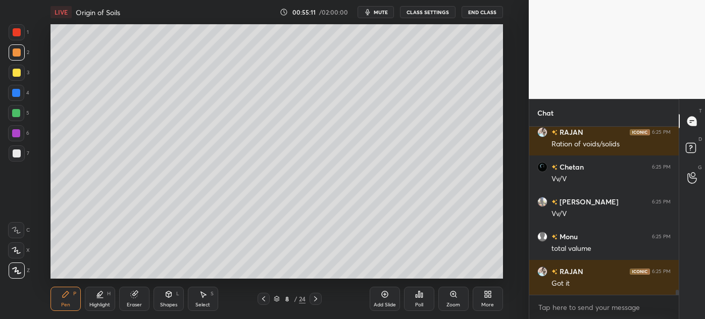
click at [318, 300] on icon at bounding box center [316, 299] width 8 height 8
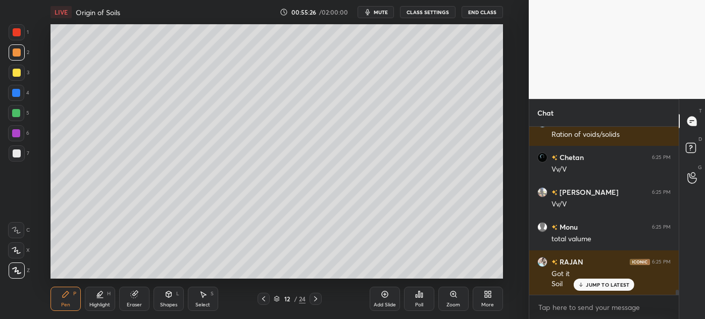
click at [17, 157] on div at bounding box center [17, 153] width 8 height 8
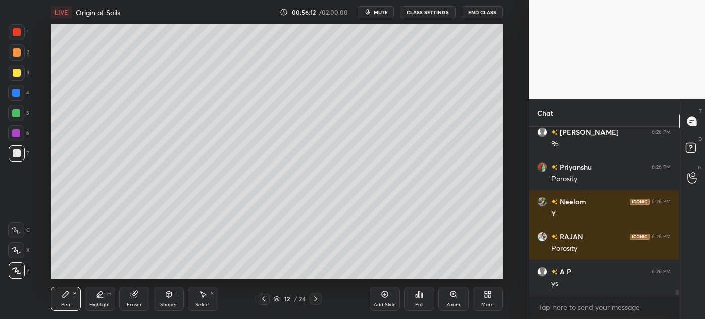
scroll to position [5382, 0]
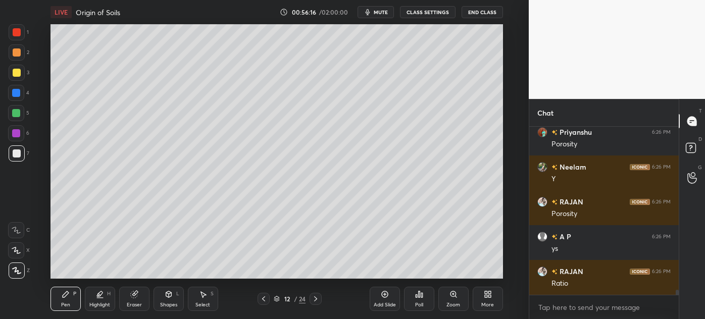
click at [16, 77] on div at bounding box center [17, 73] width 16 height 16
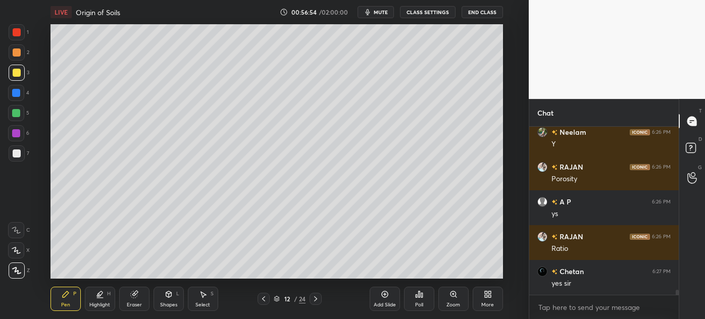
scroll to position [5451, 0]
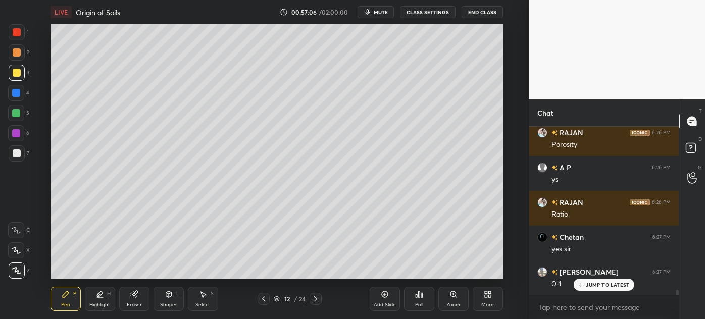
click at [382, 12] on span "mute" at bounding box center [381, 12] width 14 height 7
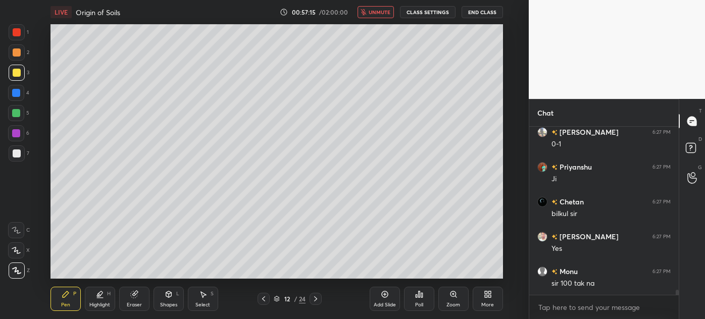
scroll to position [5626, 0]
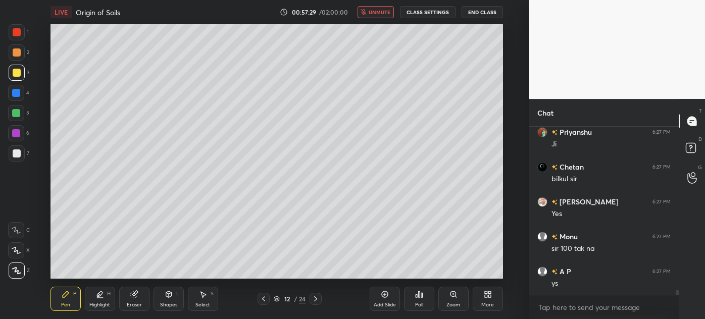
click at [380, 14] on span "unmute" at bounding box center [380, 12] width 22 height 7
click at [12, 154] on div at bounding box center [17, 153] width 16 height 16
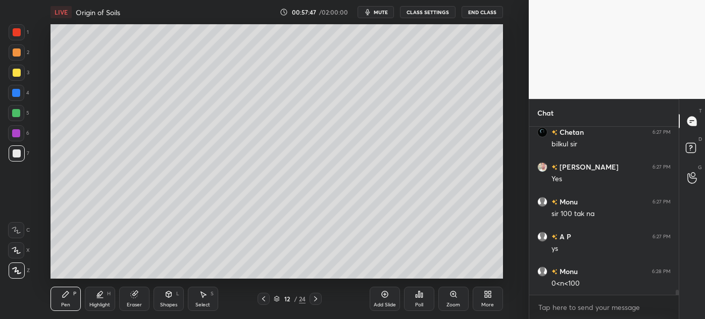
click at [203, 304] on div "Select" at bounding box center [202, 304] width 15 height 5
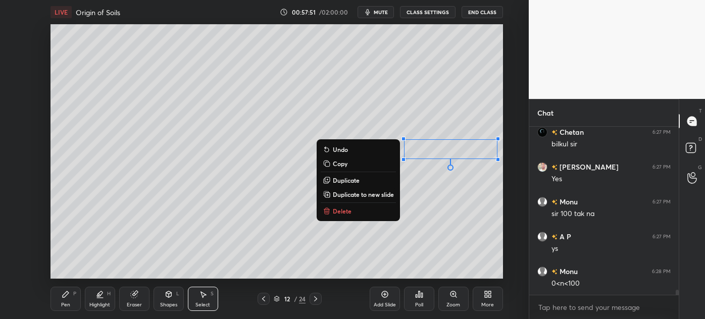
click at [405, 229] on div "0 ° Undo Copy Duplicate Duplicate to new slide Delete" at bounding box center [276, 151] width 452 height 254
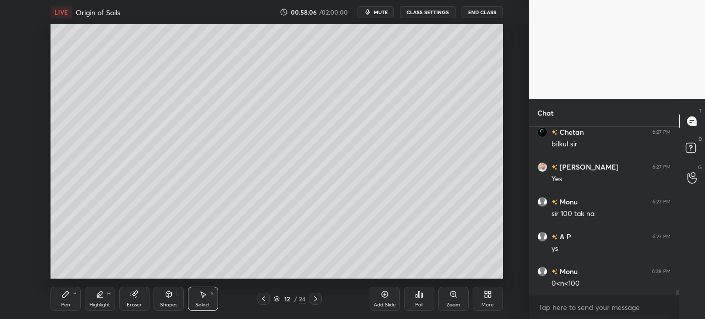
click at [66, 303] on div "Pen" at bounding box center [65, 304] width 9 height 5
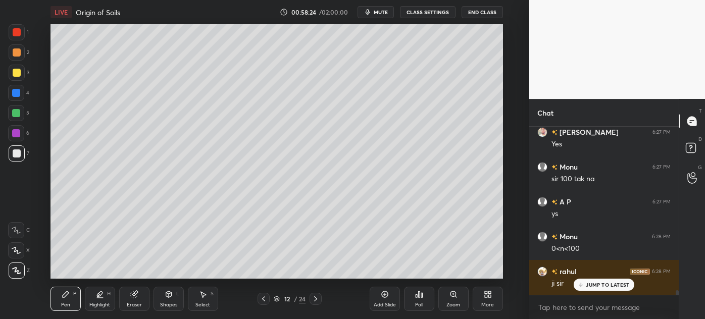
scroll to position [5730, 0]
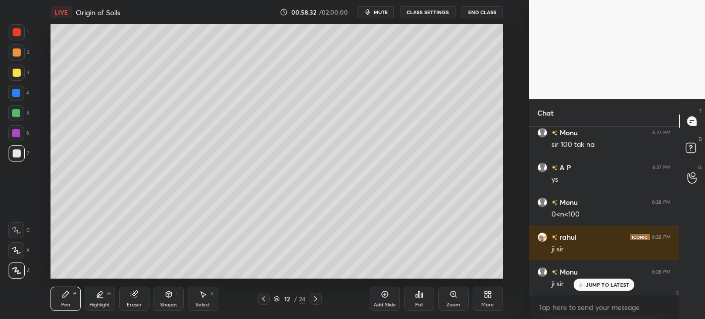
click at [130, 302] on div "Eraser" at bounding box center [134, 304] width 15 height 5
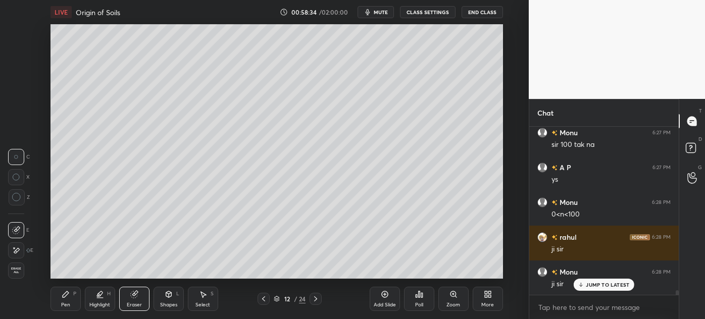
click at [70, 303] on div "Pen P" at bounding box center [65, 299] width 30 height 24
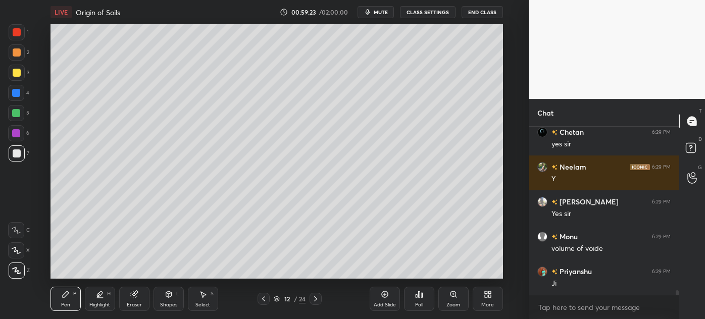
scroll to position [5974, 0]
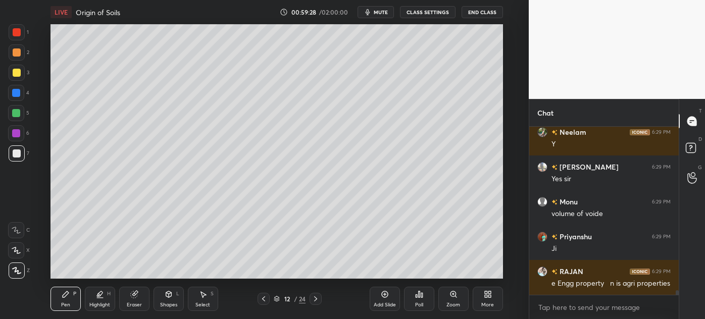
click at [380, 300] on div "Add Slide" at bounding box center [385, 299] width 30 height 24
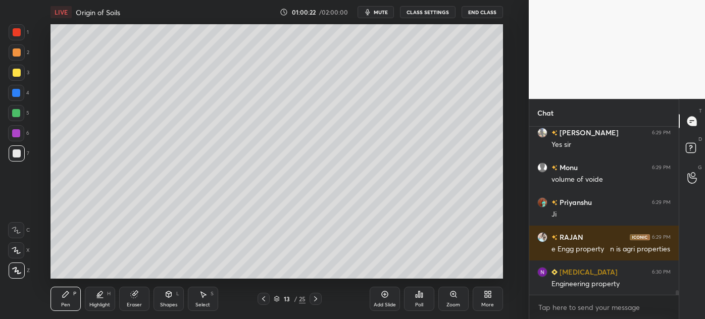
scroll to position [6043, 0]
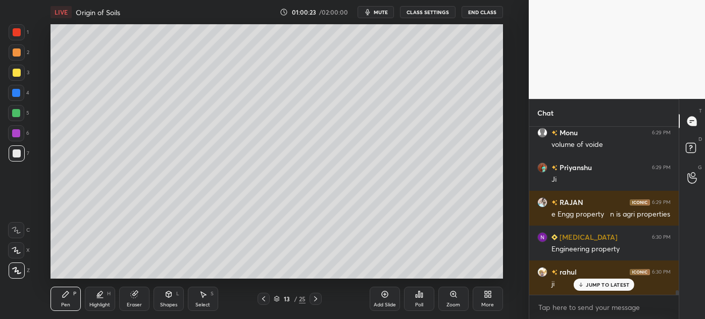
click at [13, 76] on div at bounding box center [17, 73] width 8 height 8
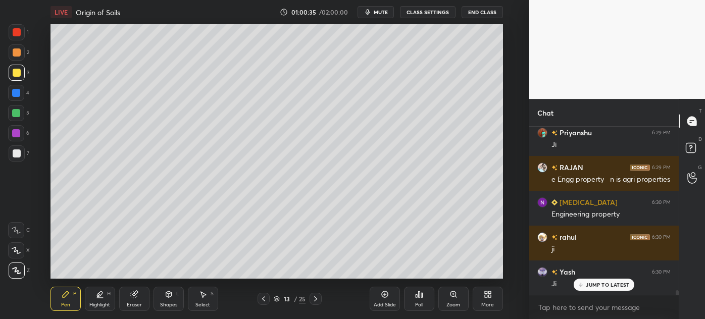
click at [13, 155] on div at bounding box center [17, 153] width 8 height 8
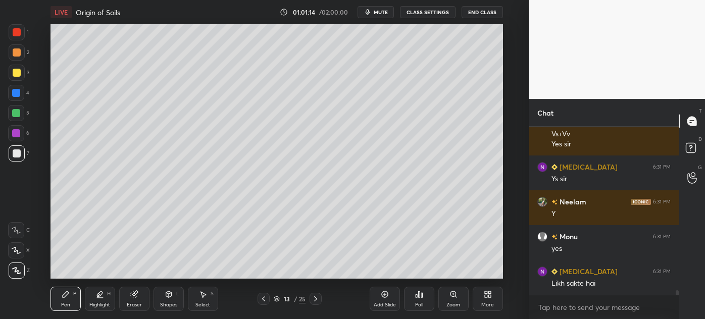
scroll to position [5774, 0]
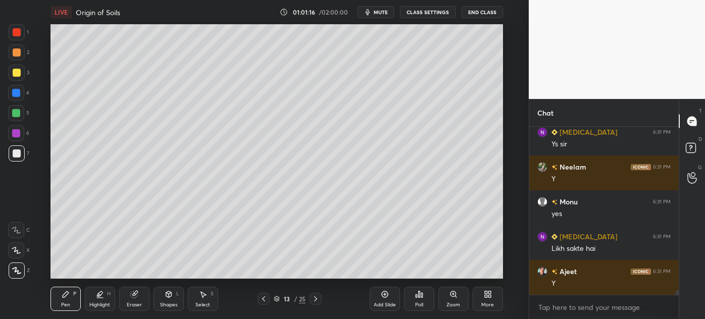
click at [103, 304] on div "Highlight" at bounding box center [99, 304] width 21 height 5
click at [57, 304] on div "Pen P" at bounding box center [65, 299] width 30 height 24
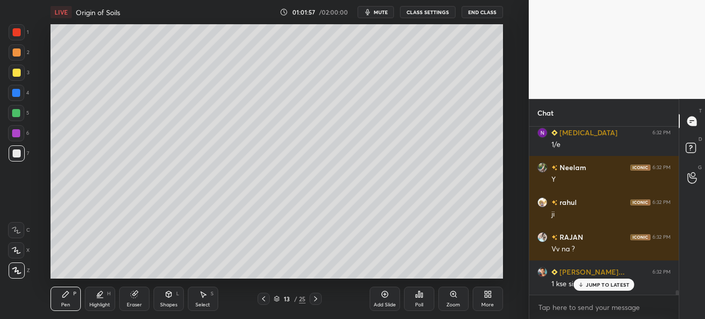
scroll to position [6191, 0]
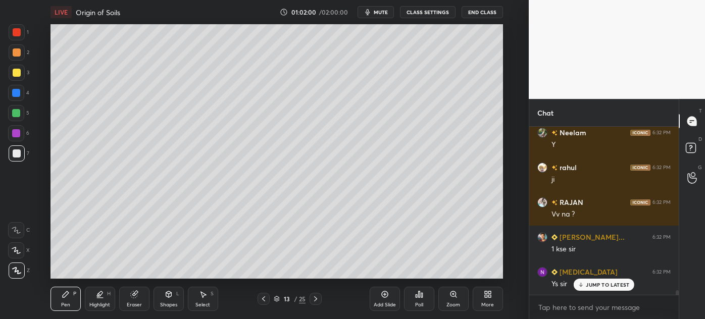
click at [129, 304] on div "Eraser" at bounding box center [134, 304] width 15 height 5
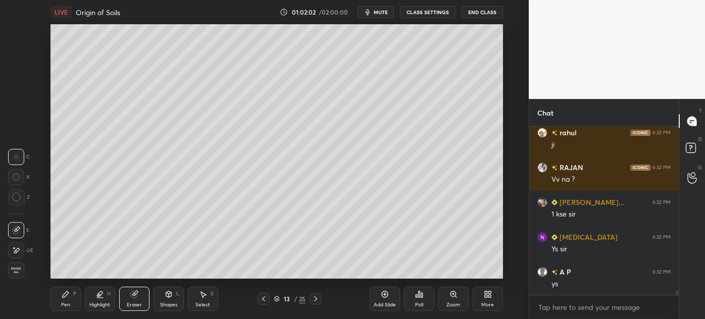
scroll to position [6261, 0]
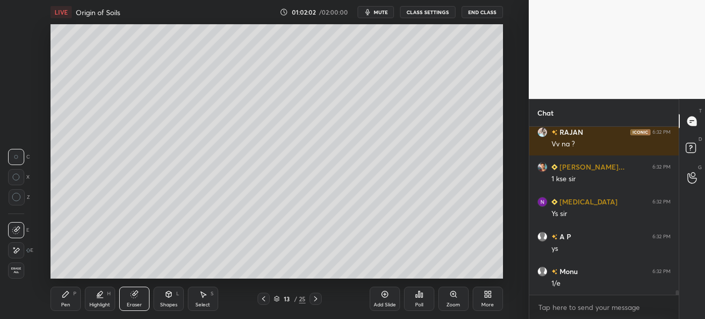
click at [64, 305] on div "Pen" at bounding box center [65, 304] width 9 height 5
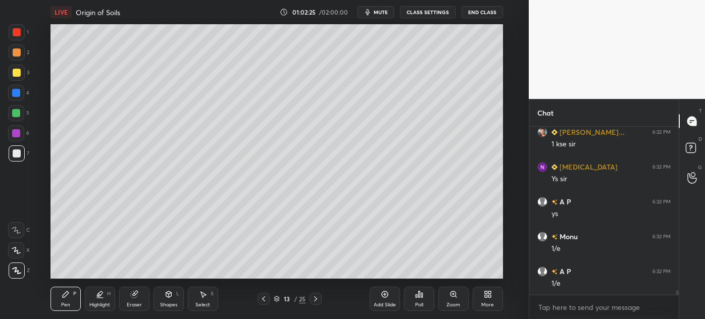
scroll to position [6331, 0]
click at [11, 116] on div at bounding box center [16, 113] width 16 height 16
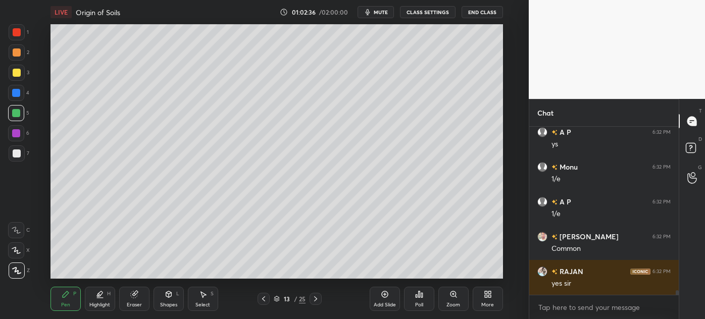
click at [195, 305] on div "Select S" at bounding box center [203, 299] width 30 height 24
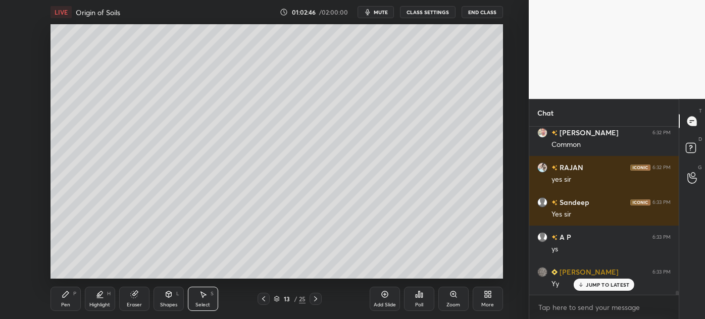
scroll to position [6505, 0]
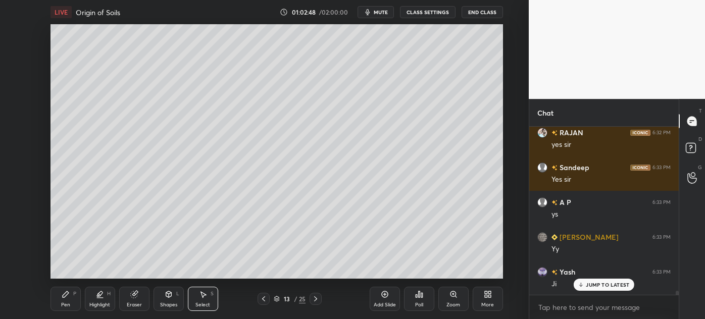
click at [96, 302] on div "Highlight" at bounding box center [99, 304] width 21 height 5
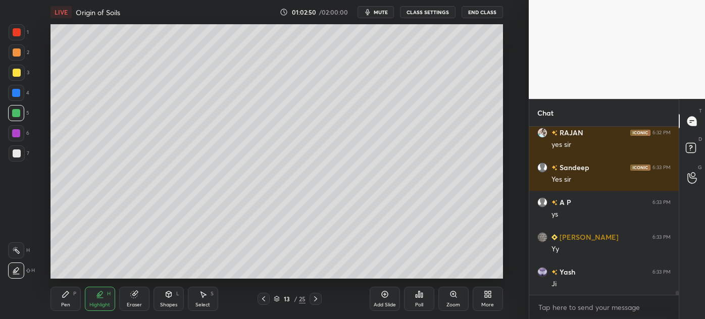
scroll to position [6540, 0]
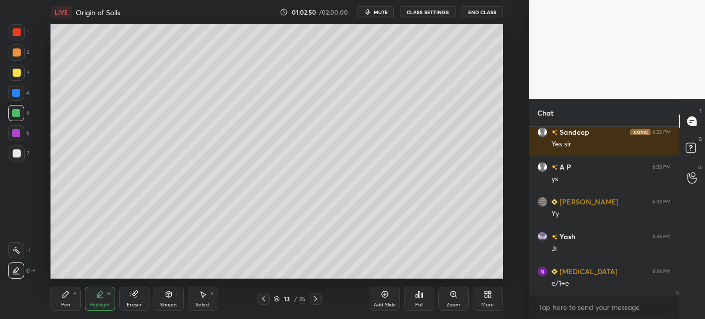
click at [11, 253] on div at bounding box center [16, 250] width 16 height 16
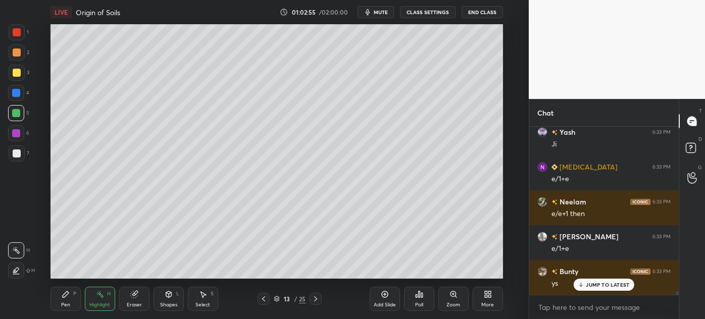
scroll to position [6679, 0]
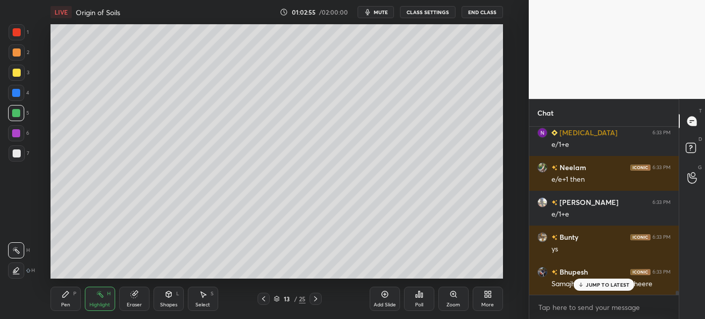
click at [57, 311] on div "Pen P Highlight H Eraser Shapes L Select S 13 / 25 Add Slide Poll Zoom More" at bounding box center [276, 299] width 452 height 40
click at [15, 74] on div at bounding box center [17, 73] width 8 height 8
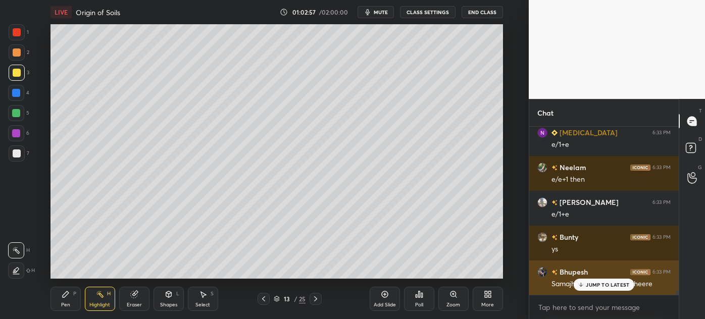
click at [606, 284] on p "JUMP TO LATEST" at bounding box center [607, 285] width 43 height 6
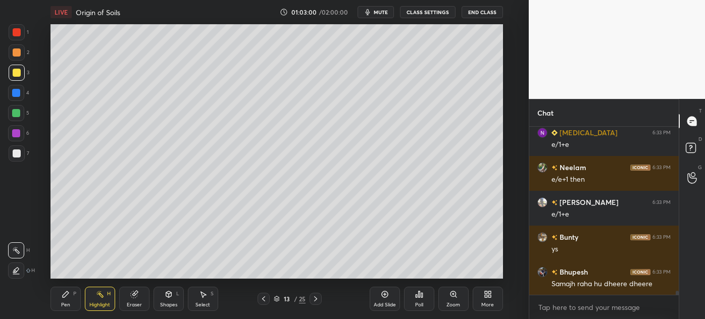
click at [61, 307] on div "Pen" at bounding box center [65, 304] width 9 height 5
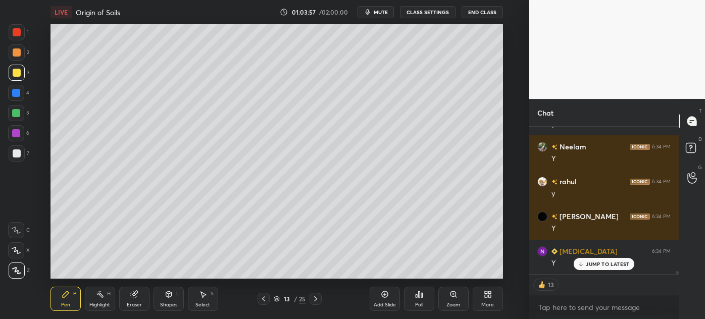
scroll to position [7153, 0]
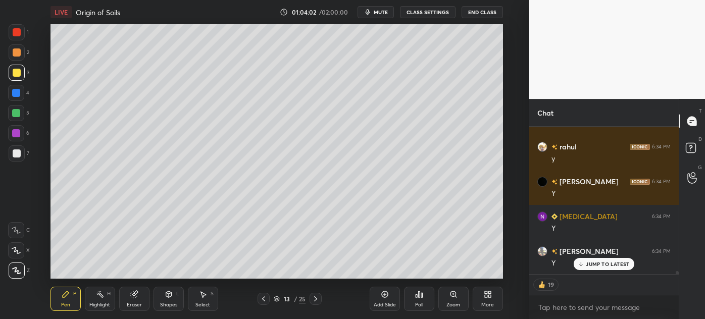
click at [383, 300] on div "Add Slide" at bounding box center [385, 299] width 30 height 24
click at [15, 160] on div at bounding box center [17, 153] width 16 height 16
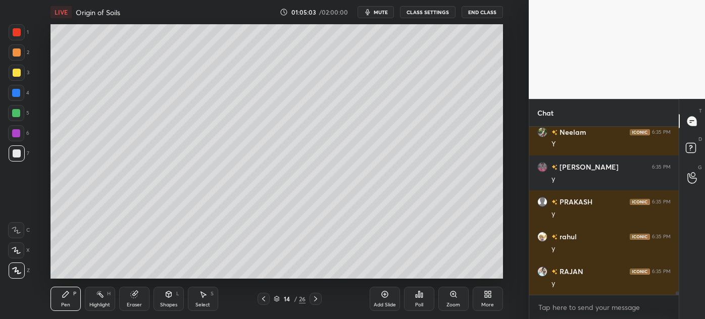
scroll to position [7725, 0]
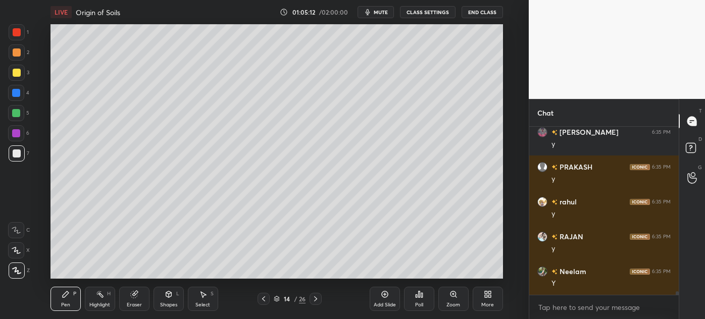
click at [15, 75] on div at bounding box center [17, 73] width 8 height 8
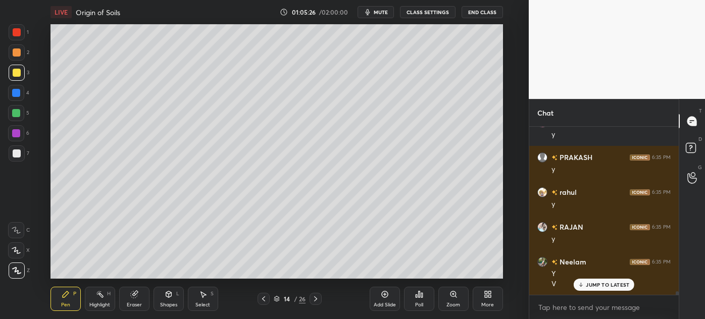
click at [101, 303] on div "Highlight" at bounding box center [99, 304] width 21 height 5
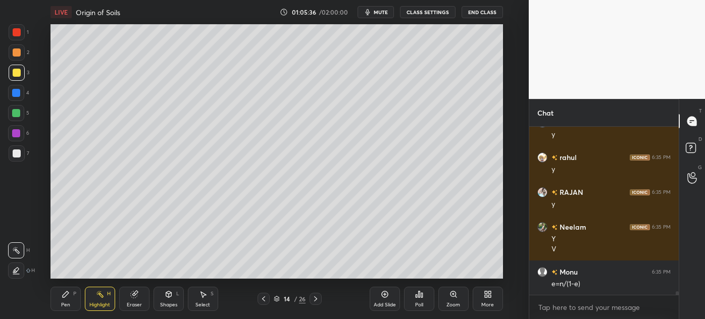
scroll to position [7793, 0]
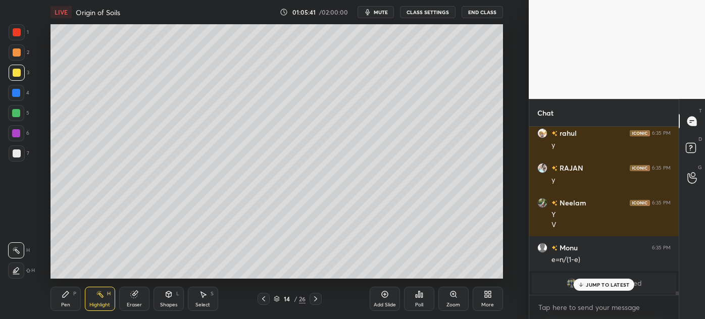
click at [606, 282] on p "JUMP TO LATEST" at bounding box center [607, 285] width 43 height 6
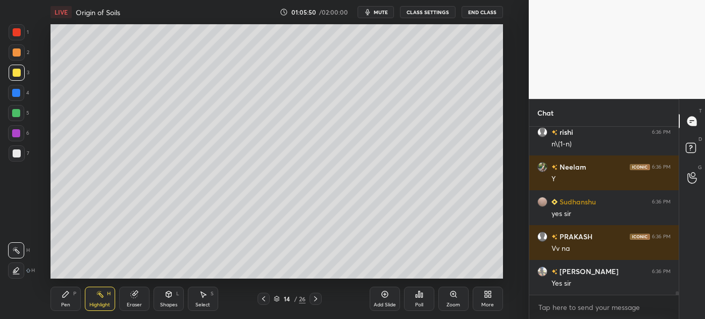
scroll to position [7380, 0]
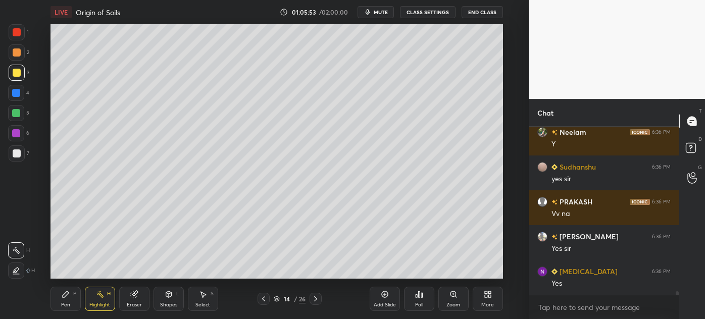
click at [265, 298] on icon at bounding box center [264, 299] width 8 height 8
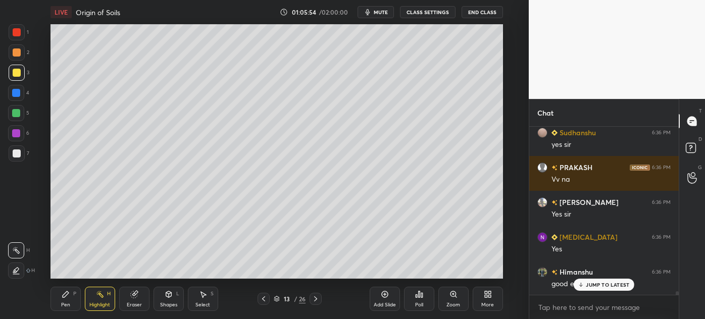
click at [265, 298] on icon at bounding box center [264, 299] width 8 height 8
click at [266, 298] on icon at bounding box center [264, 299] width 8 height 8
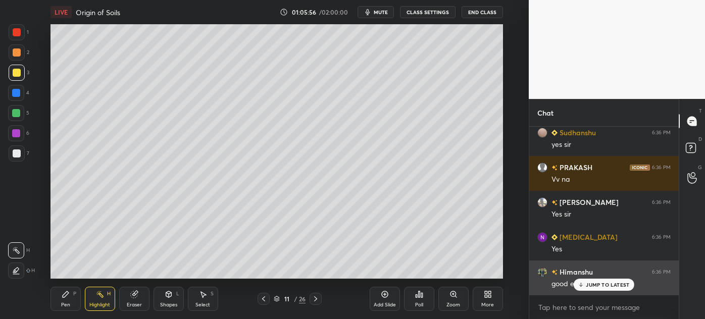
click at [602, 283] on p "JUMP TO LATEST" at bounding box center [607, 285] width 43 height 6
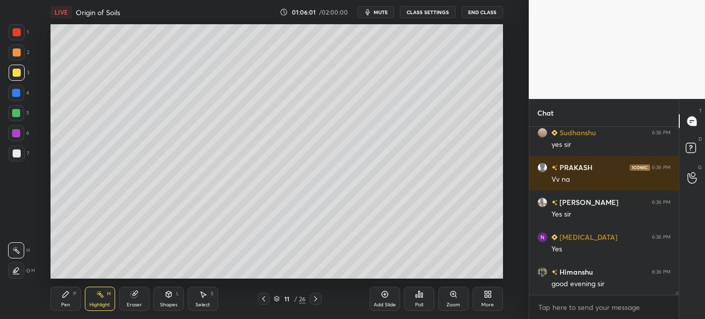
click at [265, 298] on icon at bounding box center [264, 299] width 8 height 8
click at [316, 301] on icon at bounding box center [316, 299] width 8 height 8
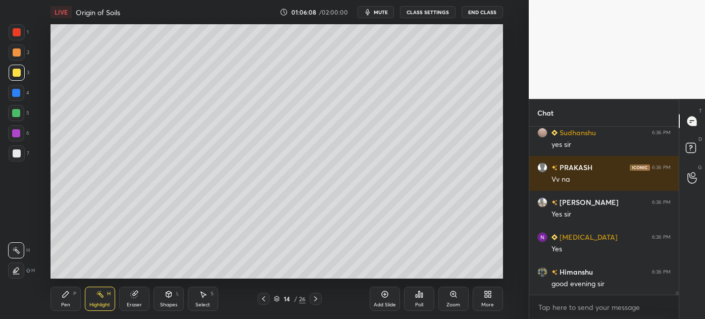
click at [316, 301] on icon at bounding box center [316, 299] width 8 height 8
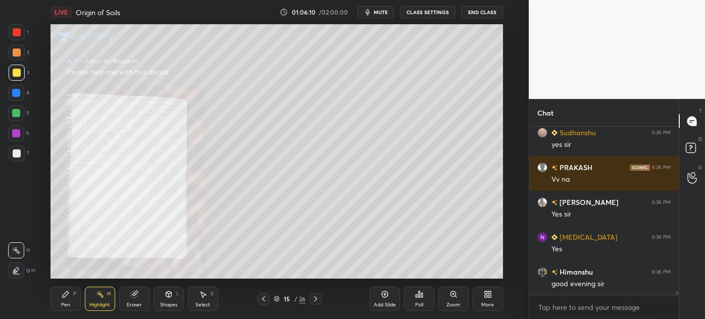
click at [317, 300] on icon at bounding box center [316, 299] width 8 height 8
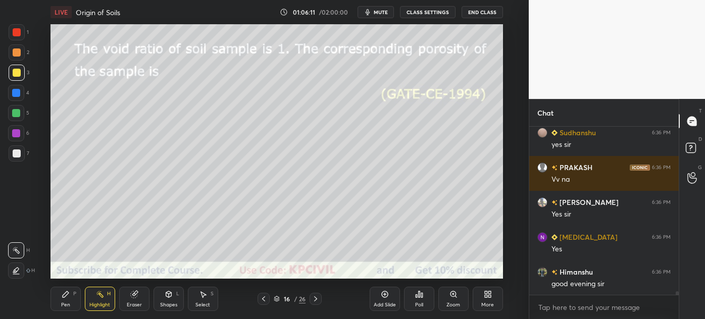
click at [265, 297] on icon at bounding box center [264, 299] width 8 height 8
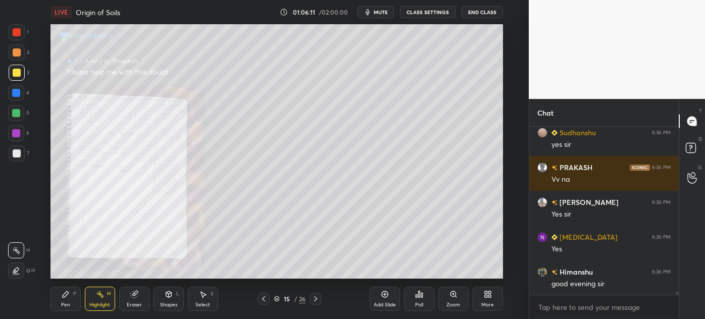
click at [265, 297] on icon at bounding box center [264, 299] width 8 height 8
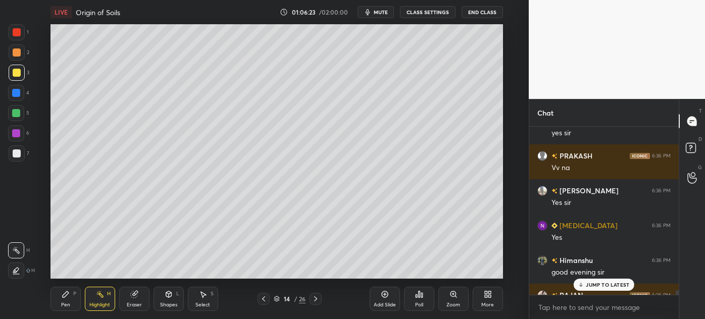
scroll to position [7484, 0]
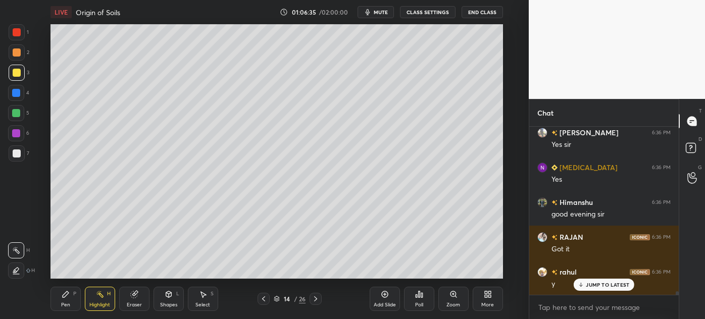
click at [58, 306] on div "Pen P" at bounding box center [65, 299] width 30 height 24
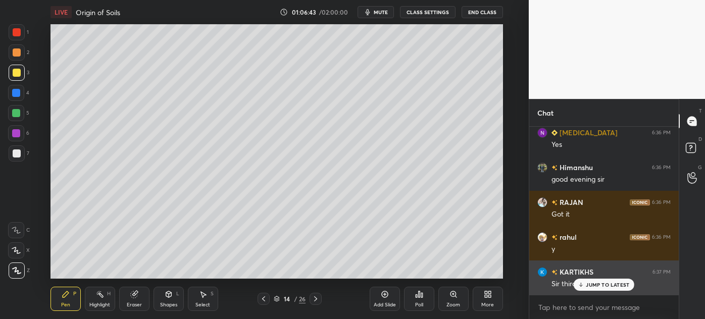
click at [595, 286] on p "JUMP TO LATEST" at bounding box center [607, 285] width 43 height 6
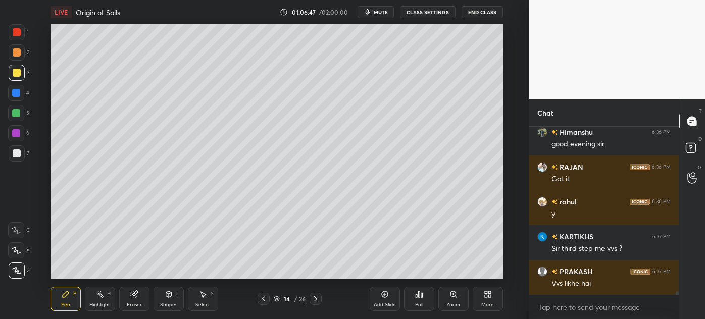
click at [130, 304] on div "Eraser" at bounding box center [134, 304] width 15 height 5
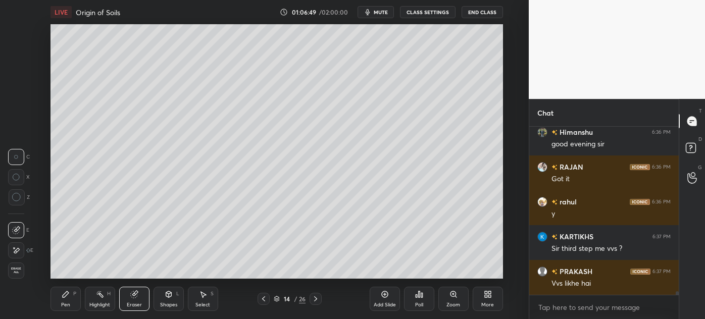
click at [64, 305] on div "Pen" at bounding box center [65, 304] width 9 height 5
click at [67, 303] on div "Pen" at bounding box center [65, 304] width 9 height 5
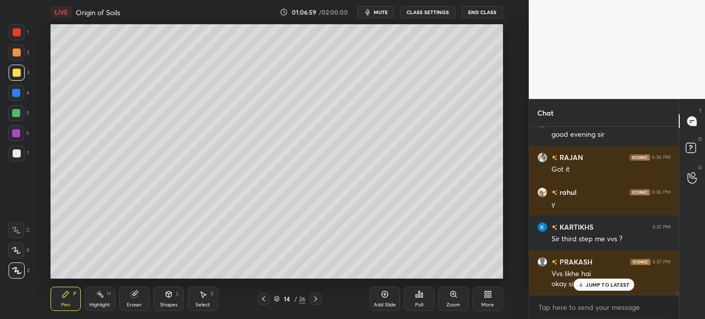
scroll to position [7588, 0]
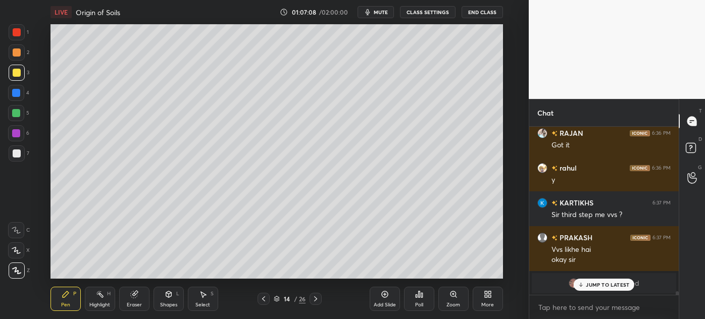
click at [13, 156] on div at bounding box center [17, 153] width 8 height 8
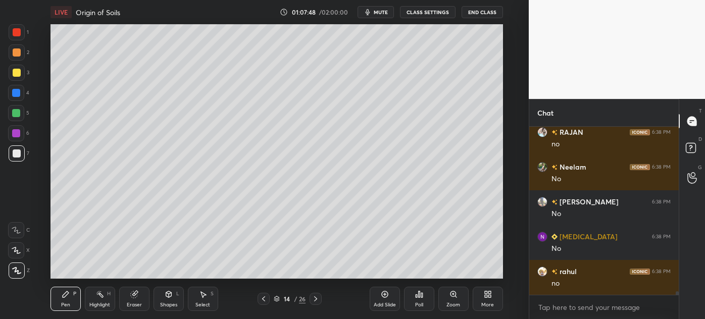
scroll to position [7832, 0]
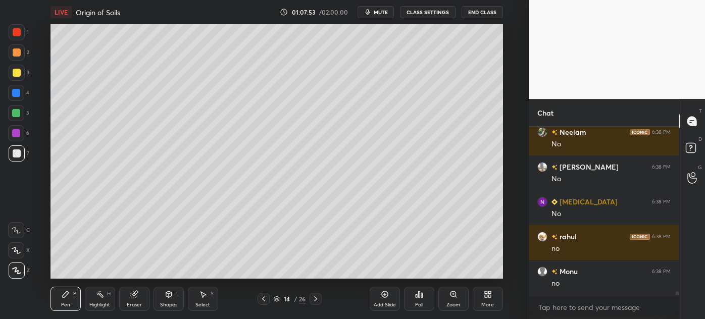
click at [15, 94] on div at bounding box center [16, 93] width 8 height 8
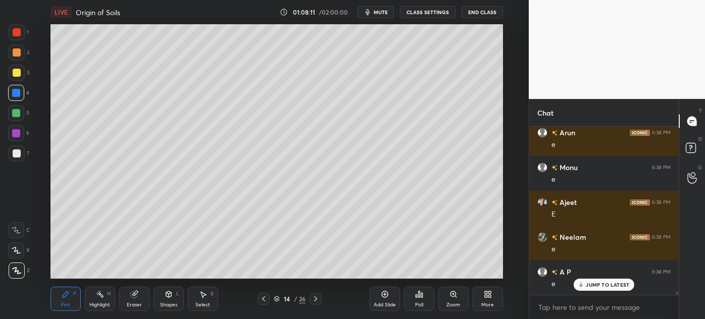
scroll to position [8215, 0]
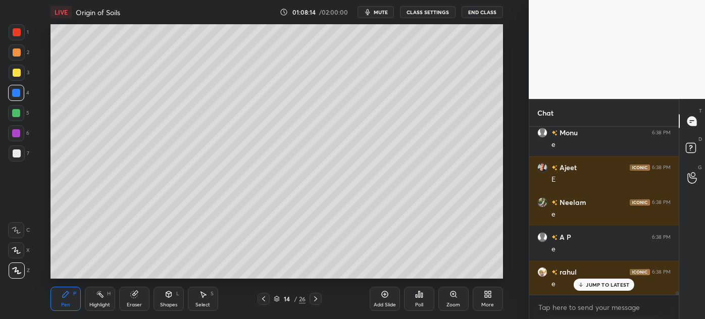
click at [13, 72] on div at bounding box center [17, 73] width 8 height 8
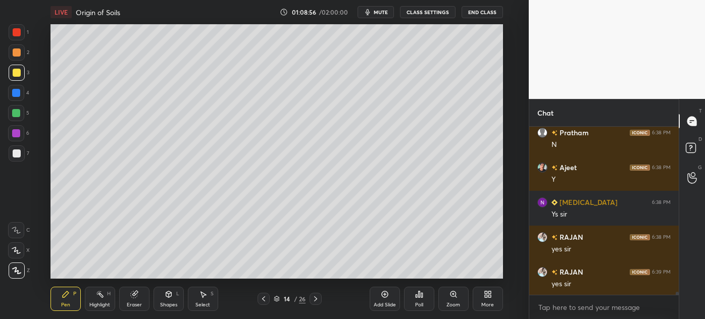
scroll to position [8807, 0]
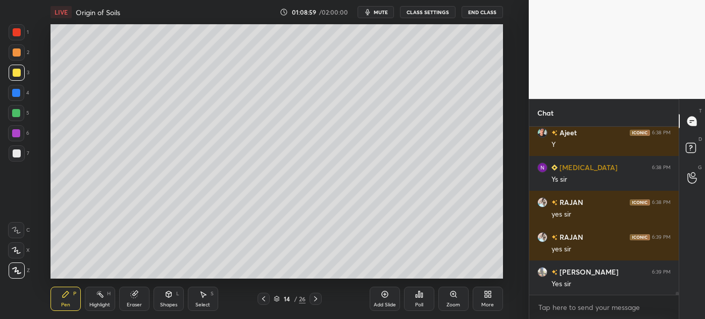
click at [16, 155] on div at bounding box center [17, 153] width 8 height 8
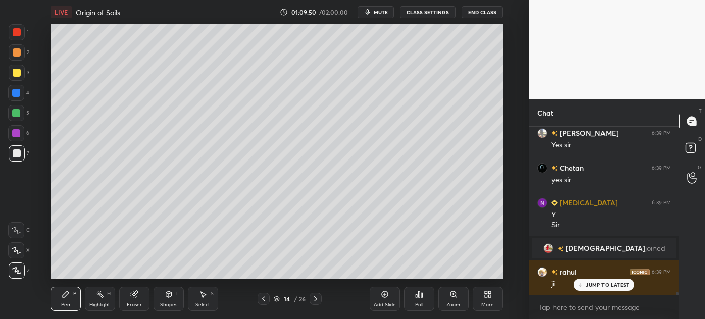
scroll to position [8981, 0]
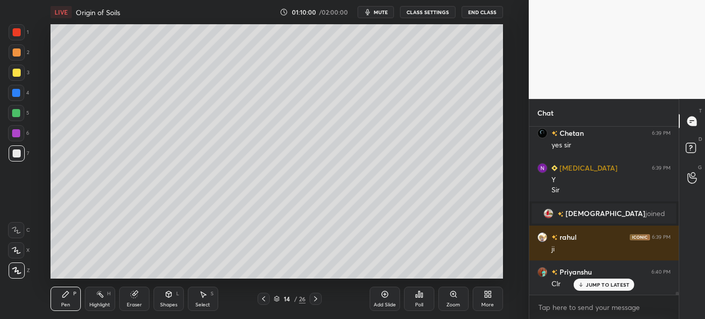
click at [606, 283] on p "JUMP TO LATEST" at bounding box center [607, 285] width 43 height 6
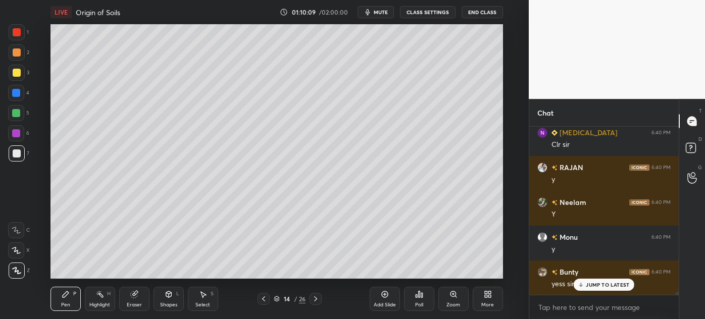
scroll to position [9190, 0]
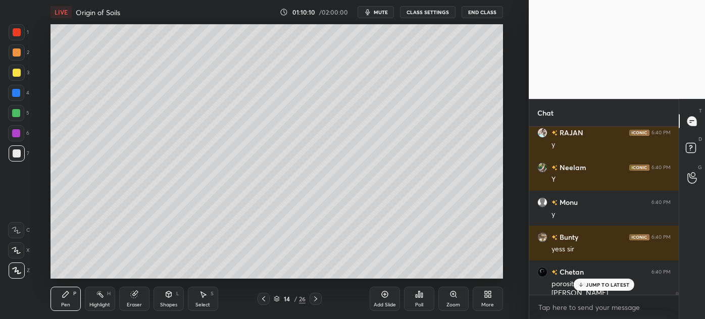
click at [605, 283] on p "JUMP TO LATEST" at bounding box center [607, 285] width 43 height 6
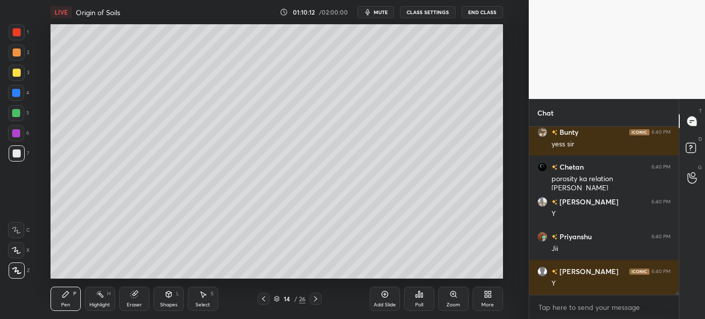
scroll to position [9330, 0]
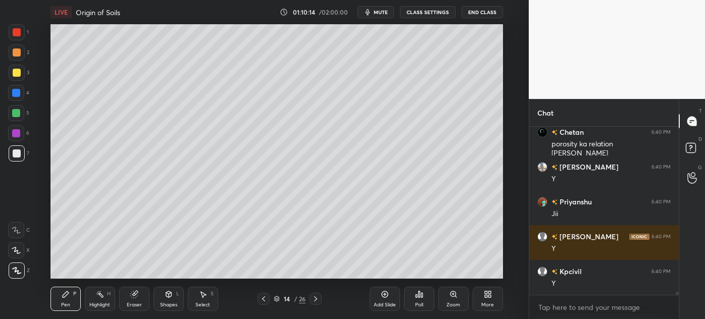
click at [260, 301] on div at bounding box center [264, 299] width 12 height 12
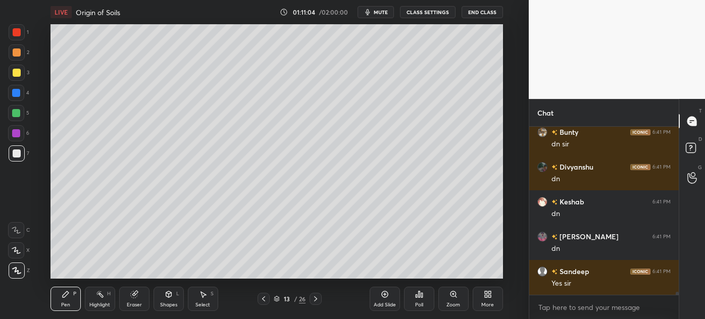
scroll to position [9713, 0]
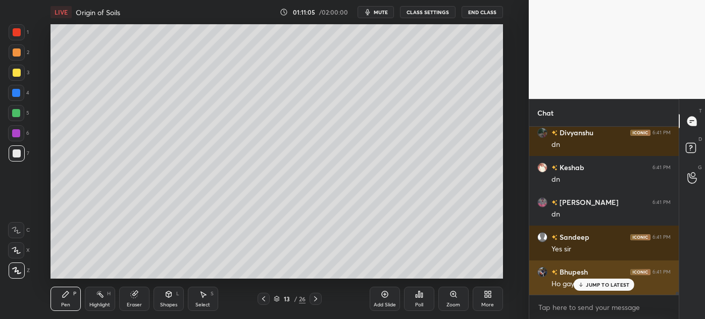
click at [606, 287] on p "JUMP TO LATEST" at bounding box center [607, 285] width 43 height 6
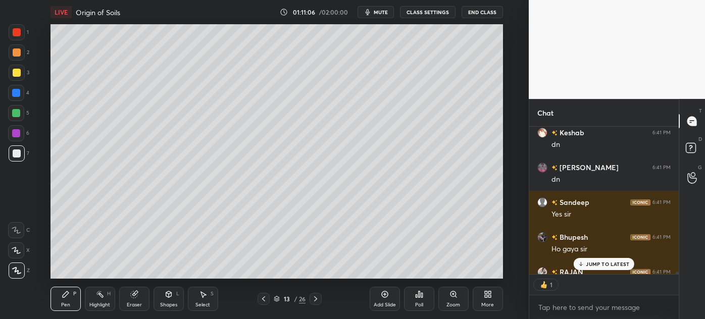
scroll to position [4, 3]
click at [596, 261] on p "JUMP TO LATEST" at bounding box center [607, 264] width 43 height 6
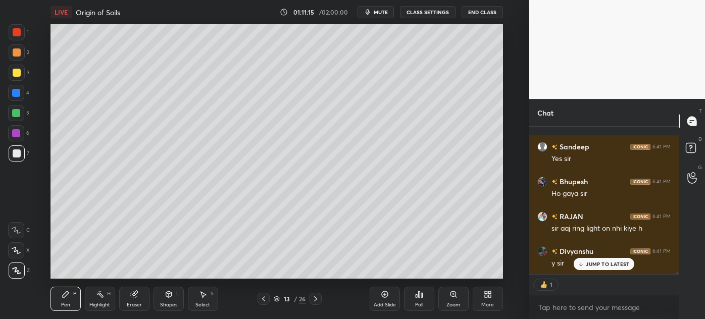
scroll to position [9838, 0]
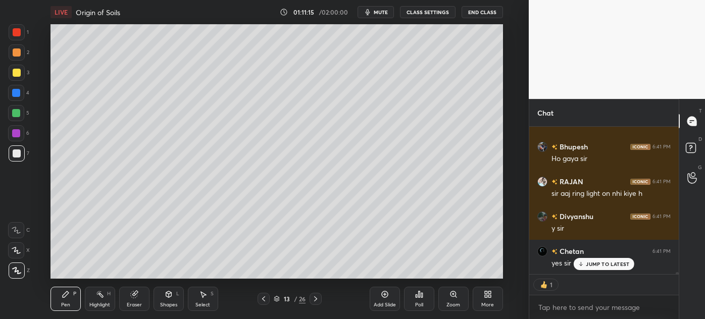
click at [583, 264] on icon at bounding box center [581, 264] width 7 height 6
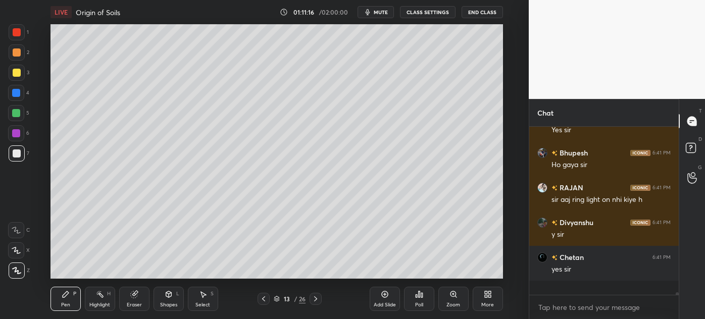
scroll to position [9817, 0]
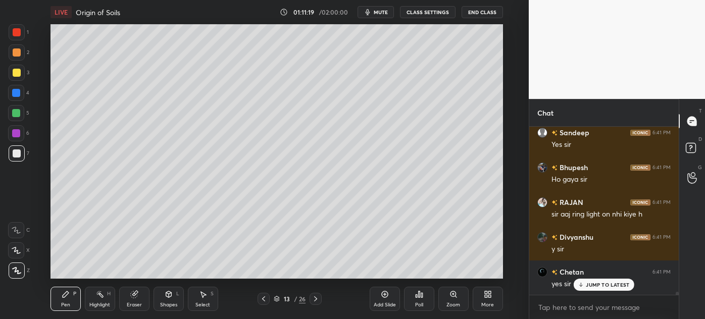
click at [314, 302] on icon at bounding box center [316, 299] width 8 height 8
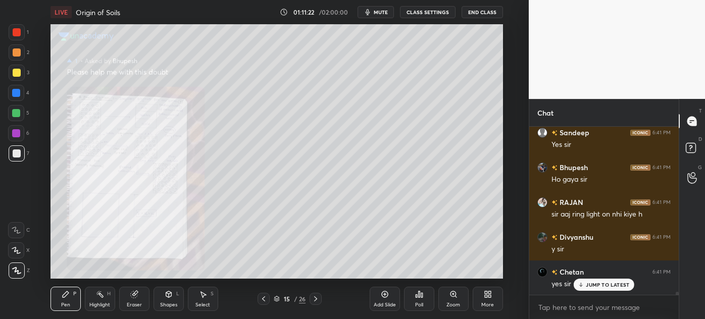
click at [314, 302] on icon at bounding box center [316, 299] width 8 height 8
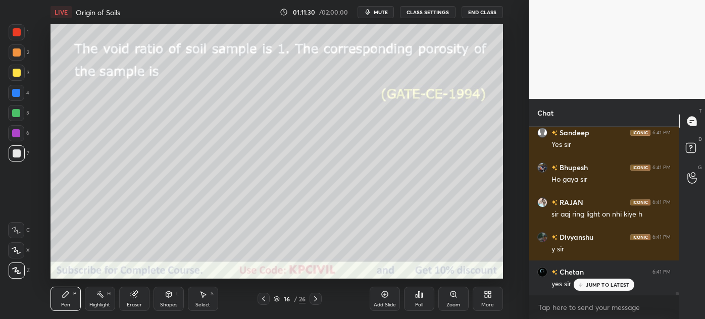
click at [13, 56] on div at bounding box center [17, 52] width 8 height 8
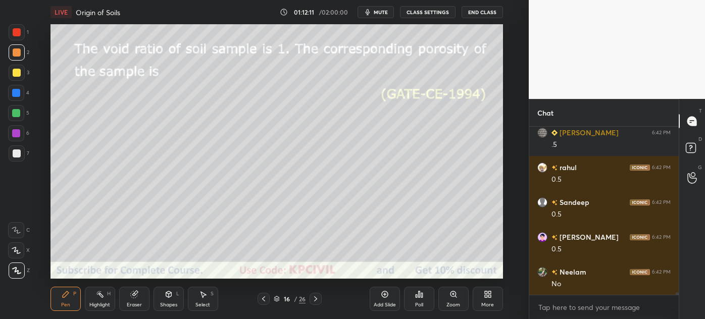
scroll to position [10410, 0]
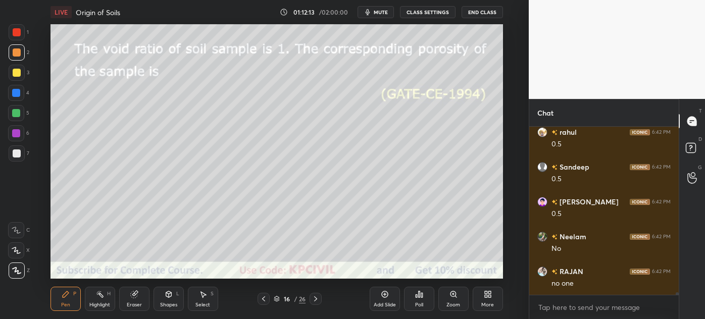
click at [313, 300] on icon at bounding box center [316, 299] width 8 height 8
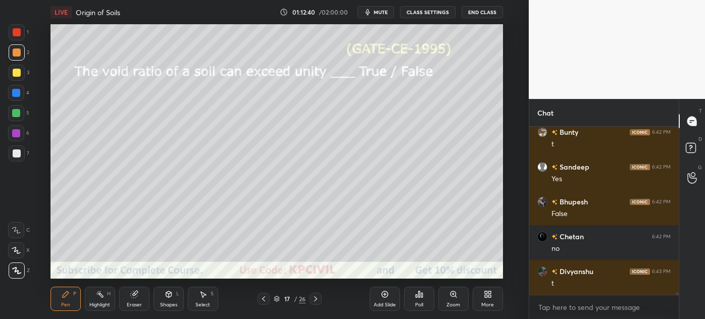
scroll to position [11107, 0]
click at [265, 300] on icon at bounding box center [264, 299] width 8 height 8
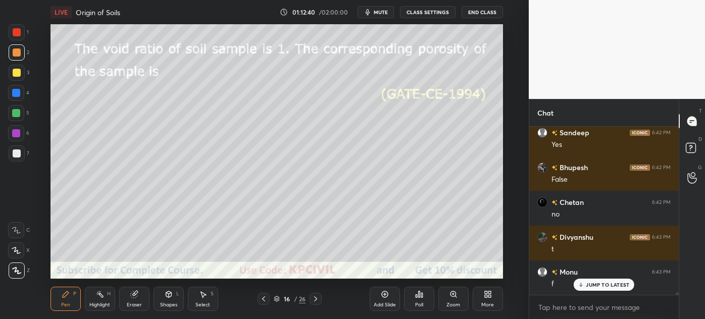
click at [264, 299] on icon at bounding box center [264, 299] width 8 height 8
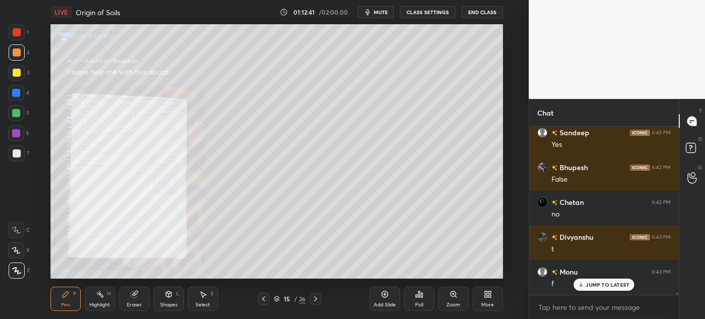
click at [263, 299] on icon at bounding box center [263, 298] width 3 height 5
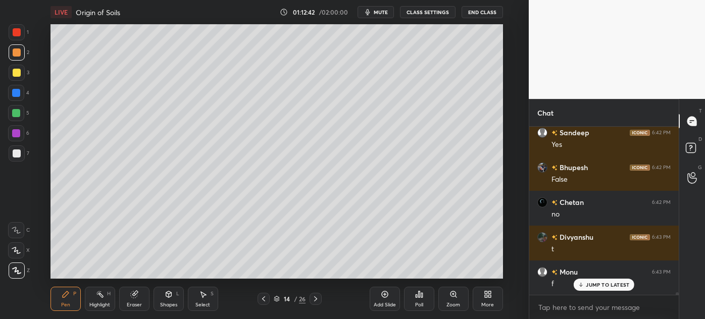
scroll to position [11141, 0]
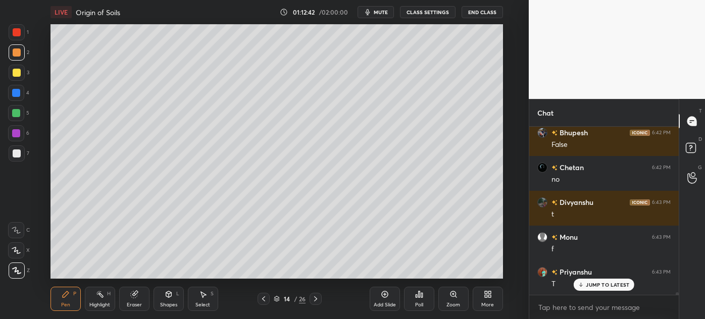
click at [263, 300] on icon at bounding box center [263, 298] width 3 height 5
click at [265, 298] on icon at bounding box center [264, 299] width 8 height 8
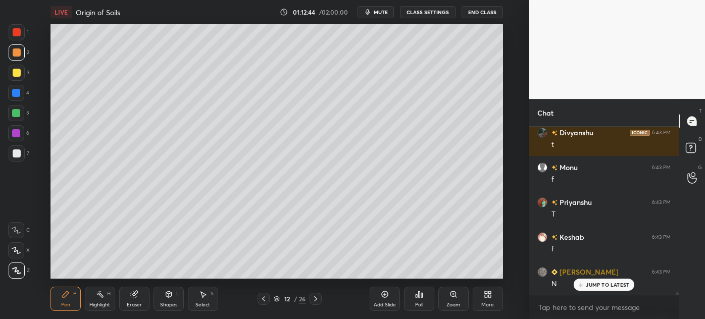
click at [266, 298] on icon at bounding box center [264, 299] width 8 height 8
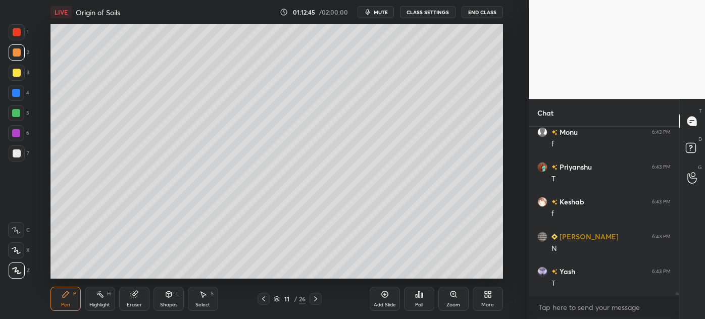
click at [266, 297] on icon at bounding box center [264, 299] width 8 height 8
click at [267, 297] on icon at bounding box center [264, 299] width 8 height 8
click at [268, 297] on div at bounding box center [264, 299] width 12 height 12
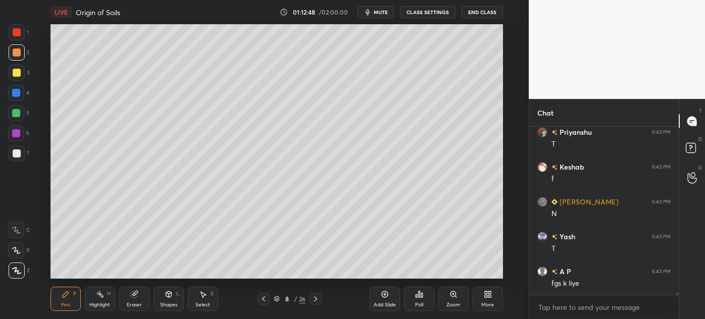
click at [268, 297] on div at bounding box center [264, 299] width 12 height 12
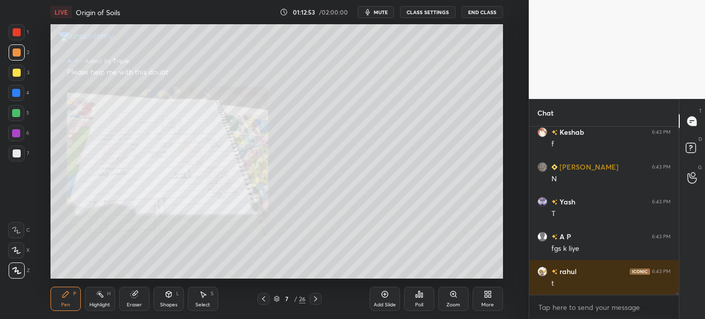
click at [264, 300] on icon at bounding box center [263, 298] width 3 height 5
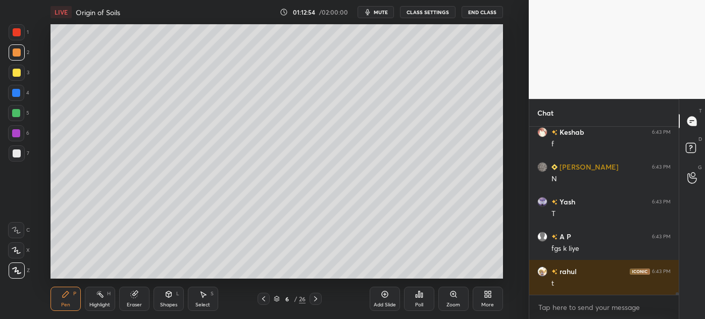
click at [263, 301] on icon at bounding box center [264, 299] width 8 height 8
click at [315, 300] on icon at bounding box center [316, 299] width 8 height 8
click at [314, 299] on icon at bounding box center [316, 299] width 8 height 8
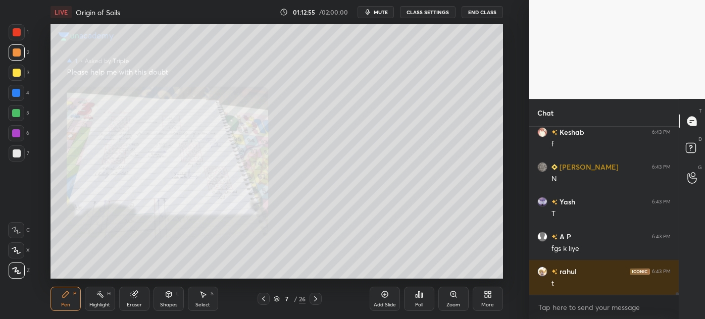
click at [314, 299] on icon at bounding box center [316, 299] width 8 height 8
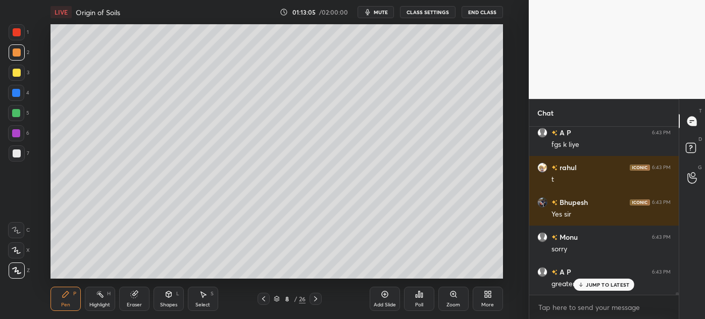
scroll to position [11455, 0]
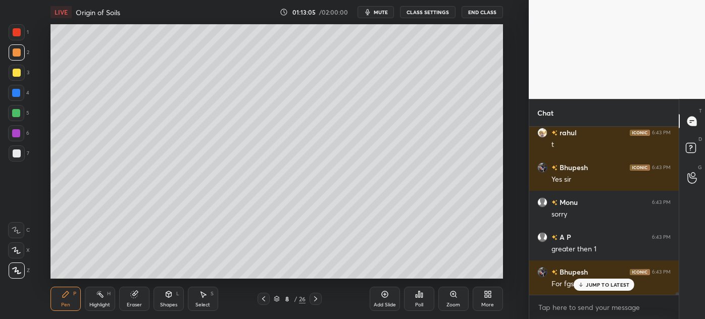
click at [315, 300] on icon at bounding box center [316, 299] width 8 height 8
click at [315, 299] on icon at bounding box center [316, 299] width 8 height 8
click at [316, 299] on icon at bounding box center [315, 298] width 3 height 5
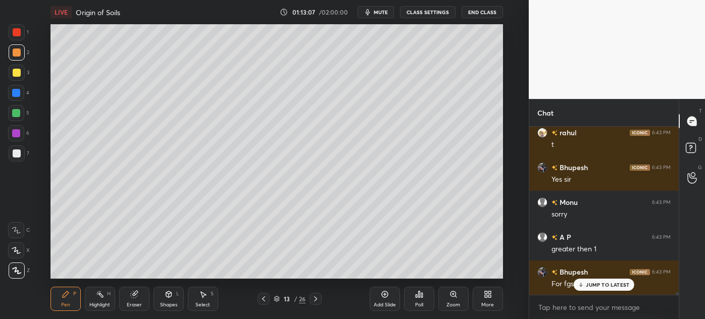
click at [316, 299] on icon at bounding box center [315, 298] width 3 height 5
click at [317, 300] on icon at bounding box center [316, 299] width 8 height 8
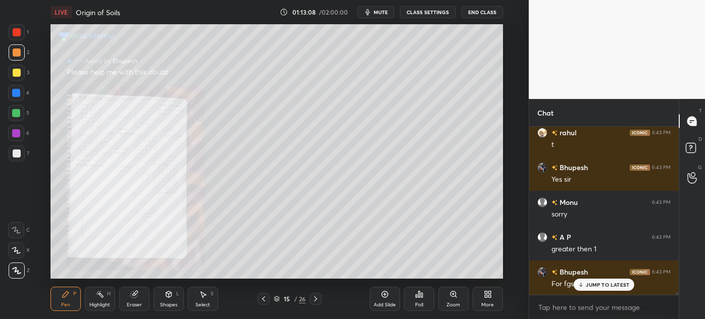
click at [319, 299] on icon at bounding box center [316, 299] width 8 height 8
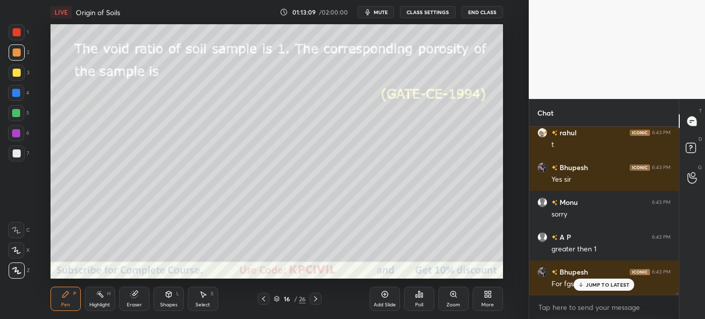
click at [320, 301] on div at bounding box center [316, 299] width 12 height 12
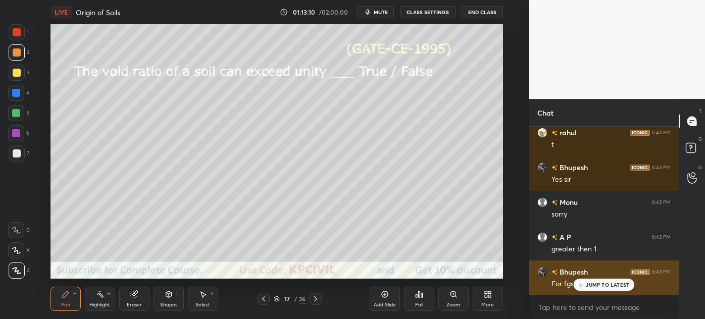
click at [604, 282] on p "JUMP TO LATEST" at bounding box center [607, 285] width 43 height 6
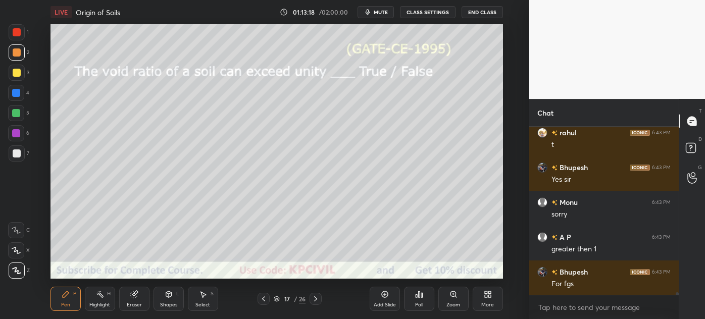
click at [315, 299] on icon at bounding box center [316, 299] width 8 height 8
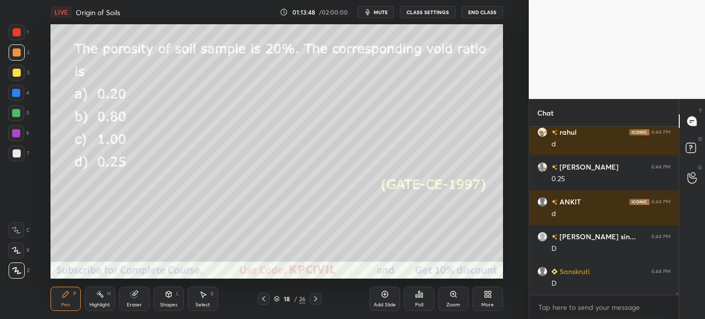
scroll to position [11908, 0]
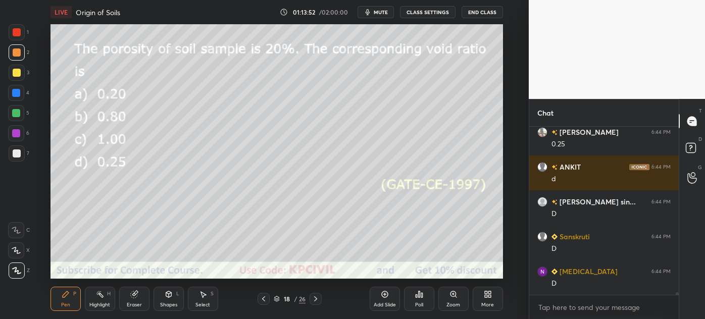
click at [264, 298] on icon at bounding box center [264, 299] width 8 height 8
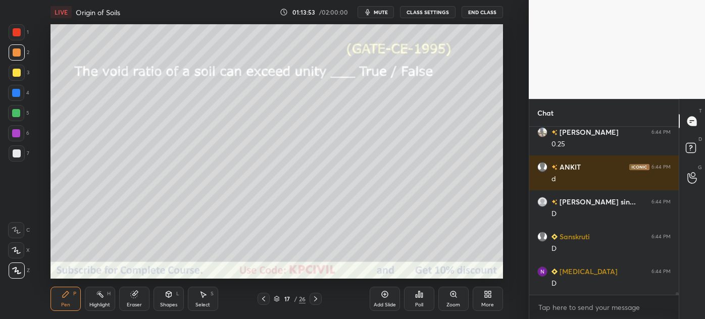
click at [265, 300] on icon at bounding box center [264, 299] width 8 height 8
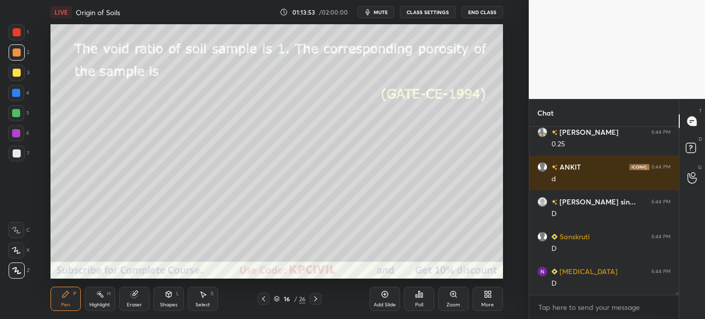
scroll to position [11943, 0]
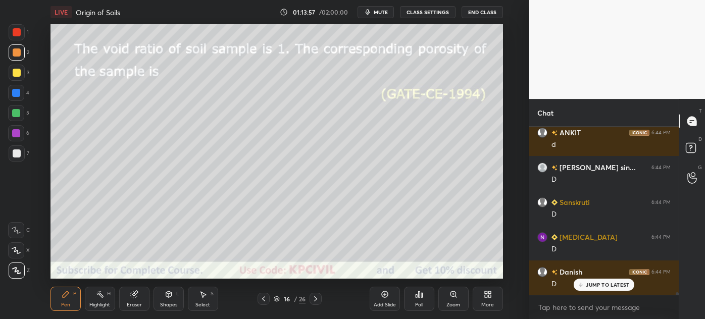
click at [317, 297] on icon at bounding box center [316, 299] width 8 height 8
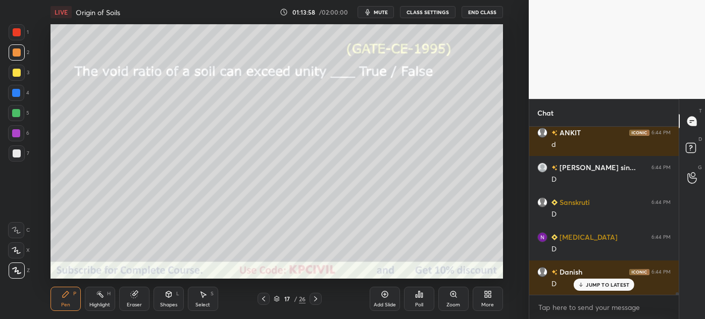
scroll to position [11978, 0]
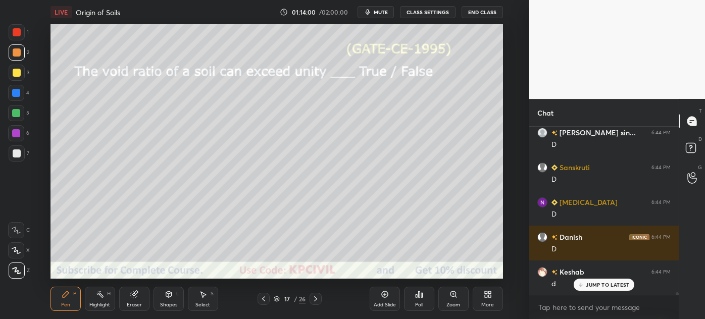
click at [316, 298] on icon at bounding box center [315, 298] width 3 height 5
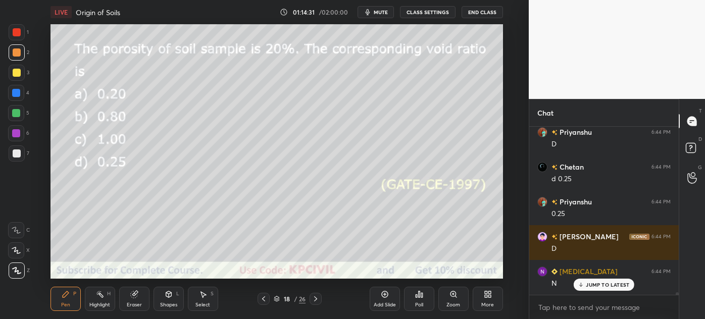
scroll to position [12221, 0]
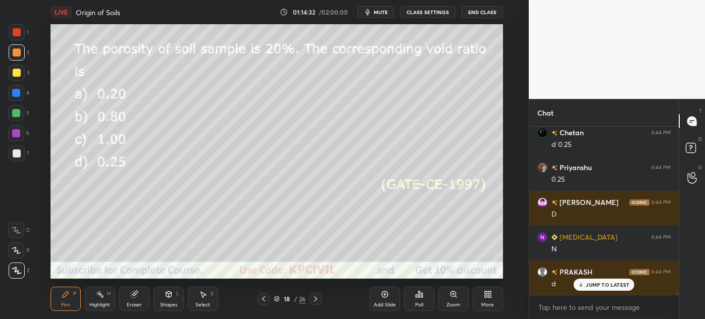
click at [314, 303] on div at bounding box center [316, 299] width 12 height 12
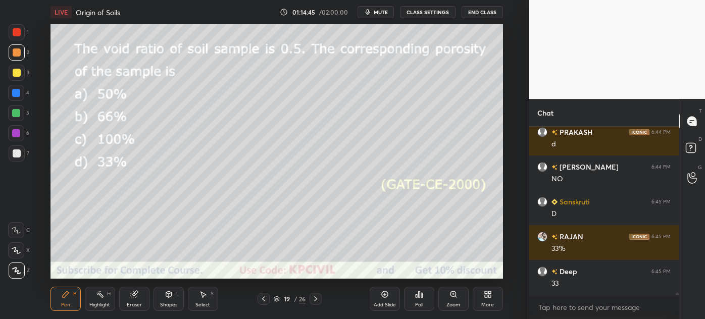
scroll to position [12396, 0]
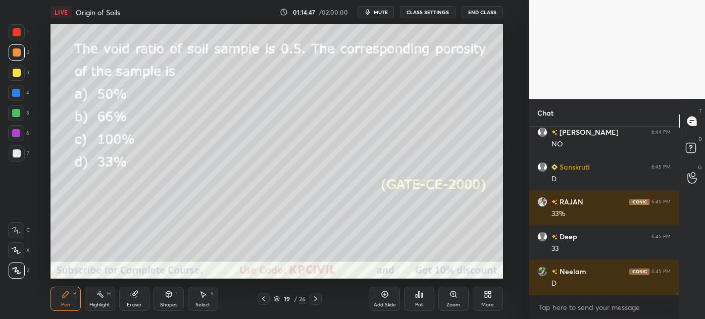
click at [133, 301] on div "Eraser" at bounding box center [134, 299] width 30 height 24
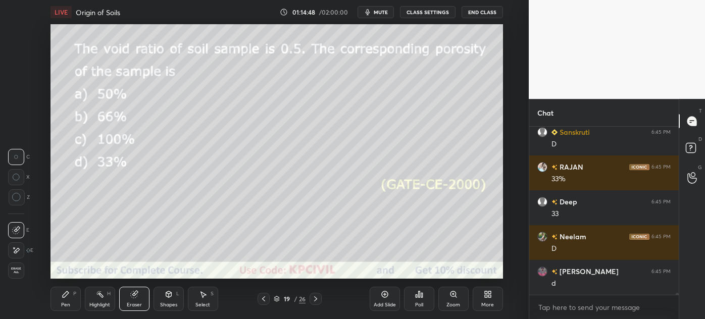
click at [64, 309] on div "Pen P" at bounding box center [65, 299] width 30 height 24
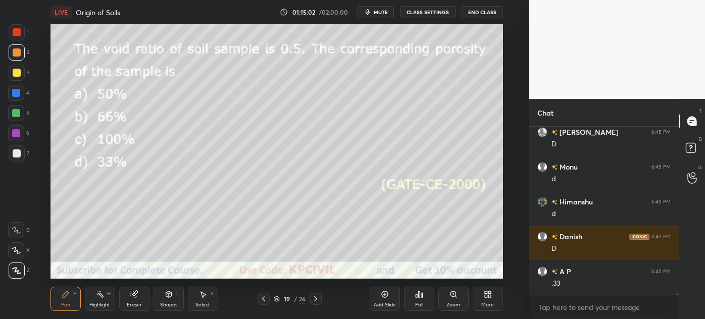
scroll to position [12745, 0]
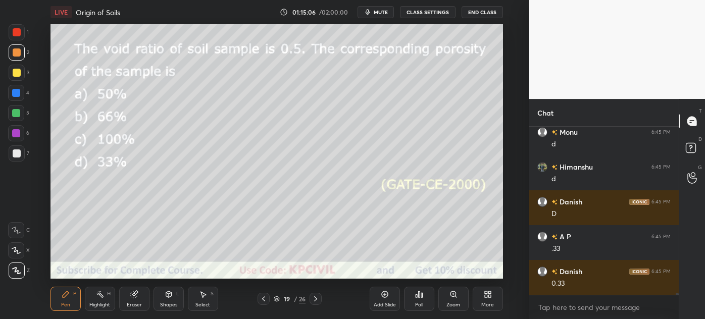
click at [318, 299] on icon at bounding box center [316, 299] width 8 height 8
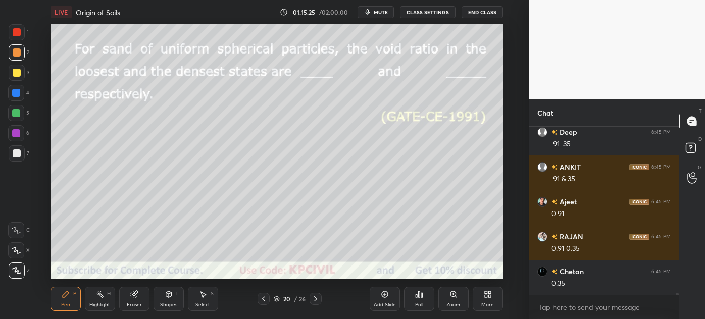
scroll to position [12988, 0]
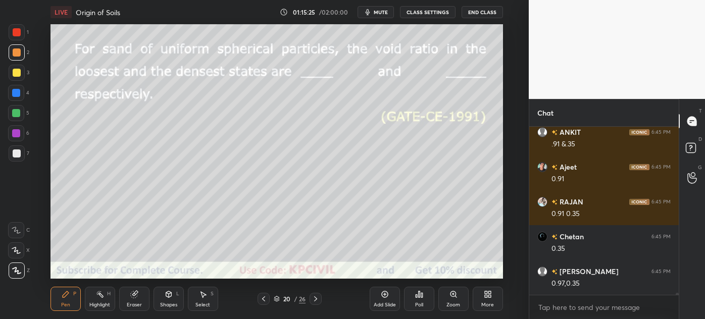
click at [262, 301] on icon at bounding box center [264, 299] width 8 height 8
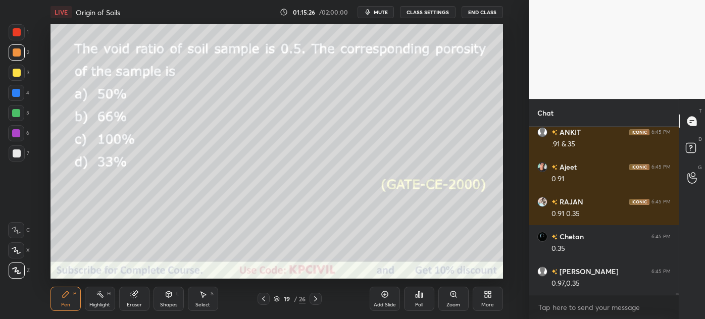
click at [263, 301] on icon at bounding box center [264, 299] width 8 height 8
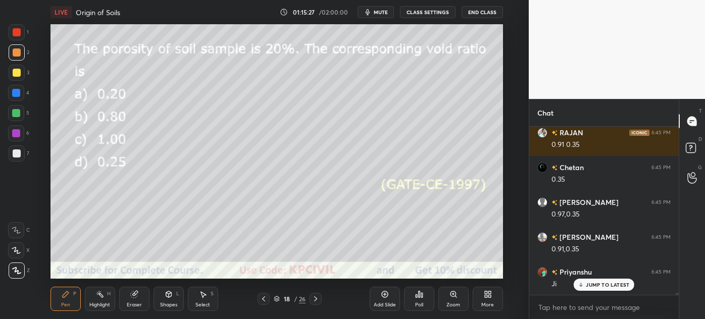
click at [314, 298] on icon at bounding box center [316, 299] width 8 height 8
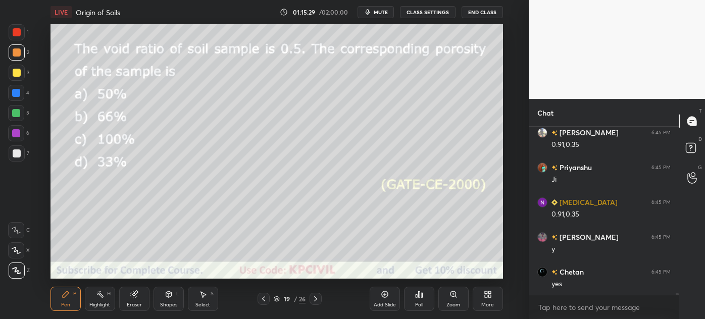
scroll to position [13198, 0]
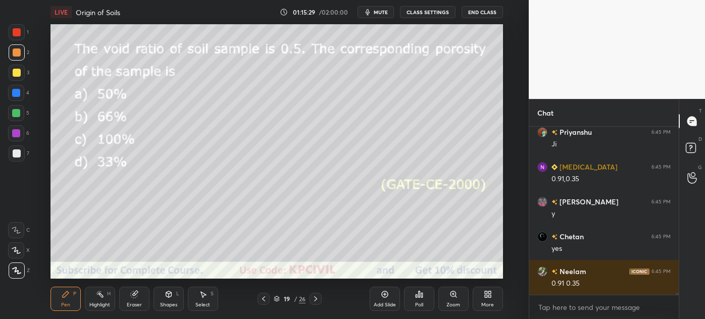
click at [319, 297] on icon at bounding box center [316, 299] width 8 height 8
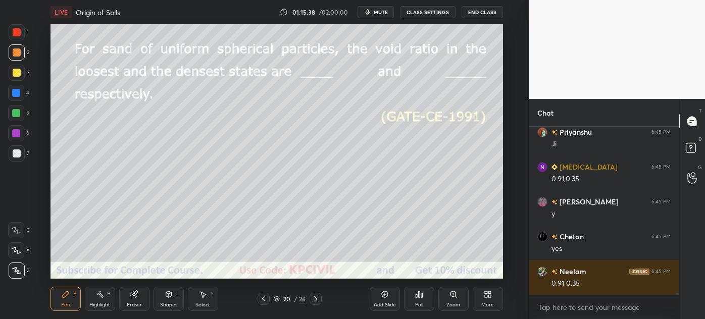
scroll to position [13232, 0]
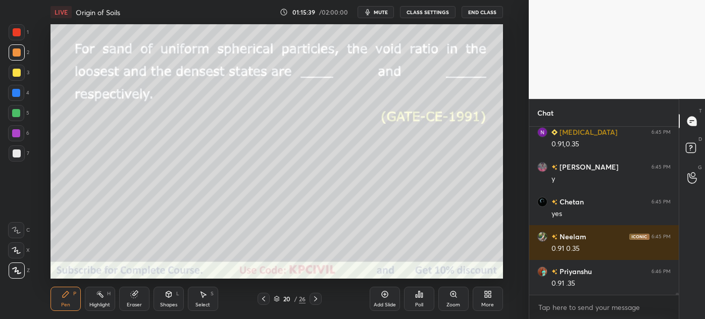
click at [316, 299] on icon at bounding box center [315, 298] width 3 height 5
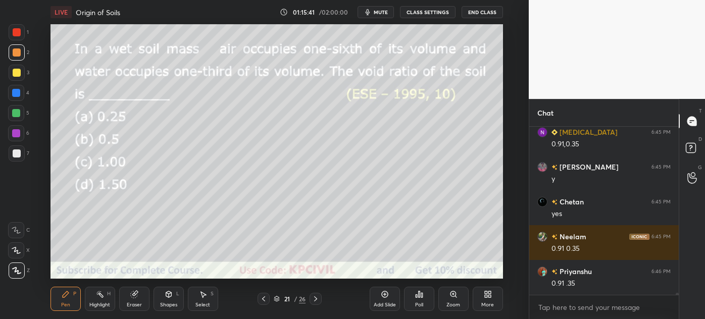
scroll to position [13267, 0]
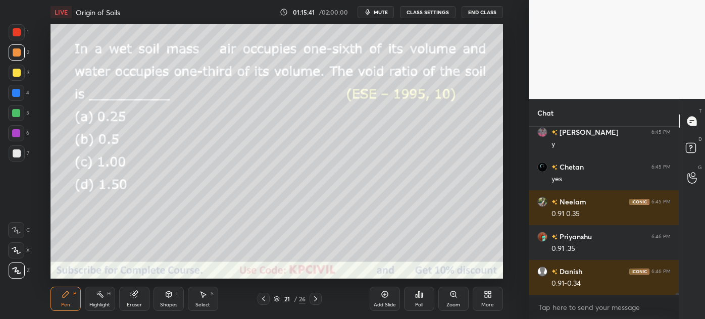
click at [261, 295] on icon at bounding box center [264, 299] width 8 height 8
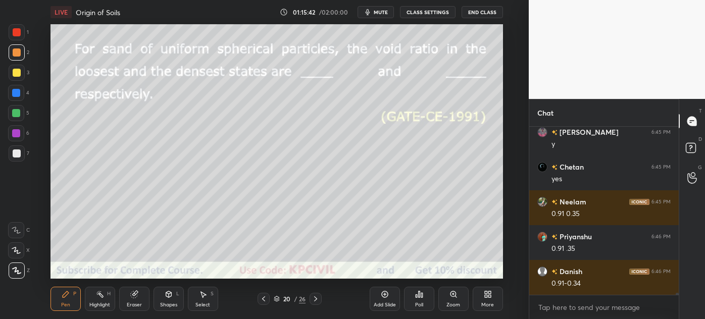
click at [314, 299] on icon at bounding box center [316, 299] width 8 height 8
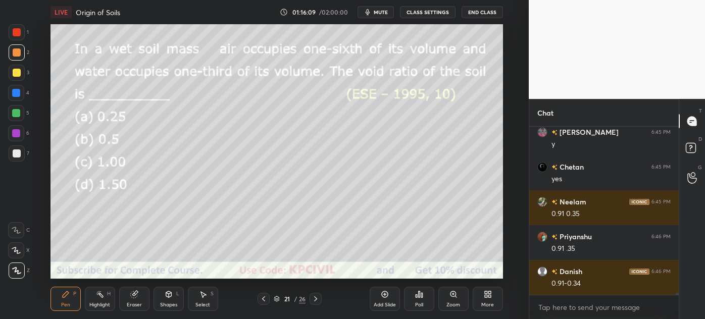
click at [15, 94] on div at bounding box center [16, 93] width 8 height 8
click at [14, 156] on div at bounding box center [17, 153] width 8 height 8
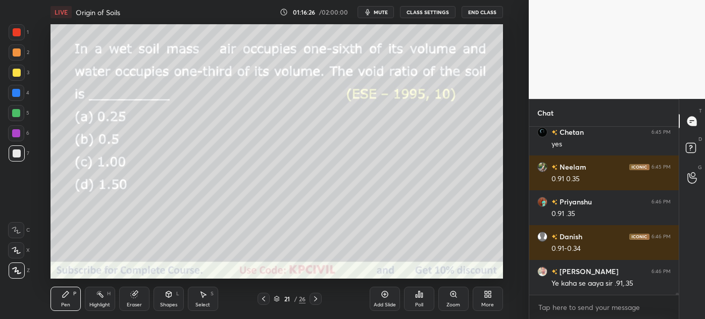
click at [13, 72] on div at bounding box center [17, 73] width 8 height 8
click at [134, 302] on div "Eraser" at bounding box center [134, 304] width 15 height 5
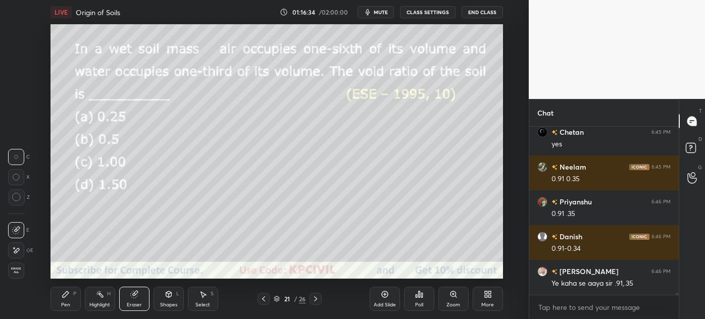
click at [61, 303] on div "Pen" at bounding box center [65, 304] width 9 height 5
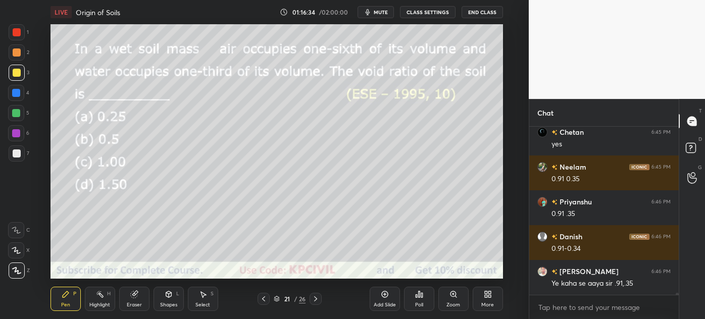
click at [65, 297] on icon at bounding box center [66, 294] width 6 height 6
click at [16, 157] on div at bounding box center [17, 153] width 8 height 8
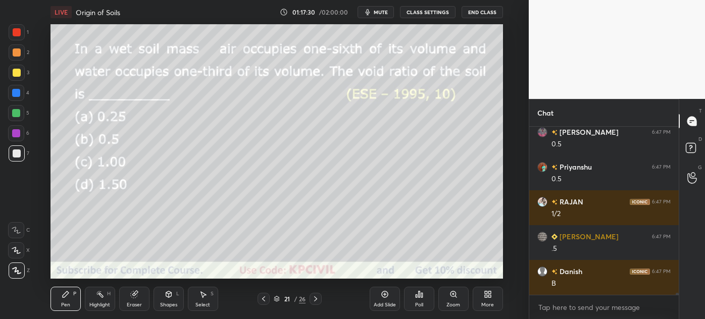
scroll to position [14069, 0]
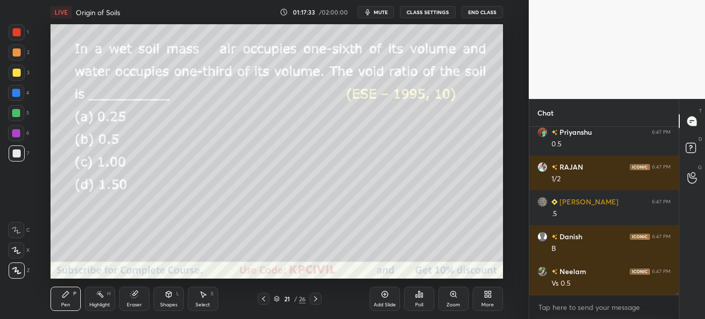
click at [17, 70] on div at bounding box center [17, 73] width 8 height 8
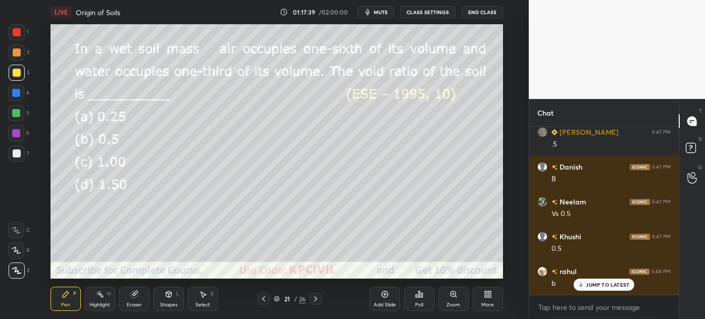
scroll to position [14173, 0]
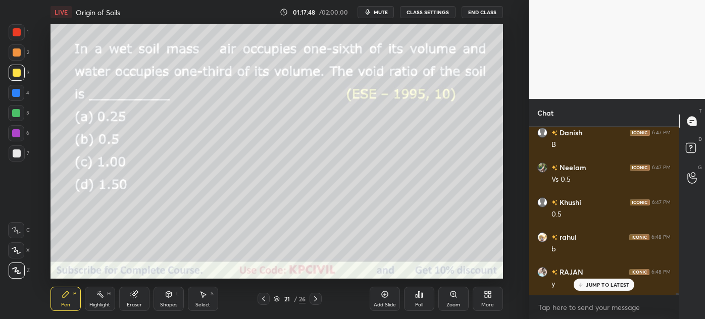
click at [132, 300] on div "Eraser" at bounding box center [134, 299] width 30 height 24
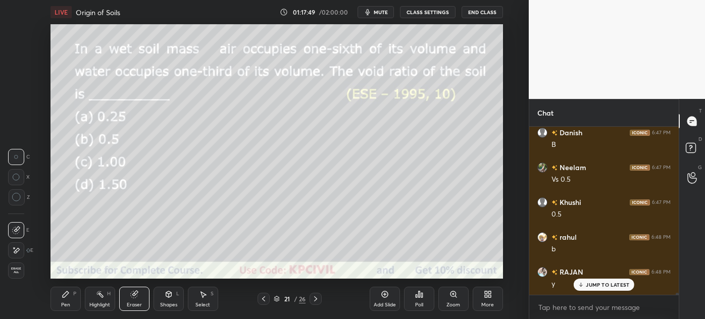
click at [62, 304] on div "Pen" at bounding box center [65, 304] width 9 height 5
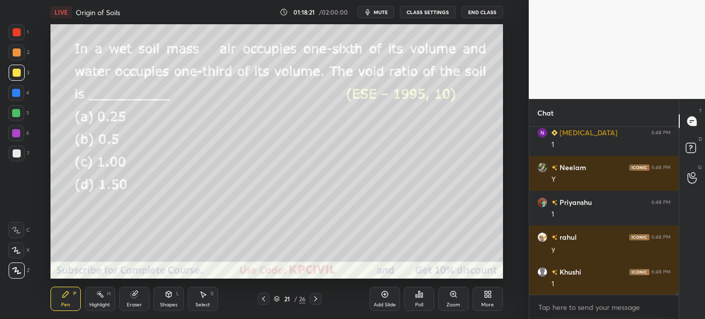
scroll to position [14556, 0]
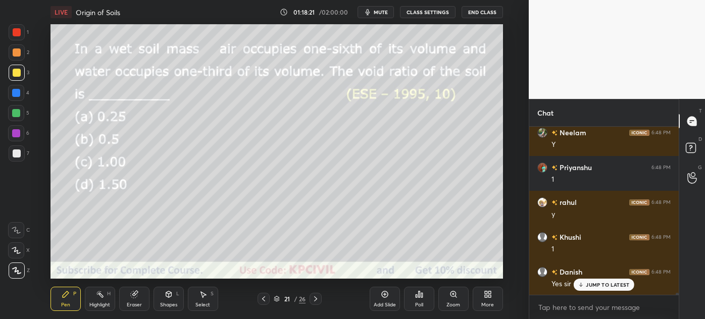
click at [162, 294] on div "Shapes L" at bounding box center [169, 299] width 30 height 24
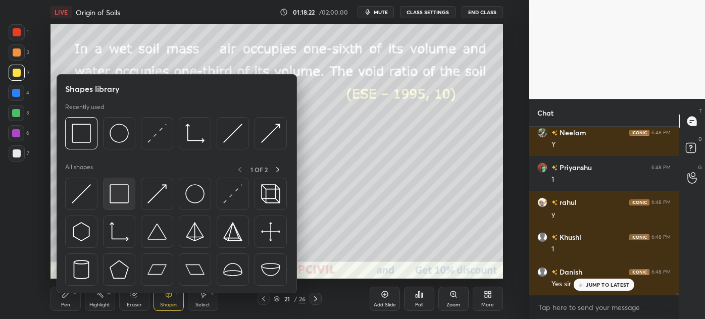
click at [110, 182] on div at bounding box center [119, 194] width 32 height 32
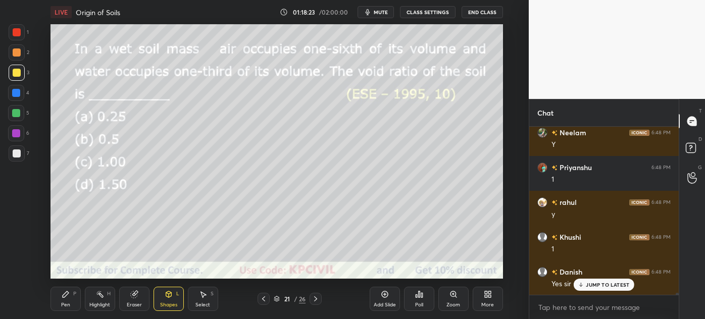
click at [13, 115] on div at bounding box center [16, 113] width 8 height 8
click at [61, 302] on div "Pen" at bounding box center [65, 304] width 9 height 5
click at [16, 157] on div at bounding box center [17, 153] width 8 height 8
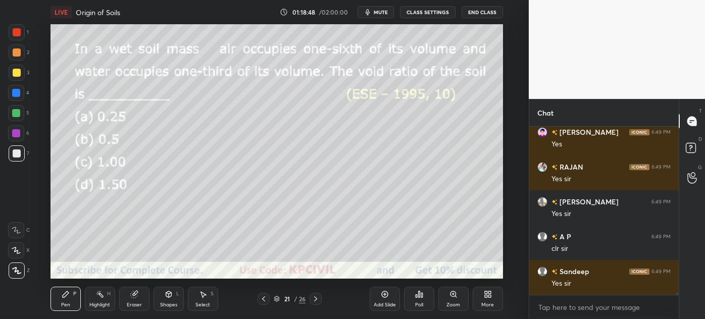
scroll to position [14940, 0]
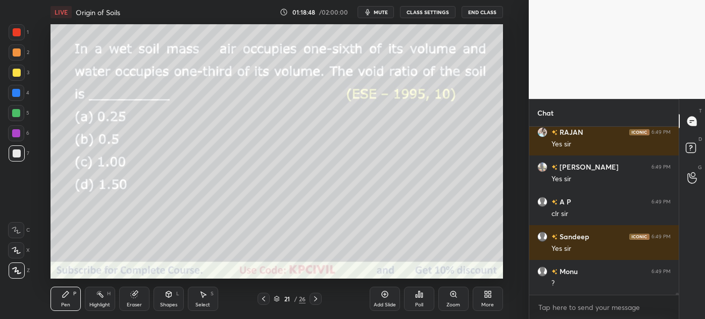
click at [267, 302] on icon at bounding box center [264, 299] width 8 height 8
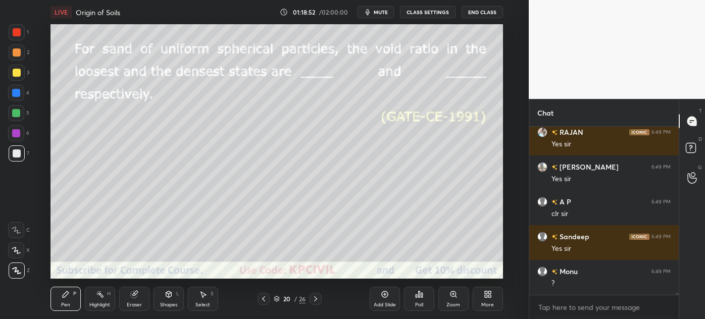
click at [267, 302] on icon at bounding box center [264, 299] width 8 height 8
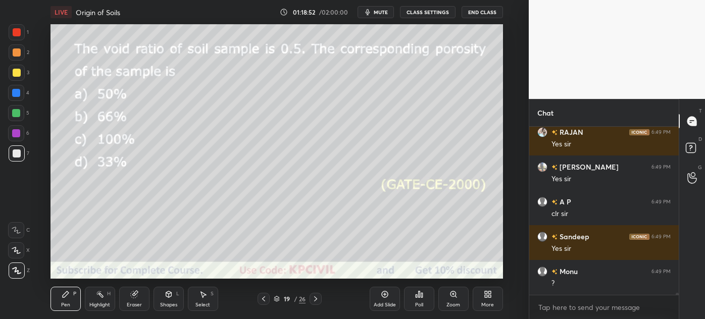
click at [267, 302] on icon at bounding box center [264, 299] width 8 height 8
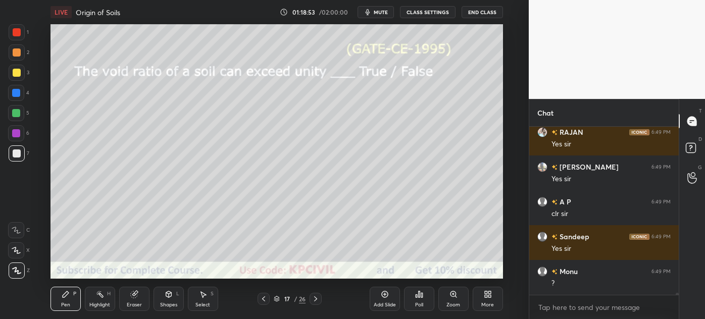
click at [267, 302] on icon at bounding box center [264, 299] width 8 height 8
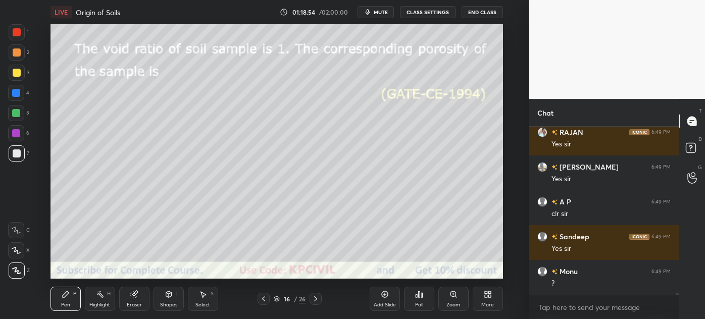
click at [267, 302] on icon at bounding box center [264, 299] width 8 height 8
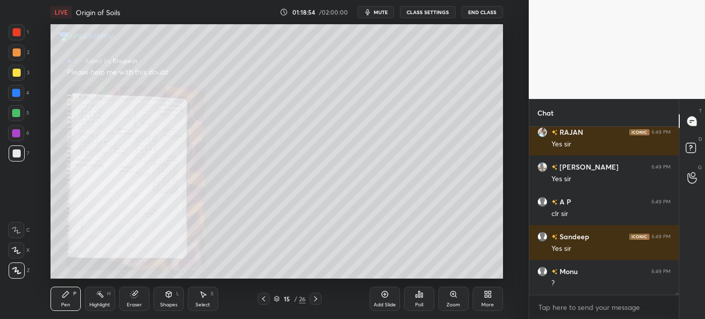
click at [267, 302] on icon at bounding box center [264, 299] width 8 height 8
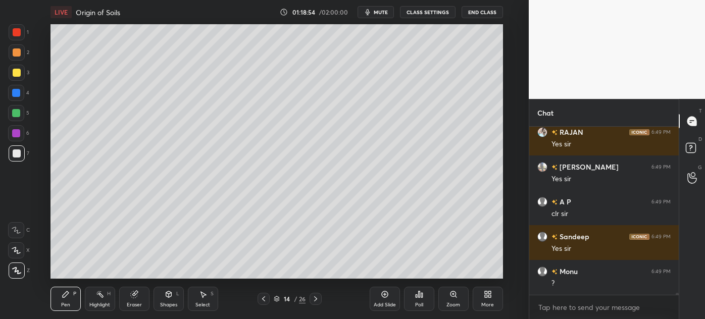
click at [267, 302] on icon at bounding box center [264, 299] width 8 height 8
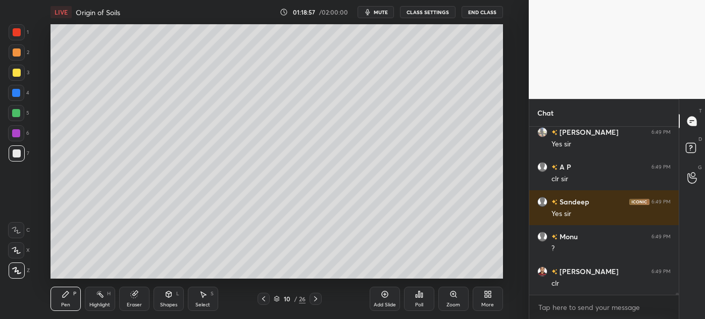
click at [267, 302] on icon at bounding box center [264, 299] width 8 height 8
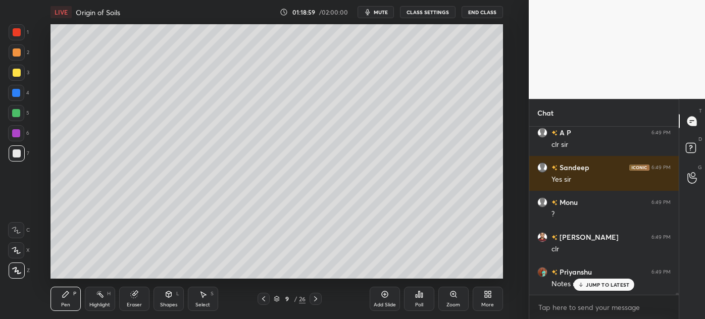
scroll to position [15044, 0]
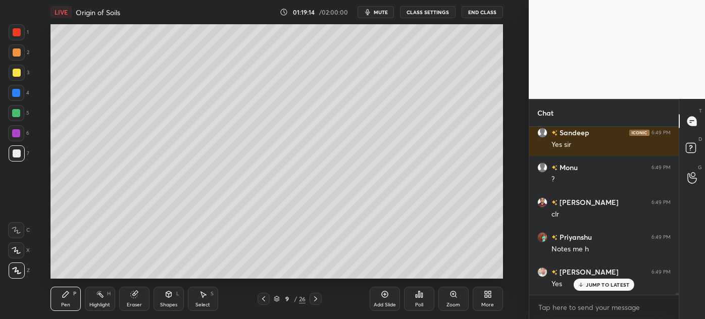
click at [319, 300] on icon at bounding box center [316, 299] width 8 height 8
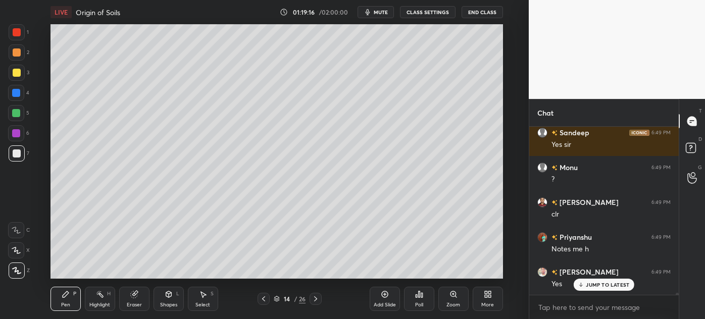
click at [319, 300] on icon at bounding box center [316, 299] width 8 height 8
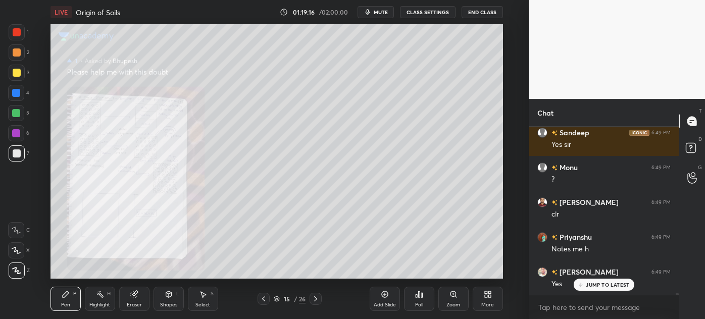
click at [319, 300] on icon at bounding box center [316, 299] width 8 height 8
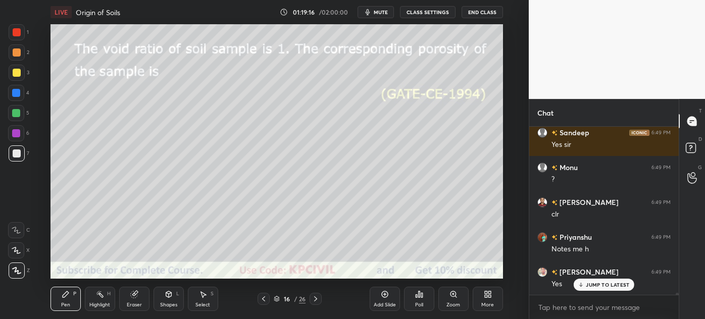
click at [319, 300] on icon at bounding box center [316, 299] width 8 height 8
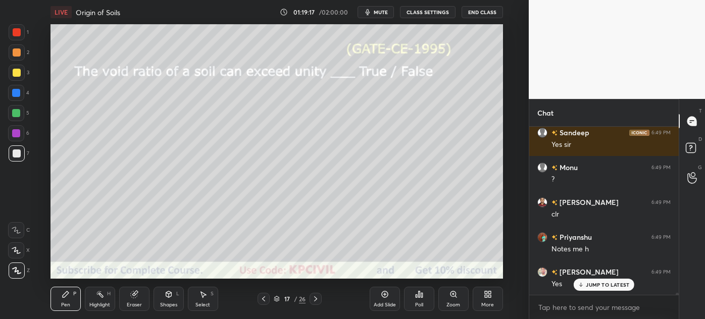
click at [319, 300] on icon at bounding box center [316, 299] width 8 height 8
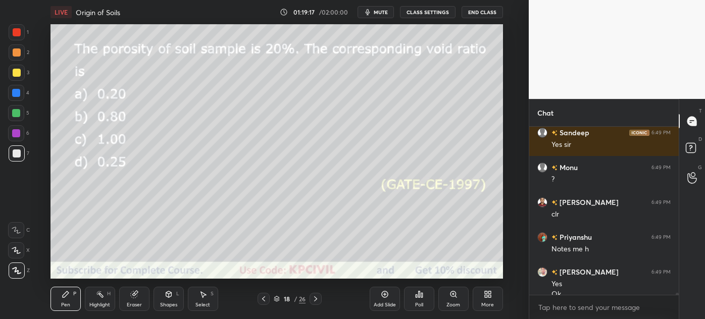
scroll to position [15054, 0]
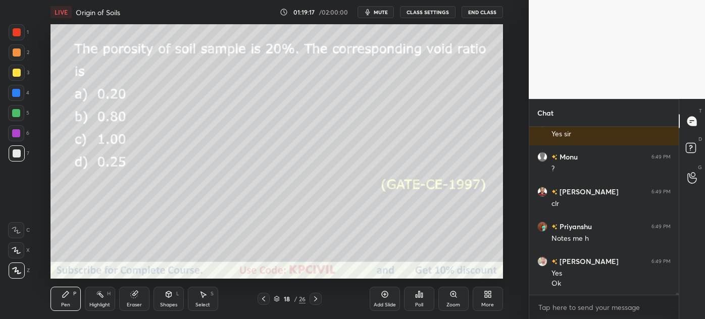
click at [319, 300] on icon at bounding box center [316, 299] width 8 height 8
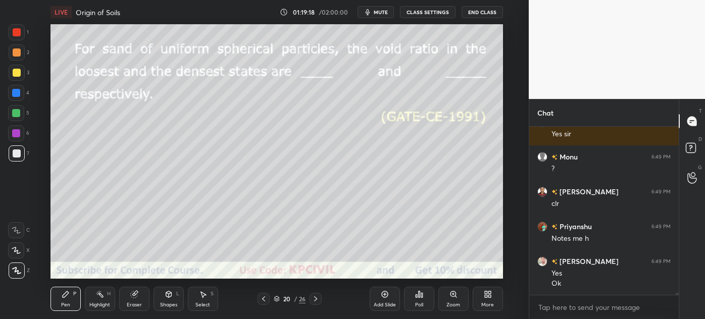
click at [319, 301] on icon at bounding box center [316, 299] width 8 height 8
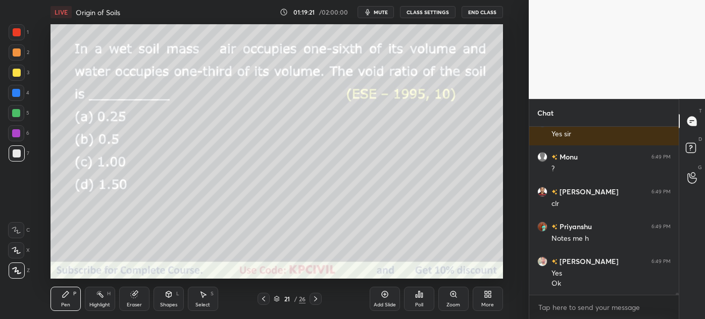
click at [319, 301] on icon at bounding box center [316, 299] width 8 height 8
click at [260, 298] on icon at bounding box center [264, 299] width 8 height 8
click at [383, 300] on div "Add Slide" at bounding box center [385, 299] width 30 height 24
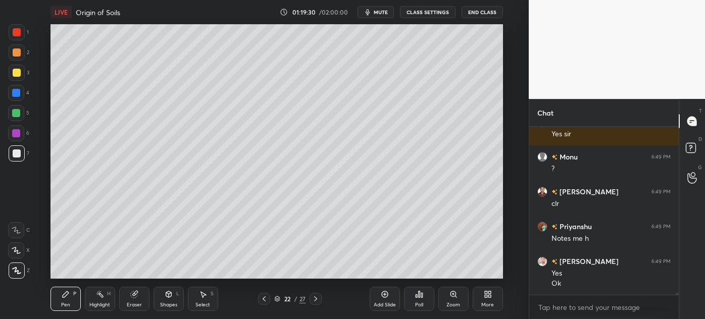
scroll to position [15089, 0]
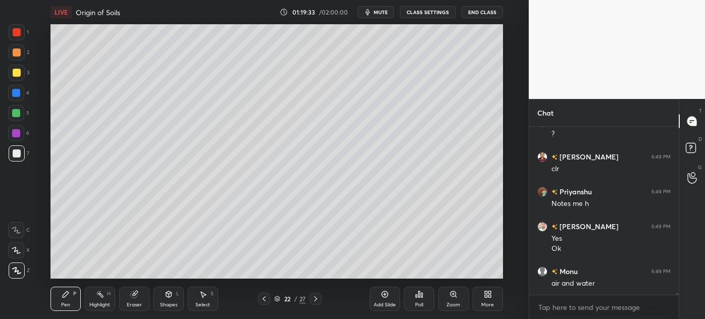
click at [265, 297] on icon at bounding box center [264, 299] width 8 height 8
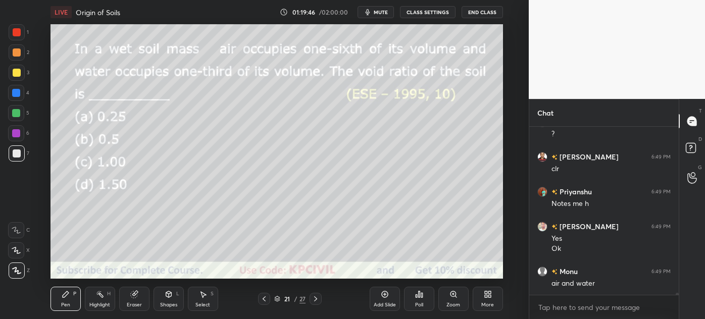
click at [102, 305] on div "Highlight" at bounding box center [99, 304] width 21 height 5
click at [63, 302] on div "Pen" at bounding box center [65, 304] width 9 height 5
click at [99, 304] on div "Highlight" at bounding box center [99, 304] width 21 height 5
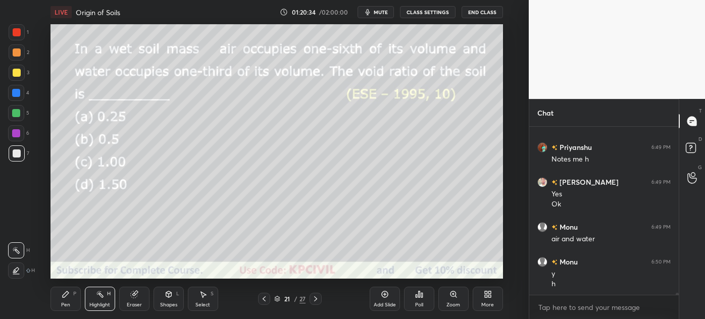
scroll to position [15144, 0]
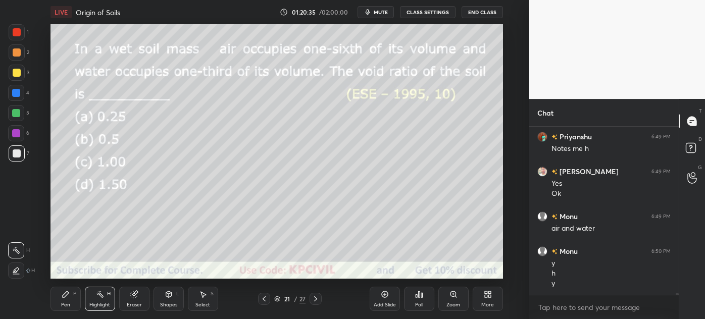
click at [69, 304] on div "Pen" at bounding box center [65, 304] width 9 height 5
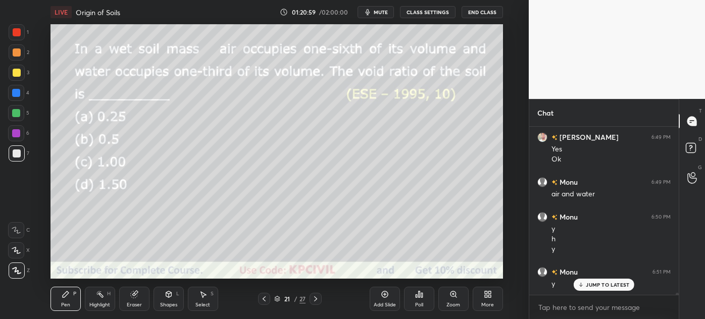
click at [315, 299] on icon at bounding box center [316, 299] width 8 height 8
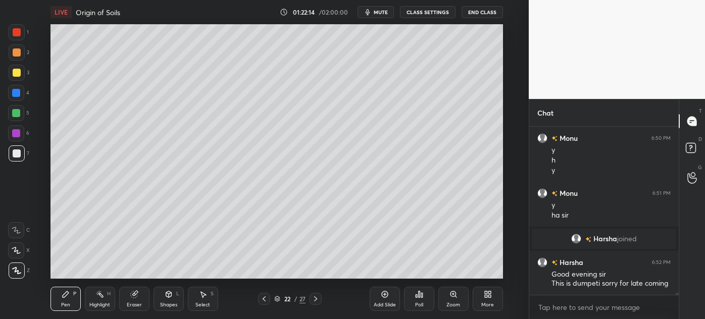
scroll to position [13061, 0]
click at [201, 308] on div "Select" at bounding box center [202, 304] width 15 height 5
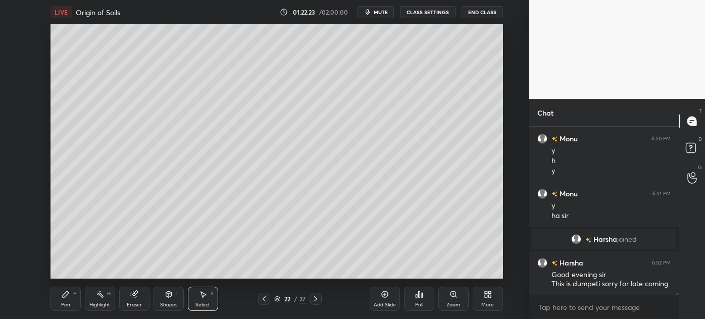
click at [65, 303] on div "Pen" at bounding box center [65, 304] width 9 height 5
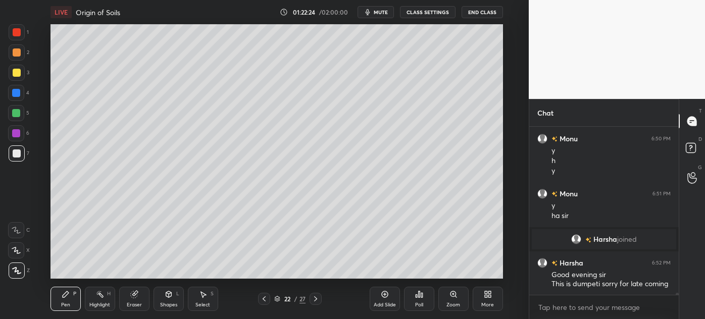
click at [13, 74] on div at bounding box center [17, 73] width 8 height 8
click at [198, 303] on div "Select" at bounding box center [202, 304] width 15 height 5
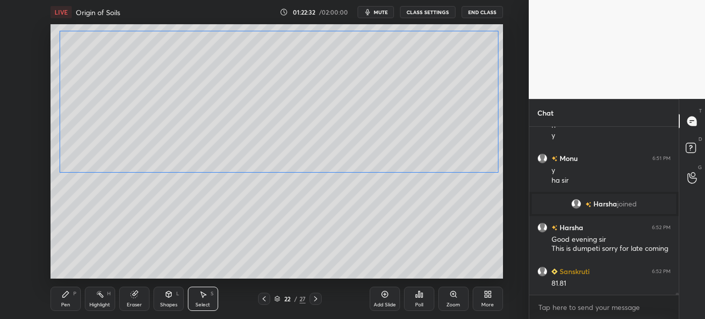
scroll to position [13131, 0]
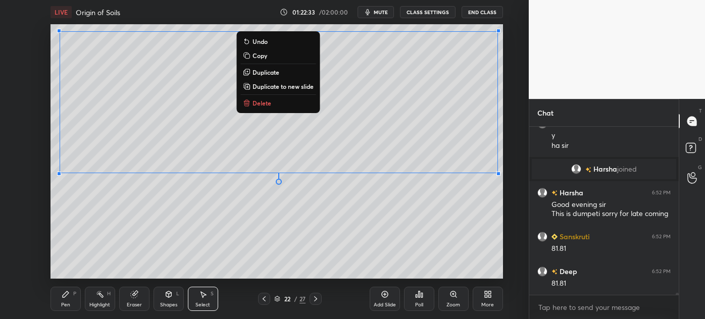
click at [141, 255] on div "0 ° Undo Copy Duplicate Duplicate to new slide Delete" at bounding box center [276, 151] width 452 height 254
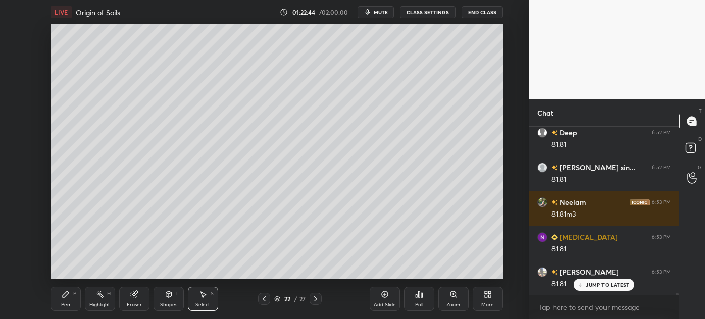
scroll to position [13305, 0]
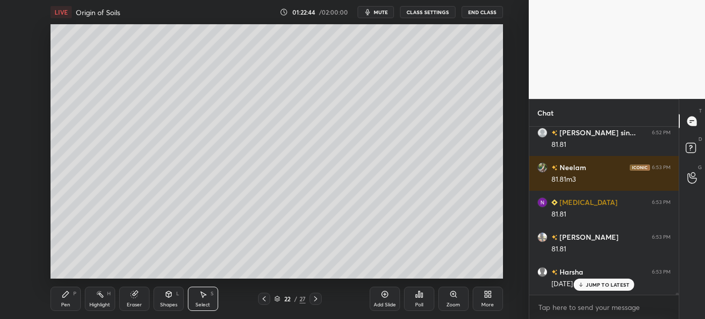
click at [62, 307] on div "Pen" at bounding box center [65, 304] width 9 height 5
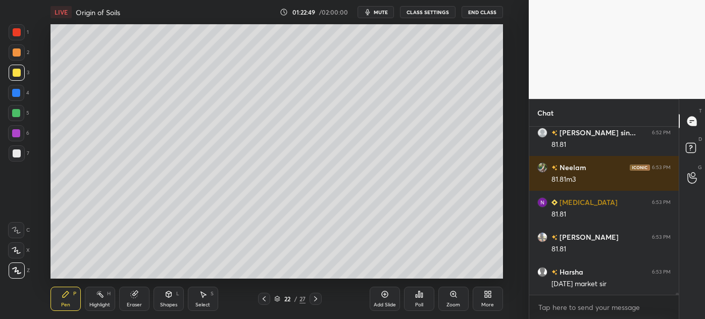
scroll to position [13340, 0]
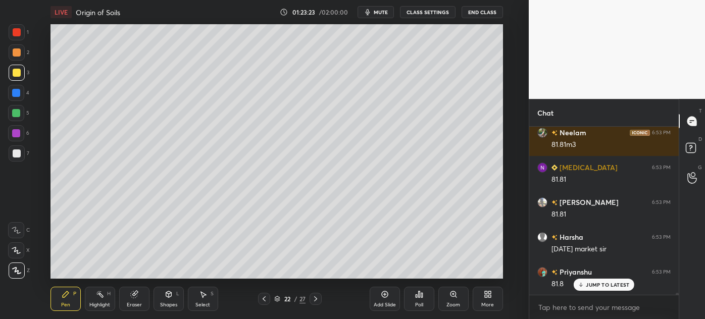
click at [16, 158] on div at bounding box center [17, 153] width 16 height 16
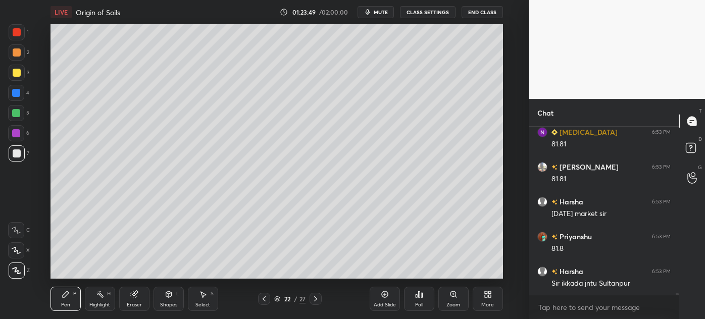
click at [14, 73] on div at bounding box center [17, 73] width 8 height 8
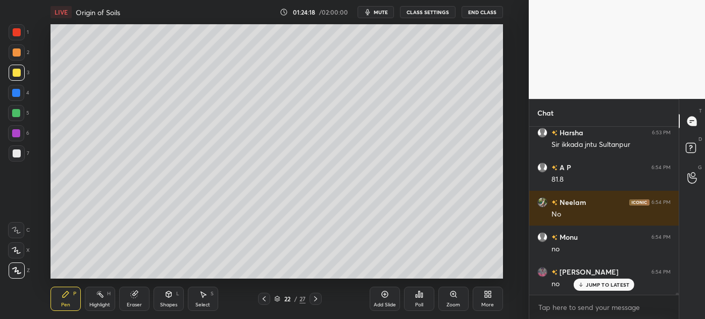
scroll to position [13549, 0]
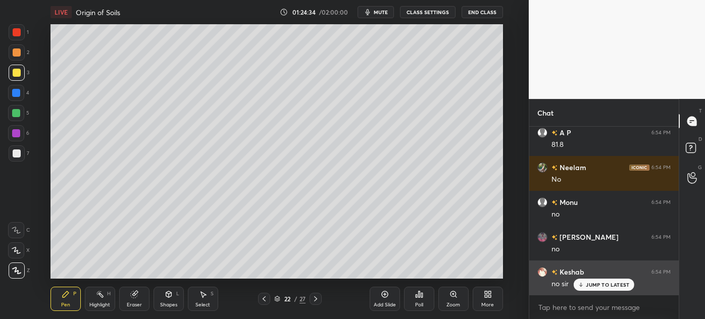
click at [597, 286] on p "JUMP TO LATEST" at bounding box center [607, 285] width 43 height 6
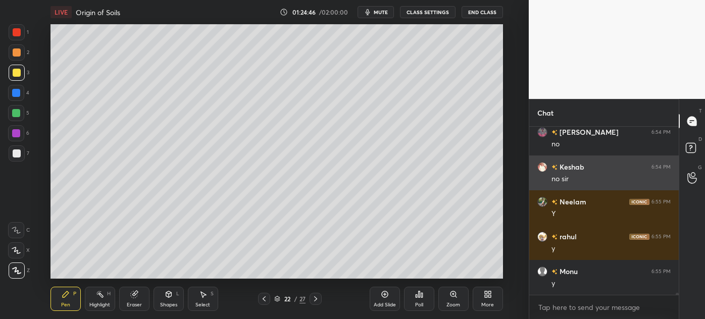
scroll to position [13689, 0]
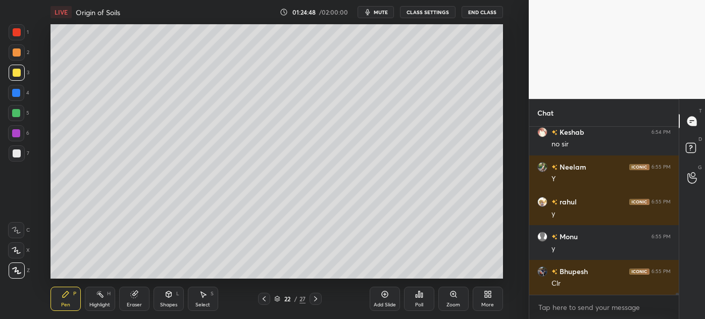
click at [277, 299] on icon at bounding box center [277, 297] width 5 height 3
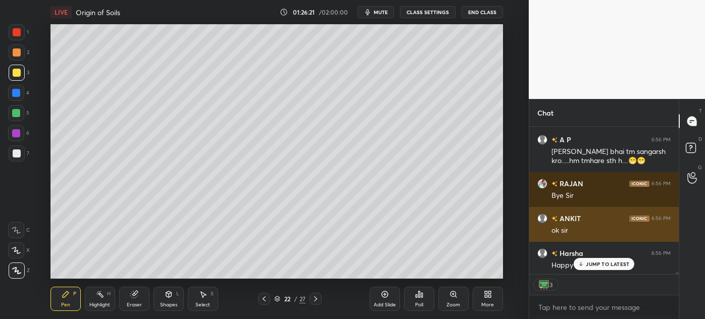
scroll to position [15192, 0]
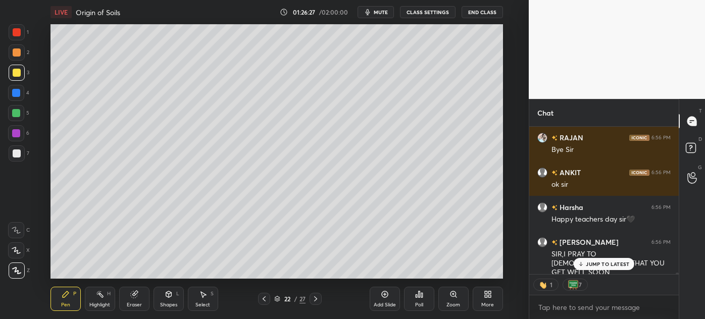
drag, startPoint x: 603, startPoint y: 268, endPoint x: 547, endPoint y: 250, distance: 59.1
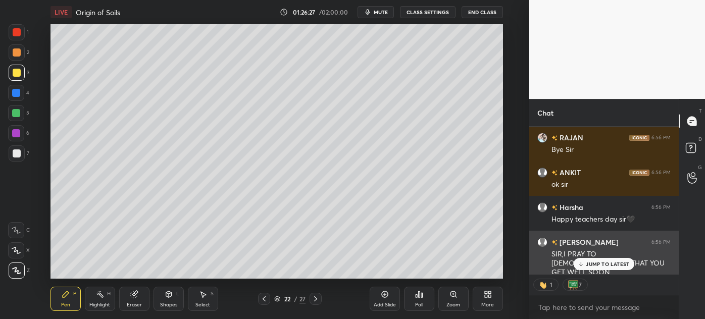
click at [603, 267] on div "JUMP TO LATEST" at bounding box center [604, 264] width 61 height 12
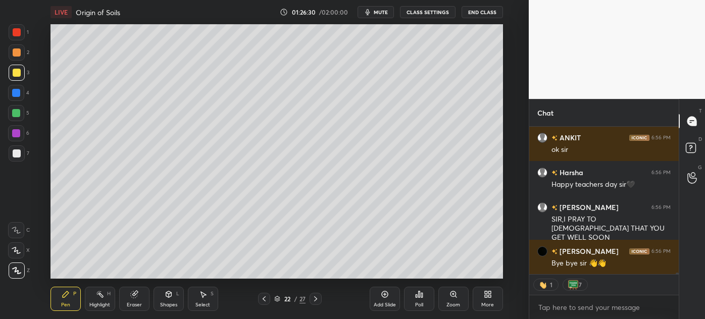
scroll to position [15262, 0]
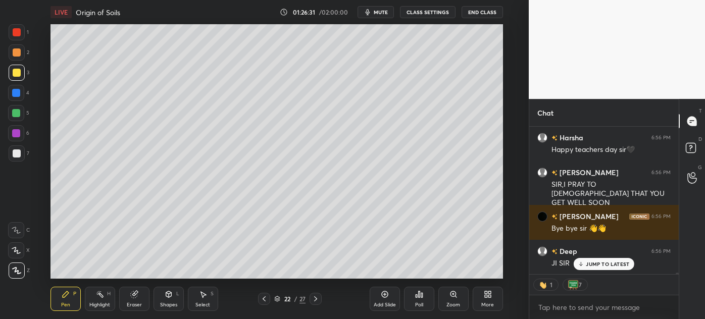
click at [583, 264] on icon at bounding box center [581, 264] width 7 height 6
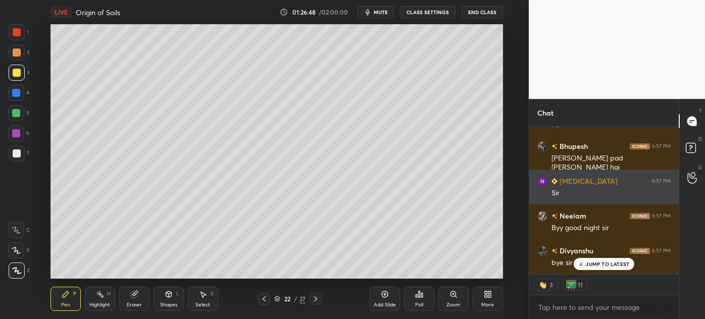
scroll to position [15680, 0]
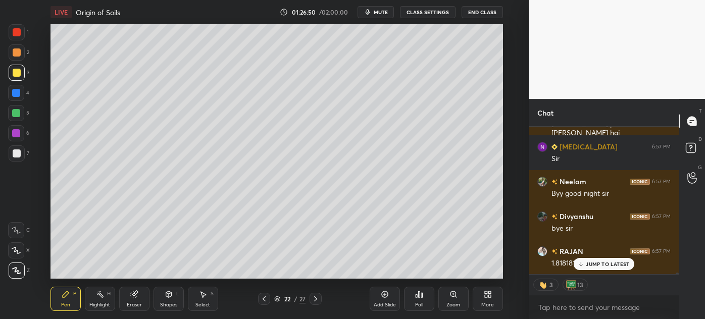
click at [591, 266] on p "JUMP TO LATEST" at bounding box center [607, 264] width 43 height 6
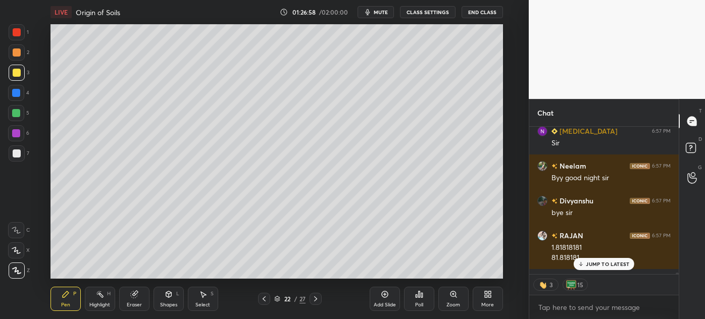
scroll to position [15725, 0]
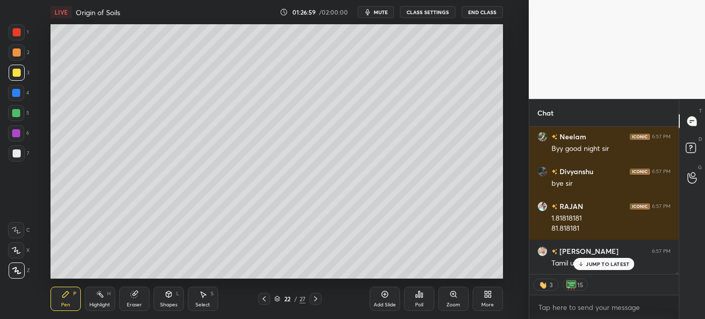
click at [592, 265] on p "JUMP TO LATEST" at bounding box center [607, 264] width 43 height 6
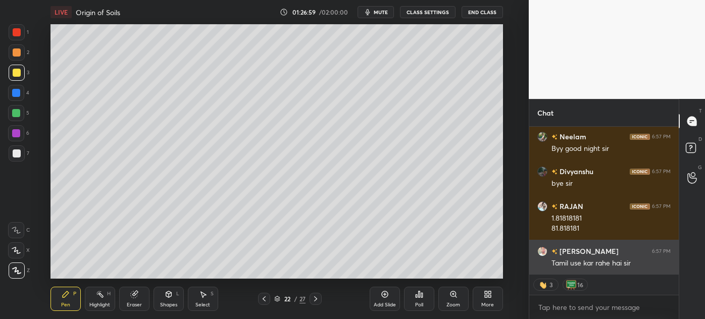
scroll to position [15760, 0]
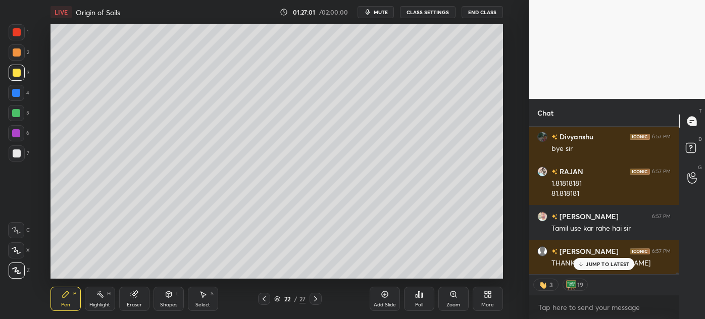
click at [596, 267] on p "JUMP TO LATEST" at bounding box center [607, 264] width 43 height 6
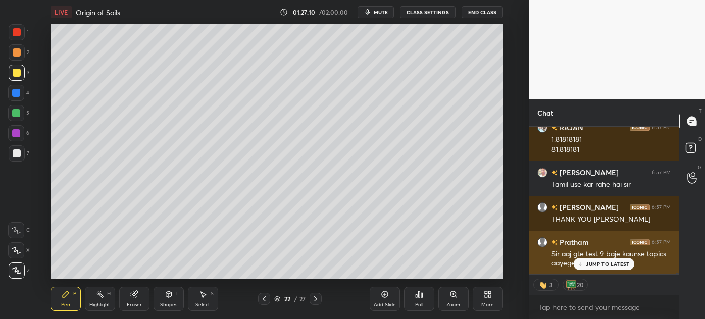
click at [596, 263] on p "JUMP TO LATEST" at bounding box center [607, 264] width 43 height 6
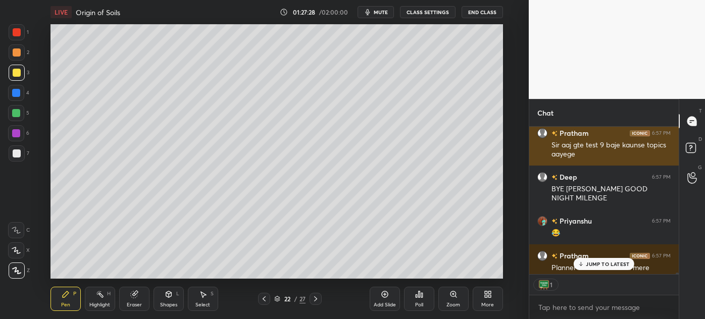
scroll to position [15917, 0]
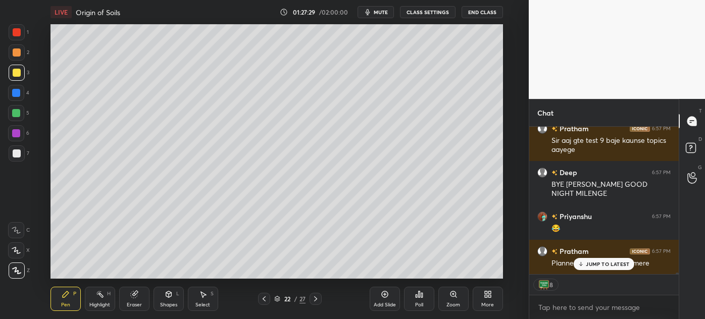
click at [602, 267] on div "JUMP TO LATEST" at bounding box center [604, 264] width 61 height 12
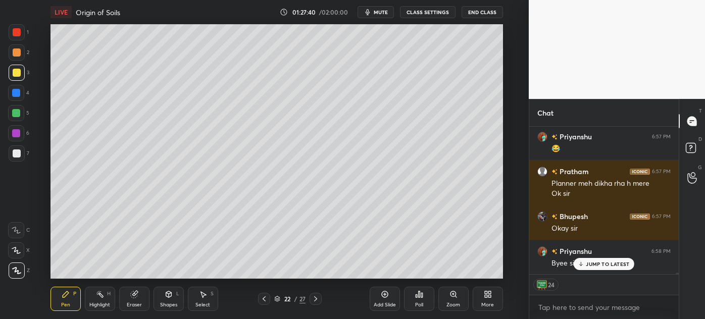
scroll to position [16032, 0]
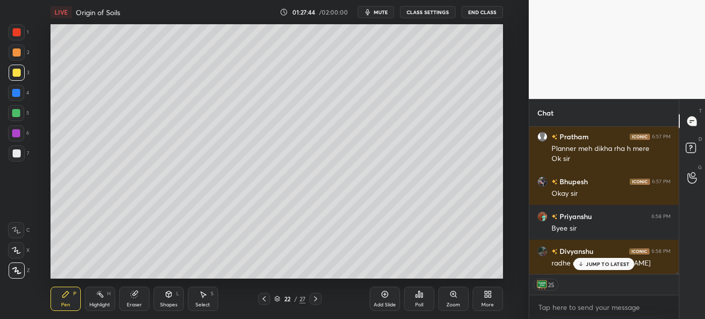
click at [487, 12] on button "End Class" at bounding box center [482, 12] width 41 height 12
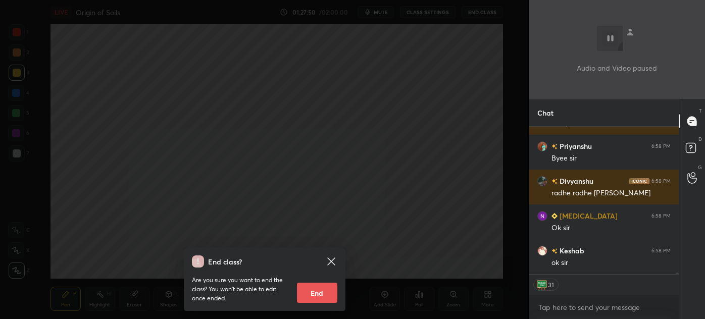
scroll to position [16136, 0]
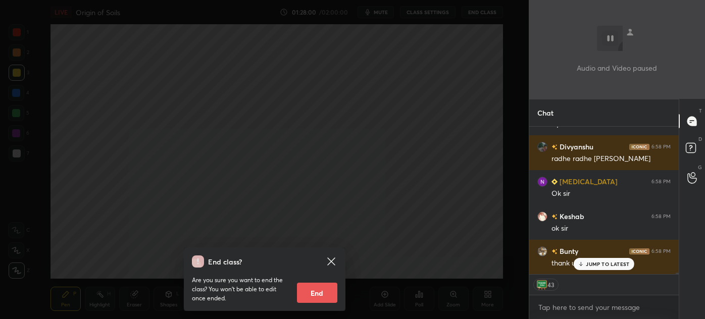
click at [317, 290] on button "End" at bounding box center [317, 293] width 40 height 20
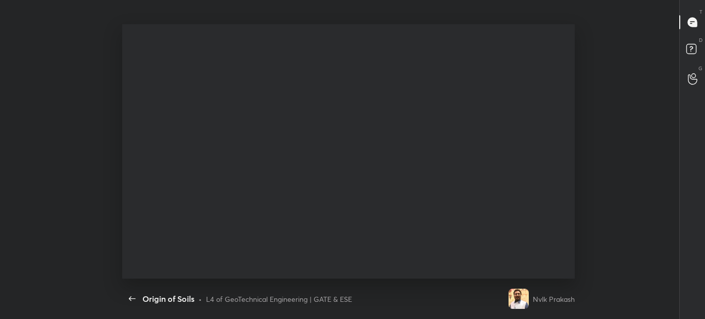
scroll to position [16010, 0]
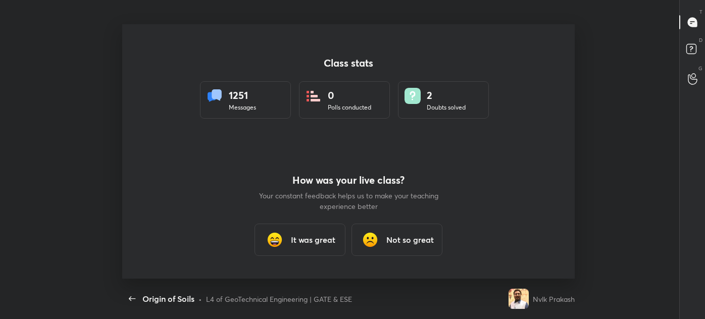
type textarea "x"
click at [291, 244] on h3 "It was great" at bounding box center [313, 240] width 44 height 12
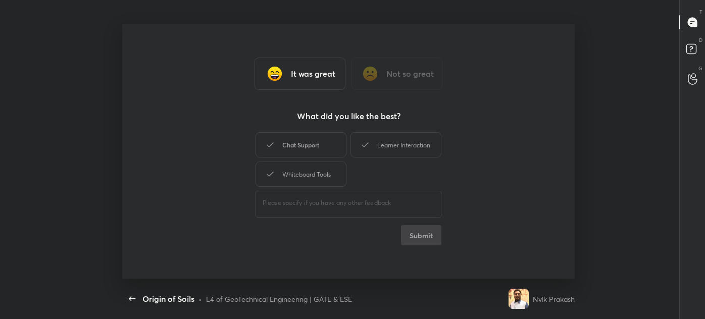
click at [309, 147] on div "Chat Support" at bounding box center [301, 144] width 91 height 25
click at [390, 155] on div "Learner Interaction" at bounding box center [395, 144] width 91 height 25
drag, startPoint x: 336, startPoint y: 172, endPoint x: 360, endPoint y: 187, distance: 28.0
click at [336, 172] on div "Whiteboard Tools" at bounding box center [301, 174] width 91 height 25
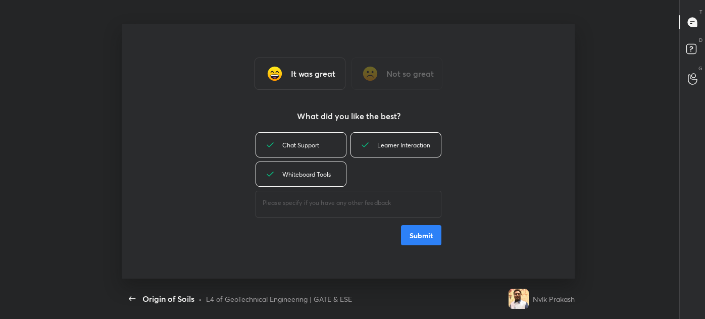
click at [413, 226] on button "Submit" at bounding box center [421, 235] width 40 height 20
